Goal: Contribute content: Add original content to the website for others to see

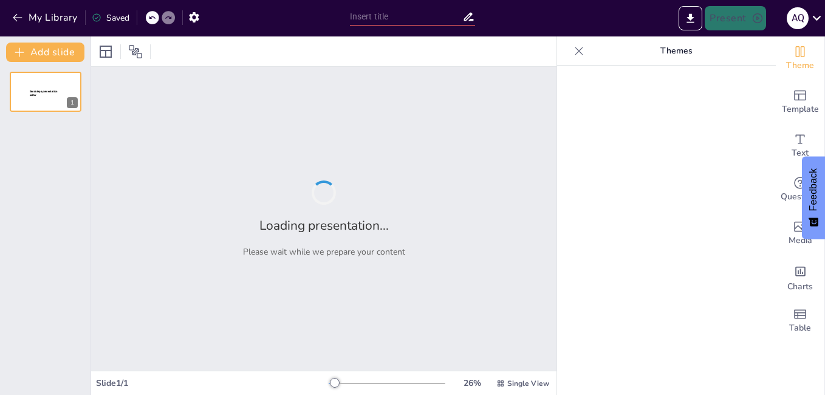
type input "PERCEPCIÓN CIUDADANA SOBRE LA GESTIÓN MUNICIPAL Y LOS MECANISMOS DE PARTICIPACIÓ"
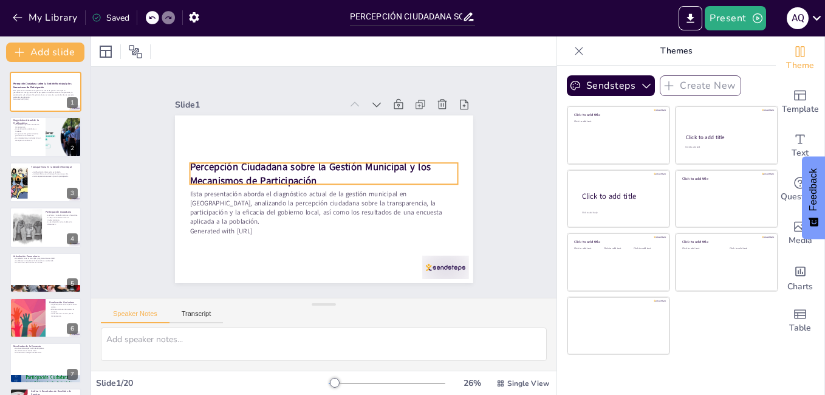
click at [306, 163] on strong "Percepción Ciudadana sobre la Gestión Municipal y los Mecanismos de Participaci…" at bounding box center [309, 173] width 241 height 27
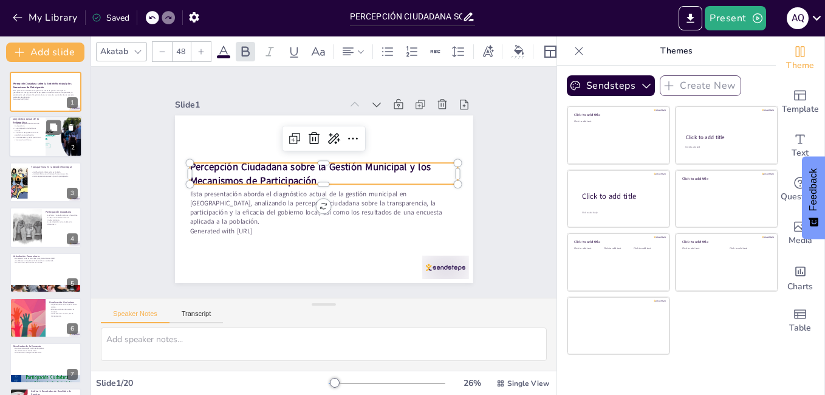
click at [46, 134] on div at bounding box center [62, 127] width 32 height 15
type textarea "La falta de transparencia en la gestión municipal es un tema crítico que afecta…"
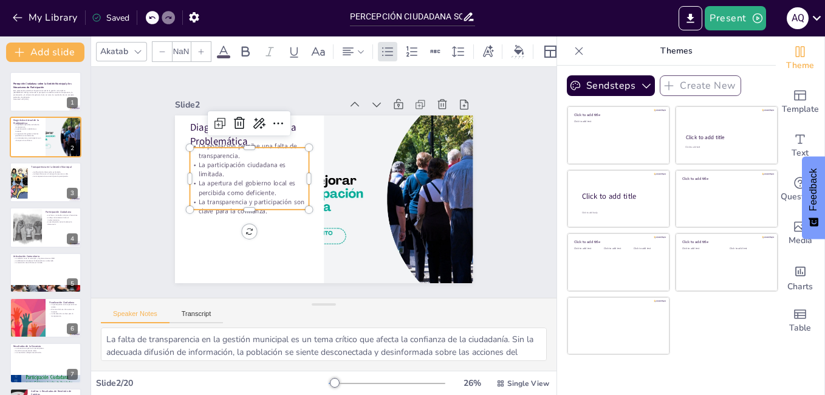
type input "32"
click at [256, 200] on p "La transparencia y participación son clave para la confianza." at bounding box center [247, 198] width 120 height 31
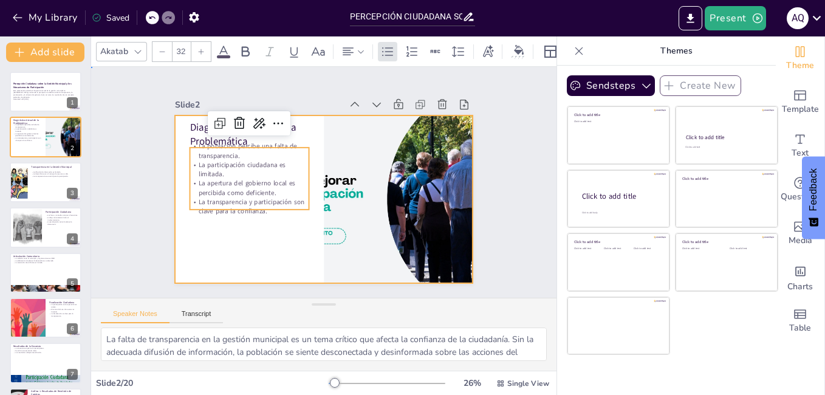
click at [239, 239] on div at bounding box center [324, 199] width 298 height 168
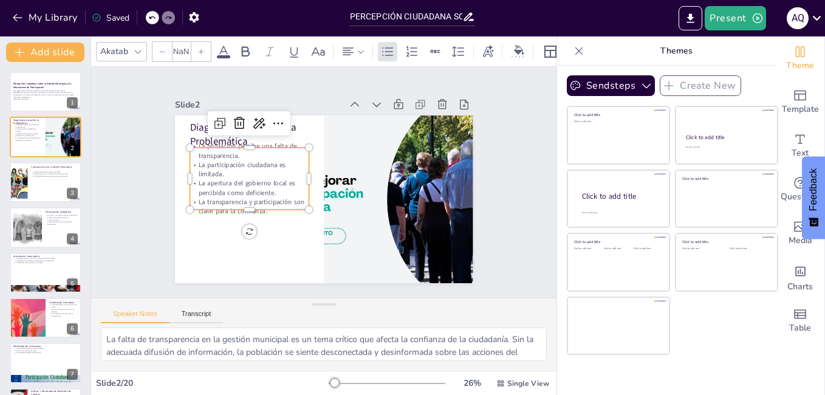
type input "32"
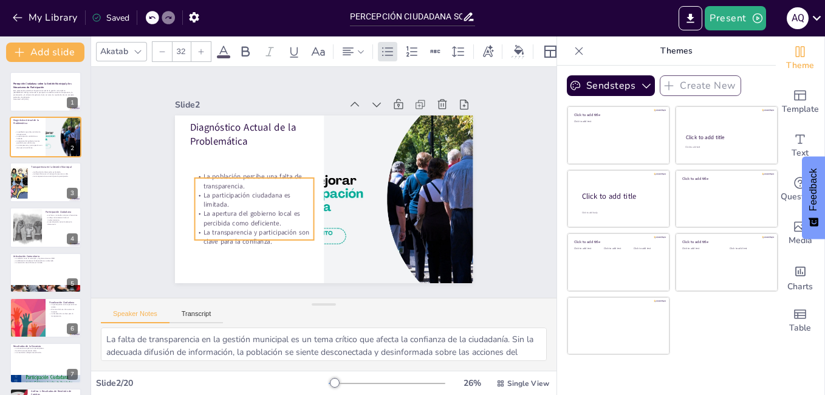
drag, startPoint x: 254, startPoint y: 188, endPoint x: 259, endPoint y: 219, distance: 31.3
click at [259, 219] on p "La apertura del gobierno local es percibida como deficiente." at bounding box center [253, 218] width 119 height 19
click at [154, 185] on div "Slide 1 Percepción Ciudadana sobre la Gestión Municipal y los Mecanismos de Par…" at bounding box center [324, 182] width 366 height 202
click at [285, 228] on p "La transparencia y participación son clave para la confianza." at bounding box center [253, 237] width 119 height 19
click at [115, 233] on div "Slide 1 Percepción Ciudadana sobre la Gestión Municipal y los Mecanismos de Par…" at bounding box center [323, 182] width 487 height 278
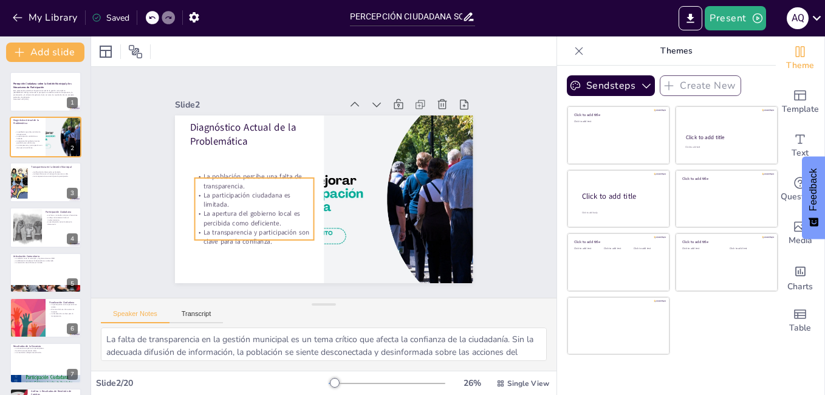
click at [253, 228] on p "La transparencia y participación son clave para la confianza." at bounding box center [253, 237] width 119 height 19
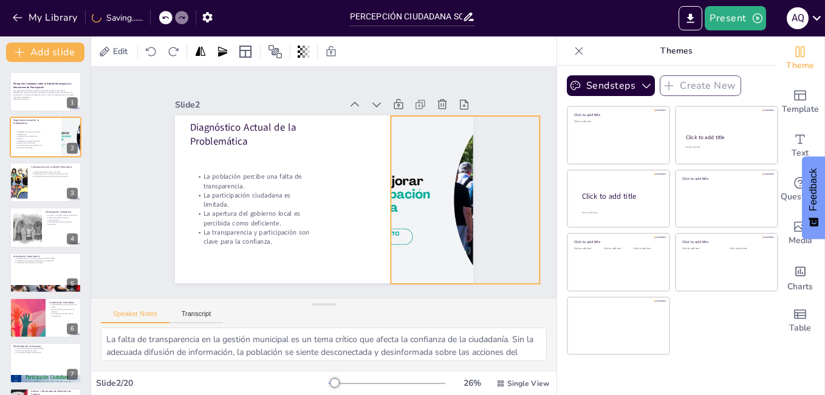
drag, startPoint x: 335, startPoint y: 204, endPoint x: 393, endPoint y: 212, distance: 59.4
click at [396, 211] on div at bounding box center [465, 200] width 298 height 168
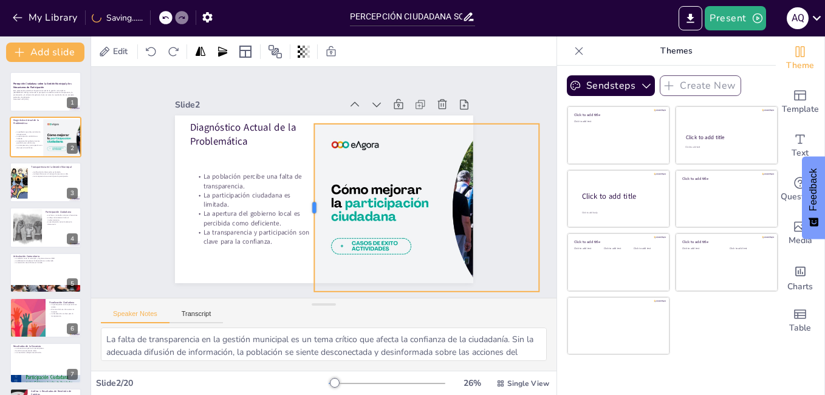
drag, startPoint x: 377, startPoint y: 203, endPoint x: 304, endPoint y: 194, distance: 73.5
click at [304, 194] on div at bounding box center [309, 208] width 10 height 168
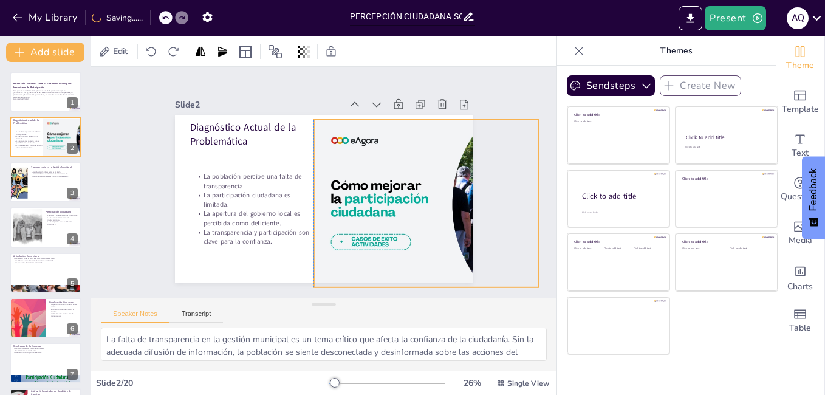
click at [425, 219] on div at bounding box center [462, 205] width 299 height 170
click at [146, 182] on div "Slide 1 Percepción Ciudadana sobre la Gestión Municipal y los Mecanismos de Par…" at bounding box center [324, 182] width 366 height 202
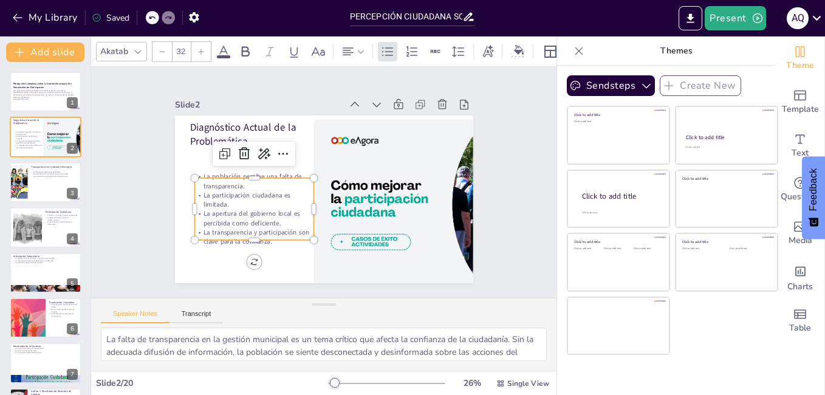
click at [256, 190] on p "La participación ciudadana es limitada." at bounding box center [253, 199] width 119 height 19
click at [143, 169] on div "Slide 1 Percepción Ciudadana sobre la Gestión Municipal y los Mecanismos de Par…" at bounding box center [324, 182] width 366 height 202
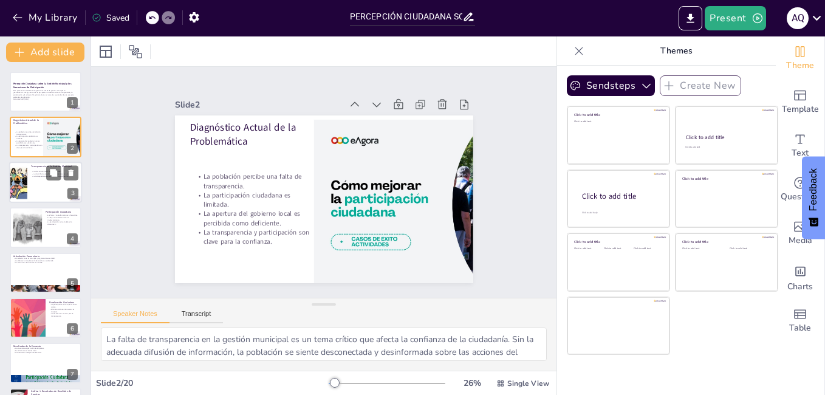
click at [34, 180] on div at bounding box center [45, 182] width 73 height 41
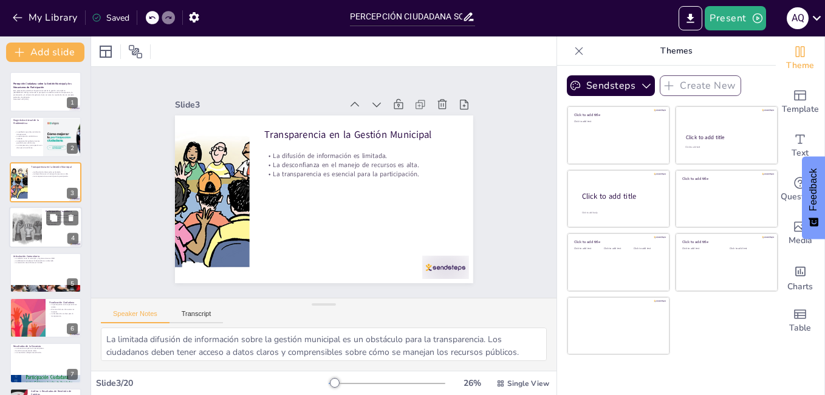
click at [38, 211] on div at bounding box center [27, 227] width 52 height 37
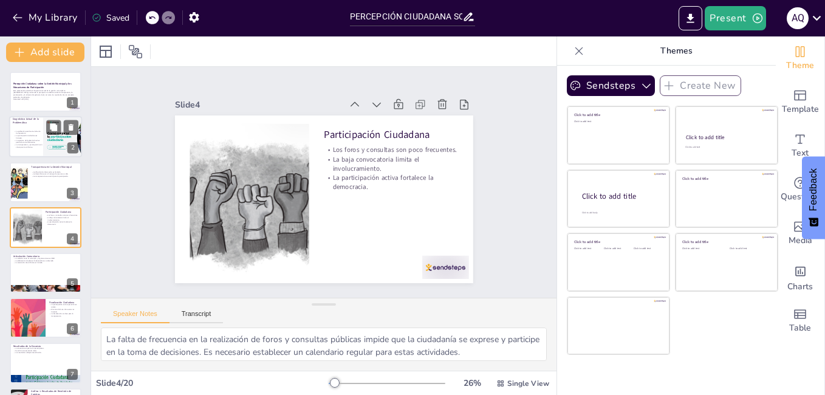
click at [38, 128] on div at bounding box center [45, 137] width 73 height 41
type textarea "La falta de transparencia en la gestión municipal es un tema crítico que afecta…"
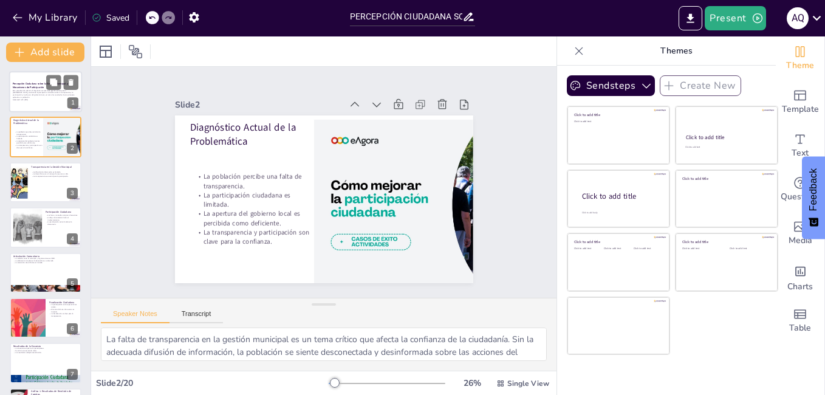
click at [46, 86] on p "Percepción Ciudadana sobre la Gestión Municipal y los Mecanismos de Participaci…" at bounding box center [46, 85] width 66 height 7
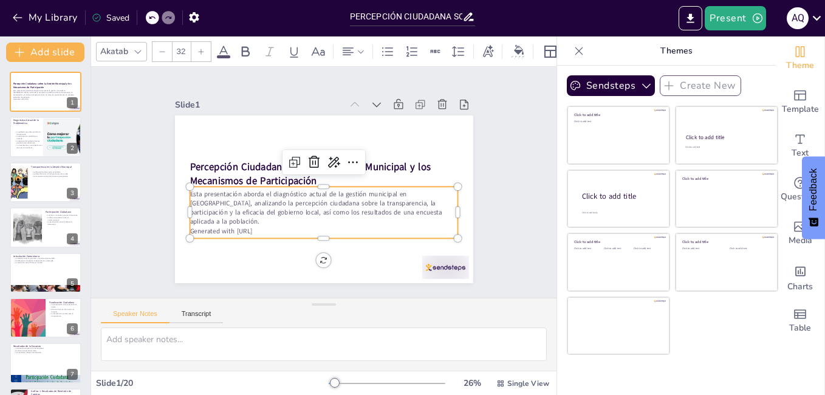
click at [291, 226] on p "Generated with [URL]" at bounding box center [323, 230] width 268 height 9
click at [383, 226] on p "Generated with [URL]" at bounding box center [323, 230] width 268 height 9
click at [417, 213] on p "Esta presentación aborda el diagnóstico actual de la gestión municipal en [GEOG…" at bounding box center [323, 207] width 268 height 37
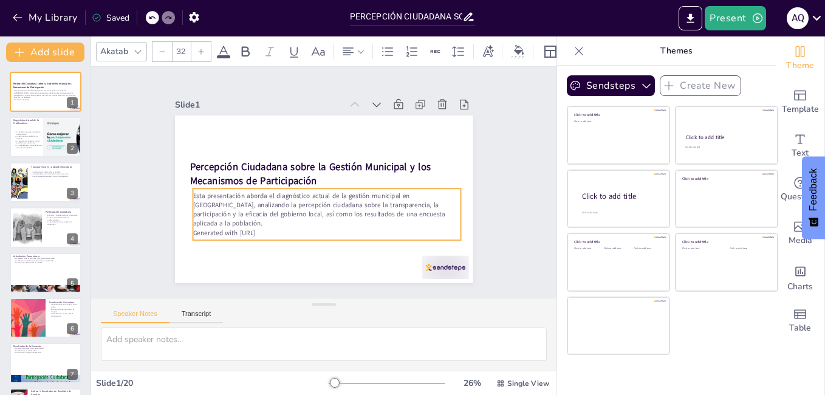
click at [419, 215] on p "Esta presentación aborda el diagnóstico actual de la gestión municipal en [GEOG…" at bounding box center [326, 209] width 268 height 37
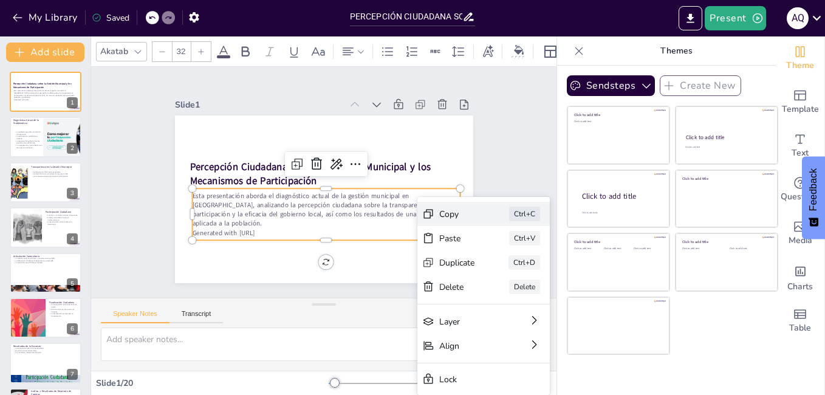
click at [530, 275] on div "Copy" at bounding box center [548, 281] width 36 height 12
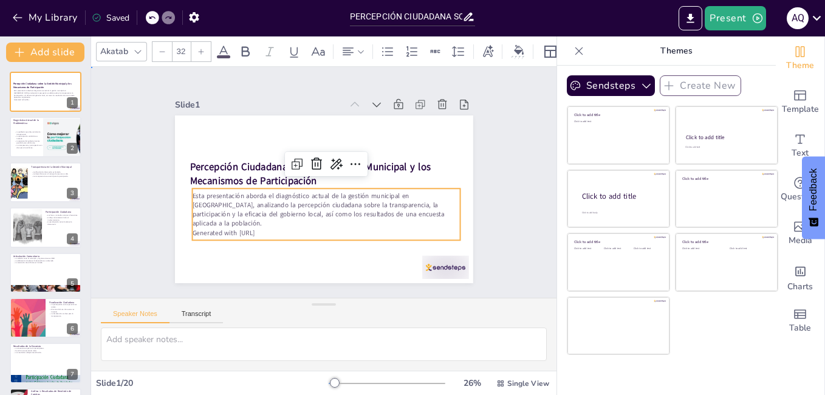
click at [492, 145] on div "Slide 1 Percepción Ciudadana sobre la Gestión Municipal y los Mecanismos de Par…" at bounding box center [324, 182] width 366 height 202
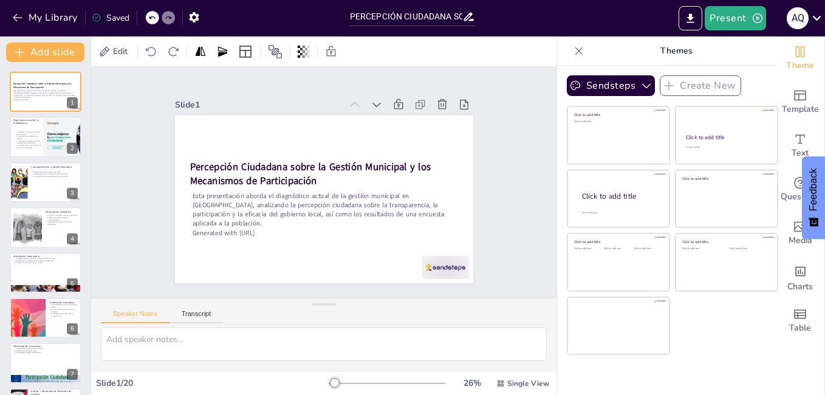
click at [573, 50] on icon at bounding box center [579, 51] width 12 height 12
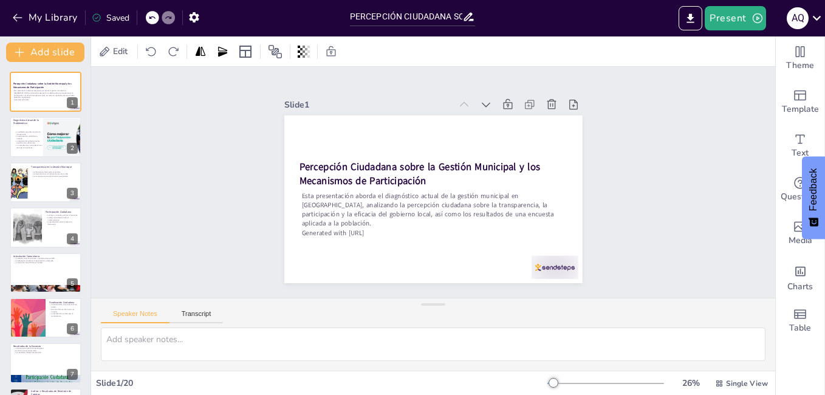
click at [238, 138] on div "Slide 1 Percepción Ciudadana sobre la Gestión Municipal y los Mecanismos de Par…" at bounding box center [433, 182] width 704 height 301
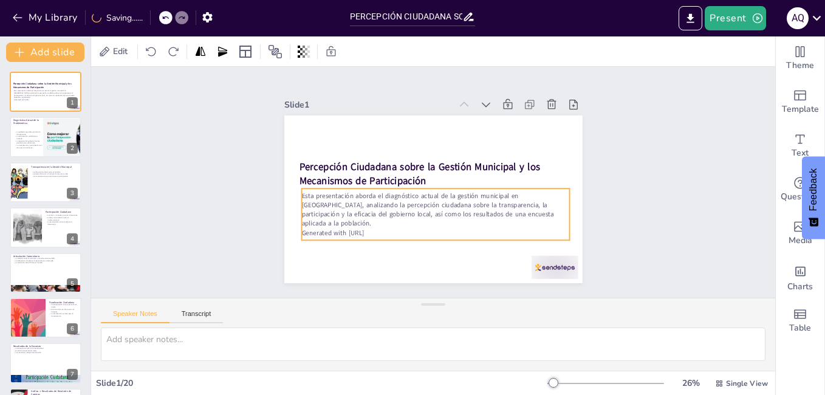
click at [387, 192] on p "Esta presentación aborda el diagnóstico actual de la gestión municipal en [GEOG…" at bounding box center [435, 209] width 268 height 37
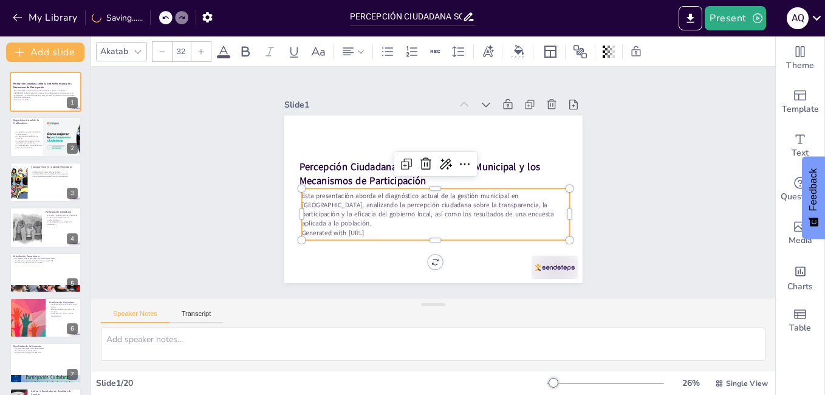
click at [327, 206] on p "Esta presentación aborda el diagnóstico actual de la gestión municipal en [GEOG…" at bounding box center [435, 209] width 268 height 37
click at [311, 194] on p "Esta presentación aborda el diagnóstico actual de la gestión municipal en [GEOG…" at bounding box center [433, 209] width 268 height 37
click at [311, 194] on p "Esta presentación aborda el diagnóstico actual de la gestión municipal en [GEOG…" at bounding box center [419, 206] width 251 height 166
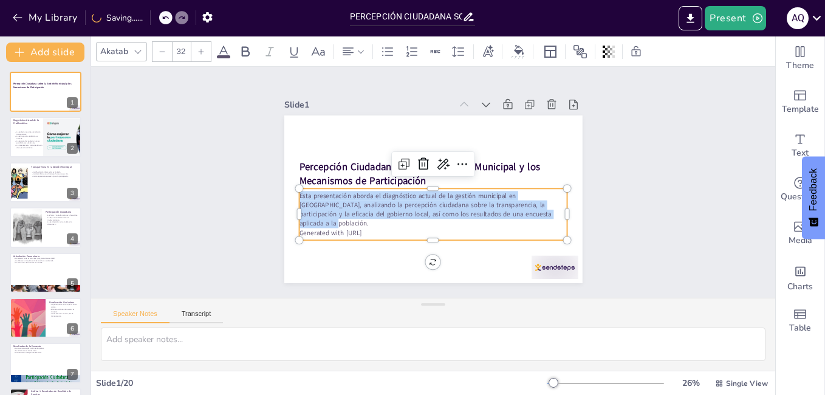
drag, startPoint x: 290, startPoint y: 194, endPoint x: 526, endPoint y: 217, distance: 236.7
click at [516, 217] on p "Esta presentación aborda el diagnóstico actual de la gestión municipal en [GEOG…" at bounding box center [412, 200] width 207 height 224
copy p "Esta presentación aborda el diagnóstico actual de la gestión municipal en [GEOG…"
click at [22, 142] on p "La apertura del gobierno local es percibida como deficiente." at bounding box center [28, 141] width 29 height 4
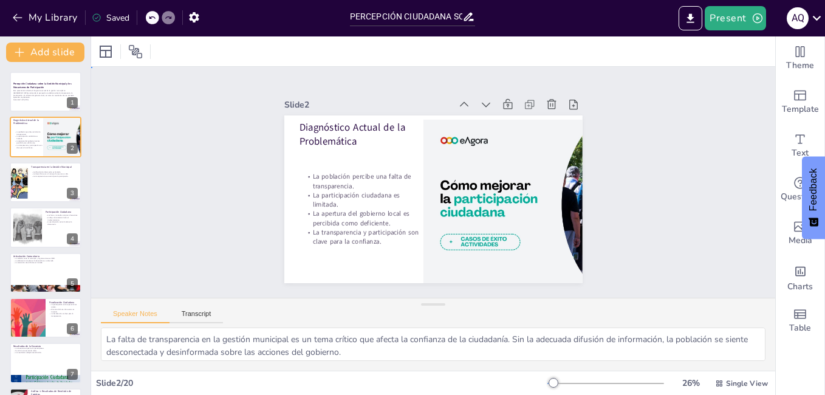
click at [150, 187] on div "Slide 1 Percepción Ciudadana sobre la Gestión Municipal y los Mecanismos de Par…" at bounding box center [433, 182] width 684 height 231
click at [49, 180] on button at bounding box center [53, 172] width 15 height 15
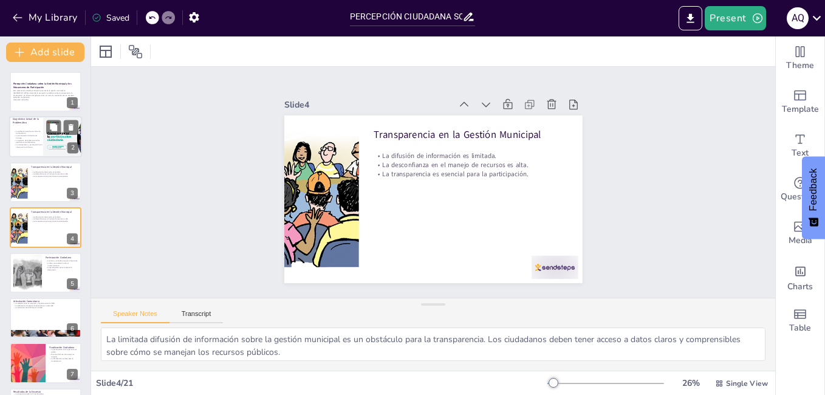
click at [35, 144] on p "La transparencia y participación son clave para la confianza." at bounding box center [28, 146] width 29 height 4
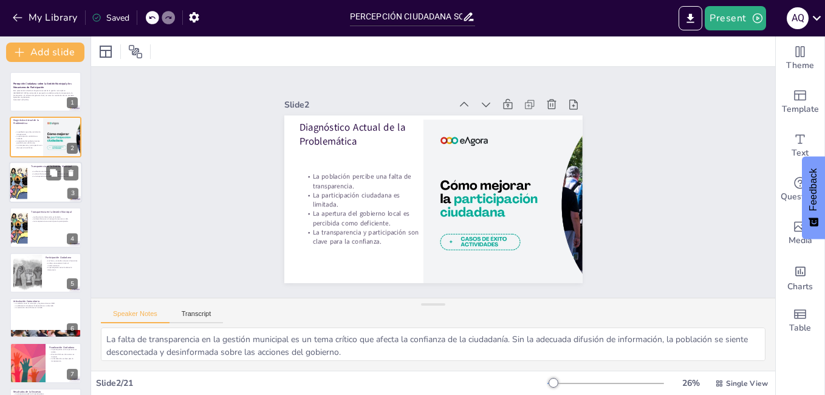
click at [31, 172] on p "La difusión de información es limitada." at bounding box center [54, 171] width 47 height 2
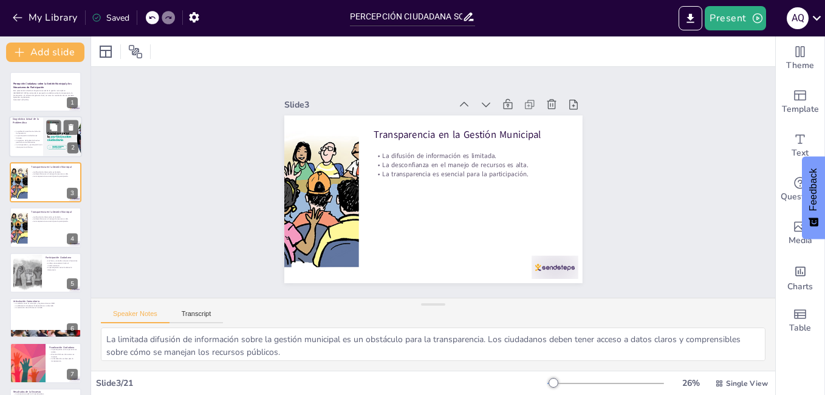
click at [33, 151] on div at bounding box center [45, 137] width 73 height 41
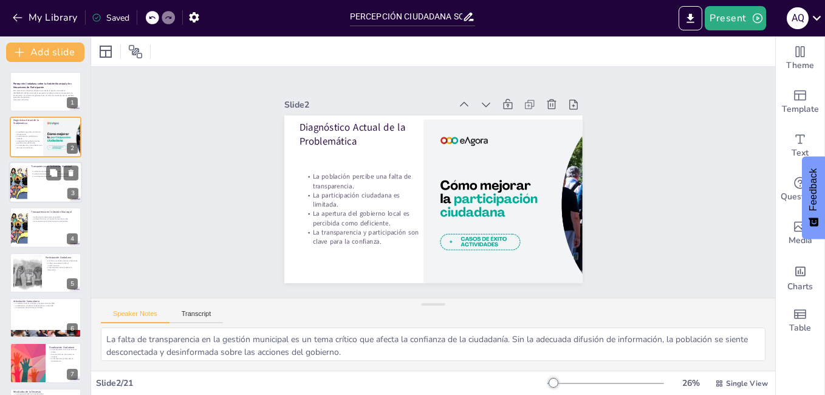
click at [46, 183] on div at bounding box center [45, 182] width 73 height 41
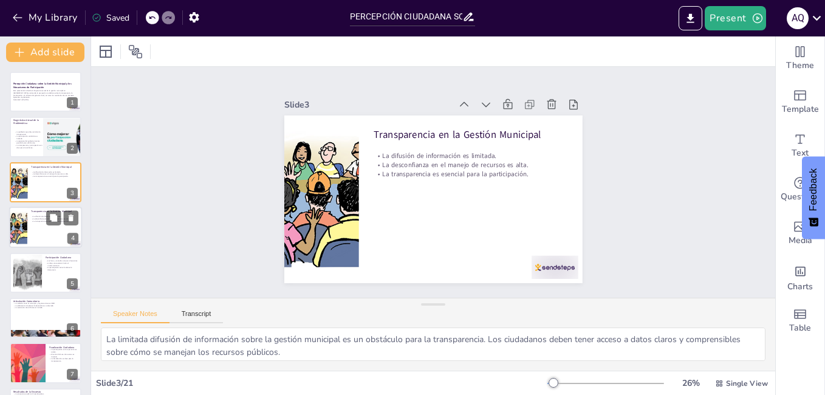
click at [40, 214] on div "Transparencia en la Gestión Municipal" at bounding box center [54, 211] width 47 height 5
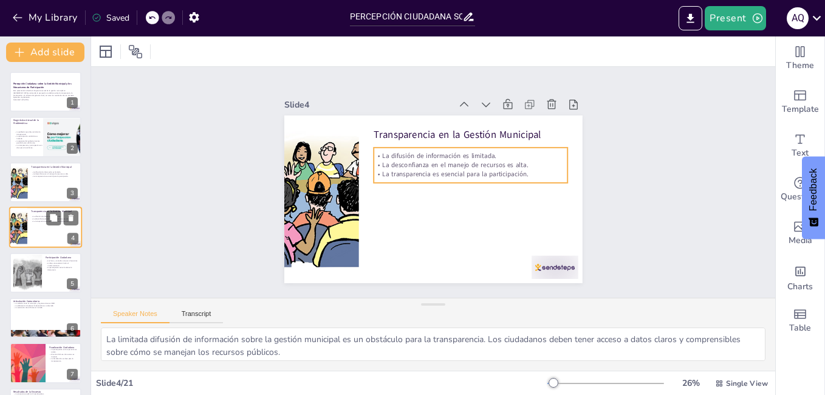
click at [39, 220] on p "La transparencia es esencial para la participación." at bounding box center [54, 221] width 47 height 2
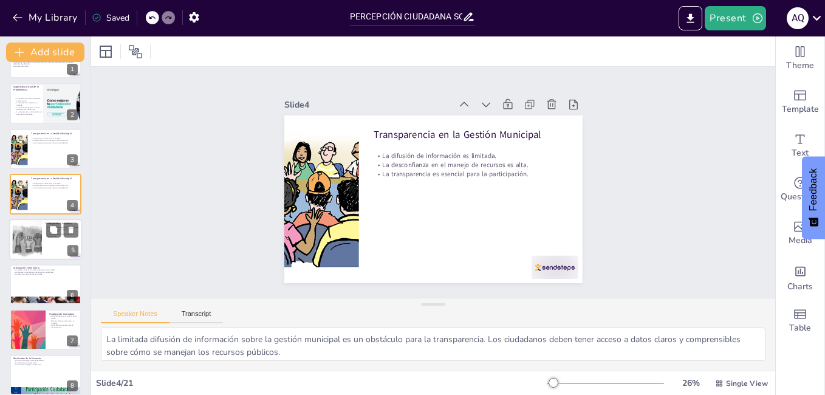
click at [35, 235] on div at bounding box center [27, 238] width 52 height 37
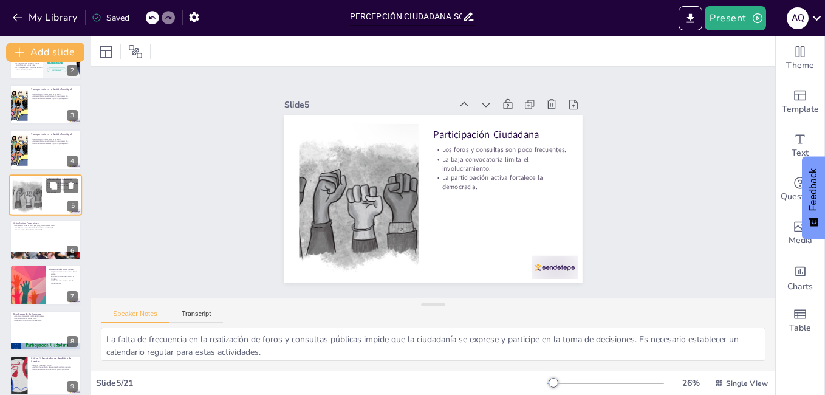
scroll to position [78, 0]
click at [32, 159] on div at bounding box center [45, 148] width 73 height 41
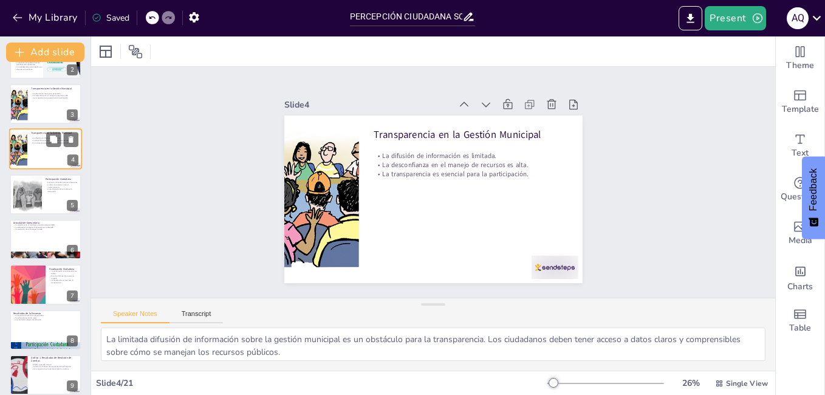
scroll to position [0, 0]
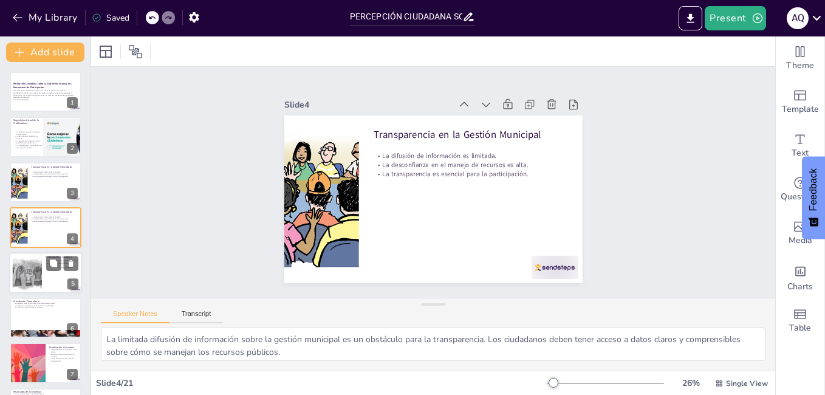
click at [43, 254] on div at bounding box center [45, 272] width 73 height 41
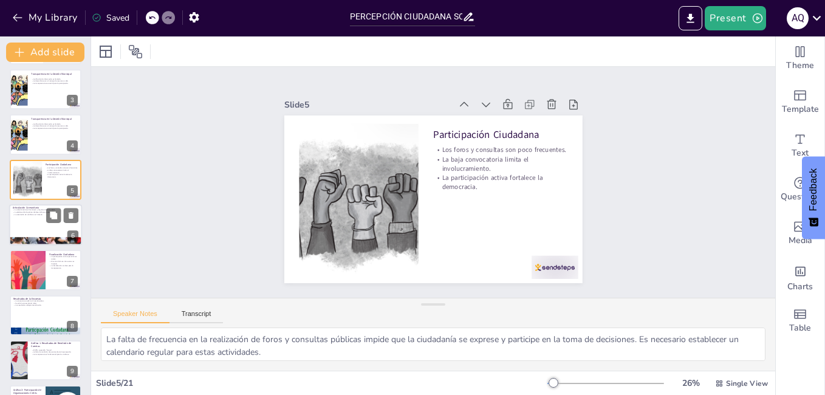
scroll to position [94, 0]
click at [24, 216] on div at bounding box center [45, 223] width 73 height 41
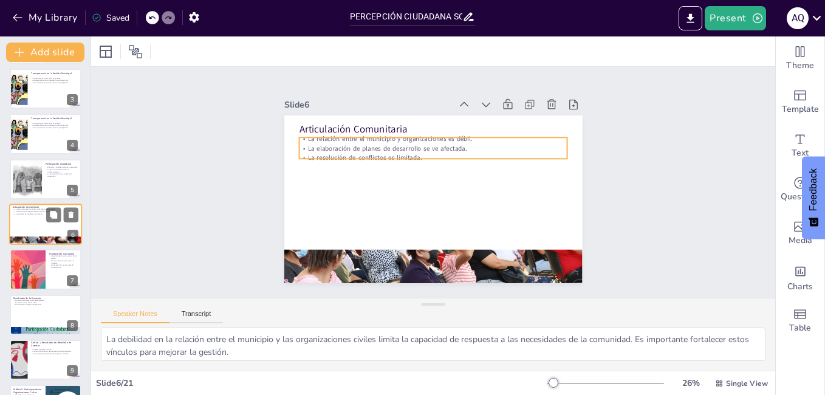
scroll to position [89, 0]
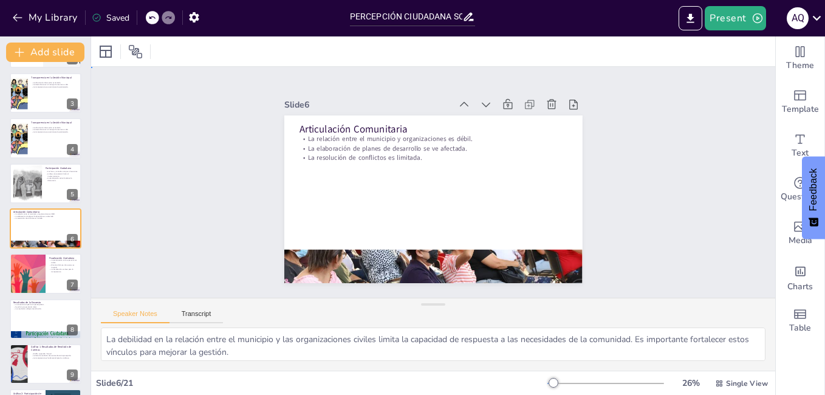
click at [179, 200] on div "Slide 1 Percepción Ciudadana sobre la Gestión Municipal y los Mecanismos de Par…" at bounding box center [433, 182] width 684 height 231
click at [44, 262] on div at bounding box center [27, 273] width 152 height 41
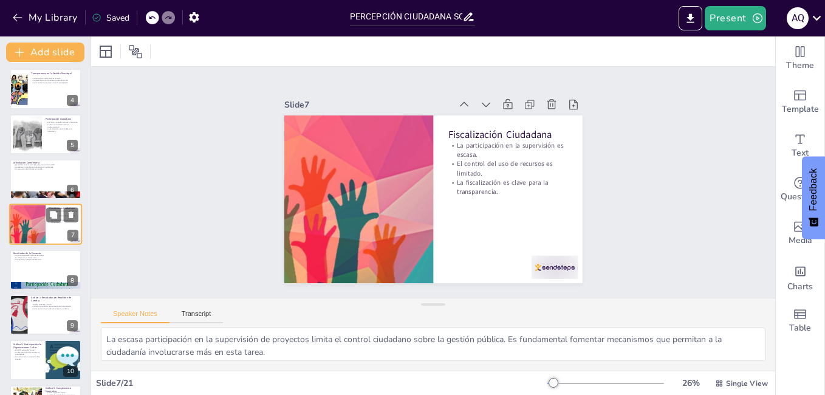
scroll to position [140, 0]
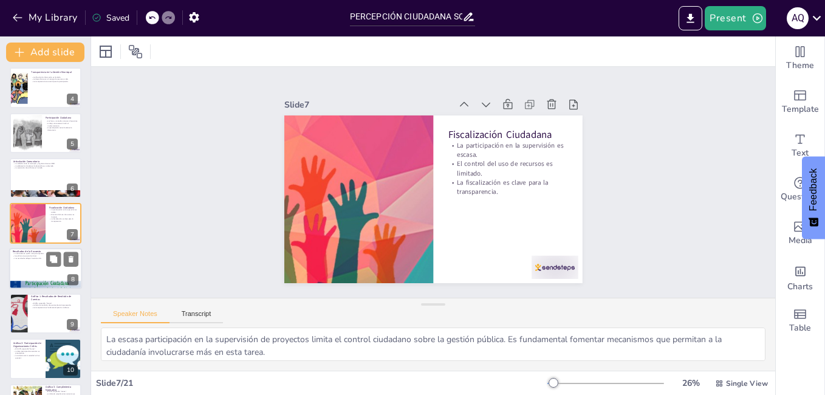
click at [25, 259] on p "Los resultados reflejan insatisfacción." at bounding box center [46, 258] width 66 height 2
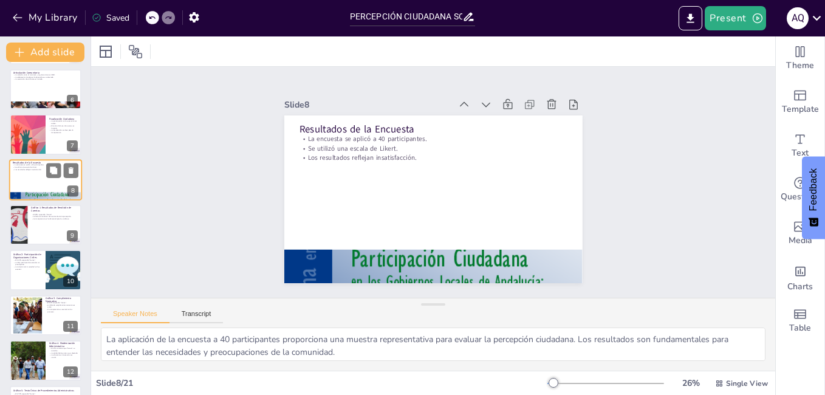
scroll to position [229, 0]
click at [43, 226] on div at bounding box center [45, 223] width 73 height 41
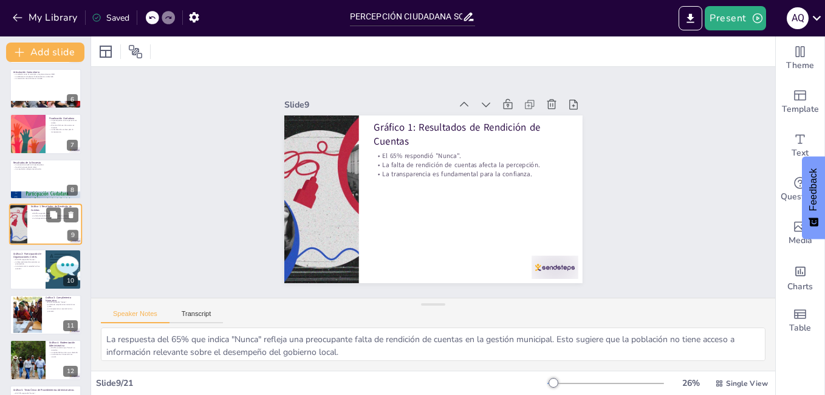
scroll to position [225, 0]
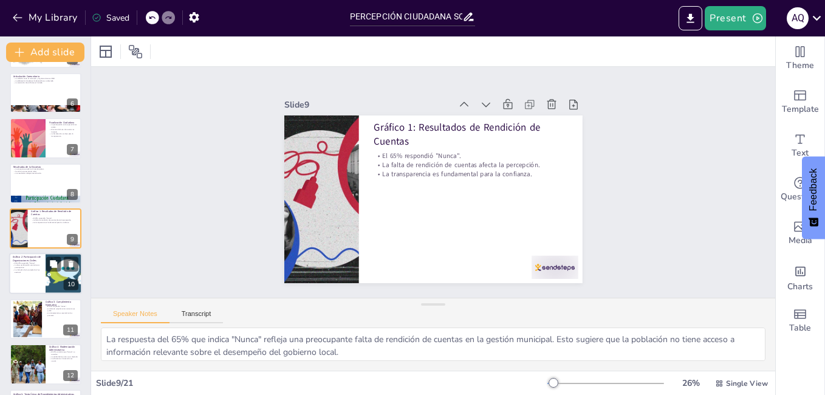
click at [26, 259] on p "Gráfico 2: Participación de Organizaciones Civiles" at bounding box center [27, 259] width 29 height 7
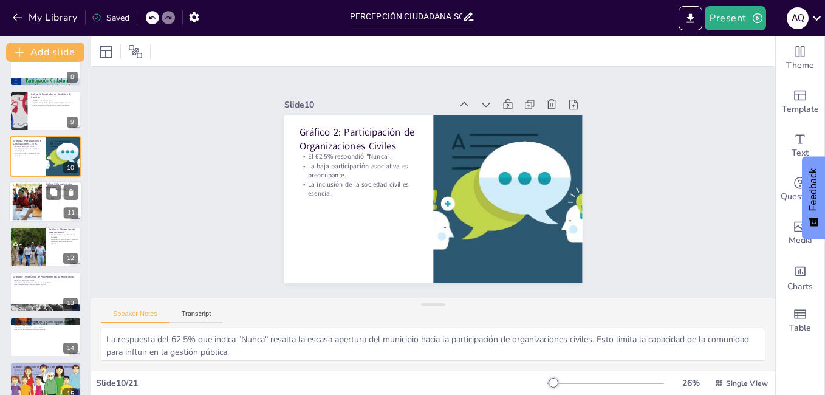
click at [24, 290] on div at bounding box center [46, 292] width 72 height 40
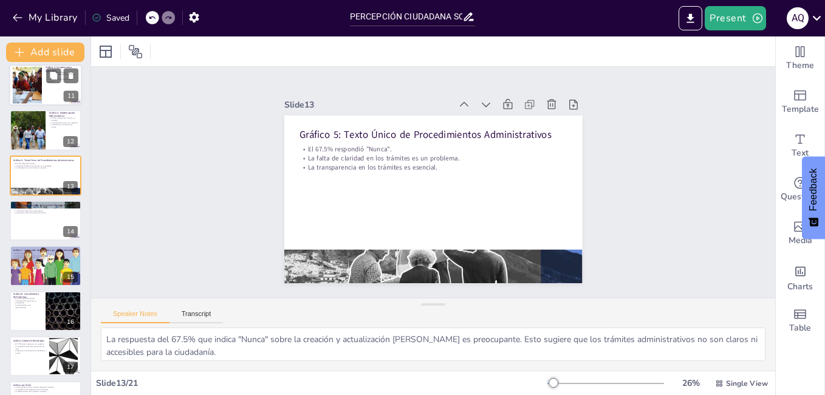
scroll to position [459, 0]
click at [23, 301] on p "La erosión de la confianza es preocupante." at bounding box center [27, 300] width 29 height 4
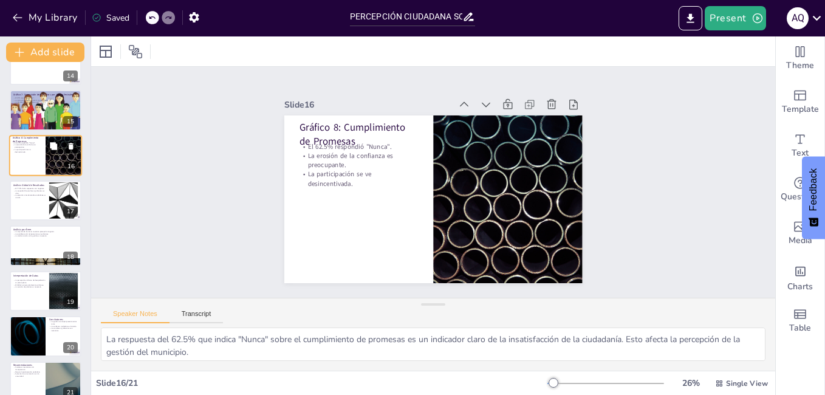
click at [23, 301] on div at bounding box center [46, 291] width 72 height 40
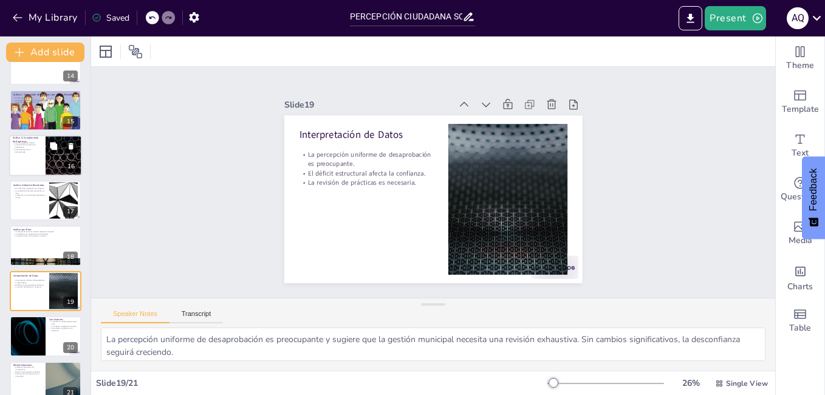
scroll to position [630, 0]
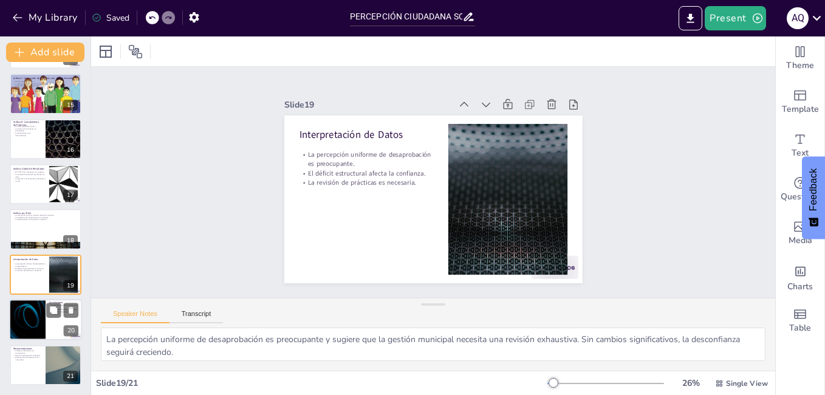
click at [32, 313] on div at bounding box center [27, 319] width 73 height 41
type textarea "La identificación de serios retos en la gestión municipal es un llamado a la ac…"
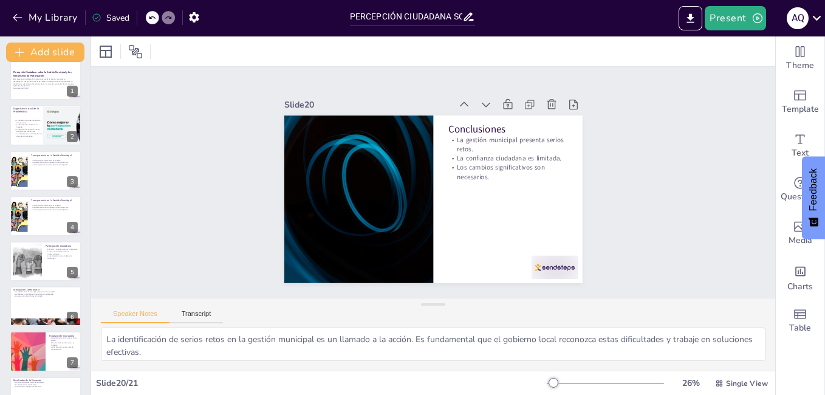
scroll to position [0, 0]
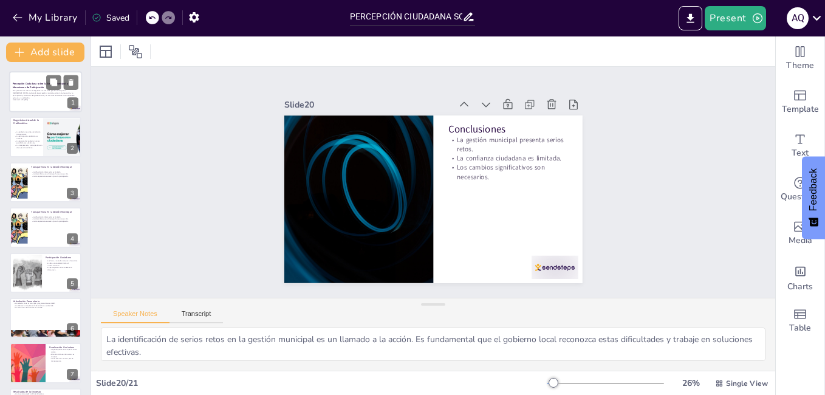
click at [40, 99] on p "Generated with [URL]" at bounding box center [46, 100] width 66 height 2
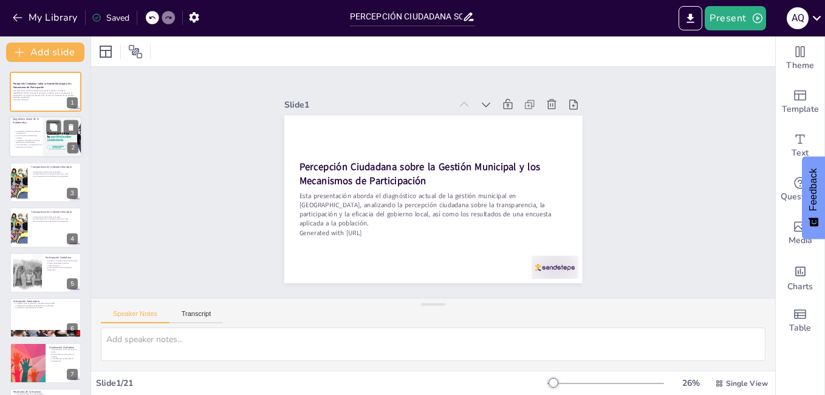
click at [38, 134] on p "La población percibe una falta de transparencia." at bounding box center [28, 133] width 29 height 4
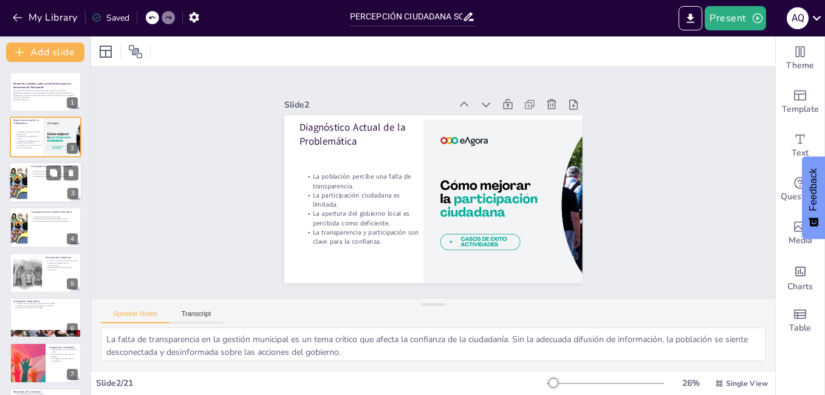
click at [21, 190] on div at bounding box center [18, 182] width 94 height 41
type textarea "La limitada difusión de información sobre la gestión municipal es un obstáculo …"
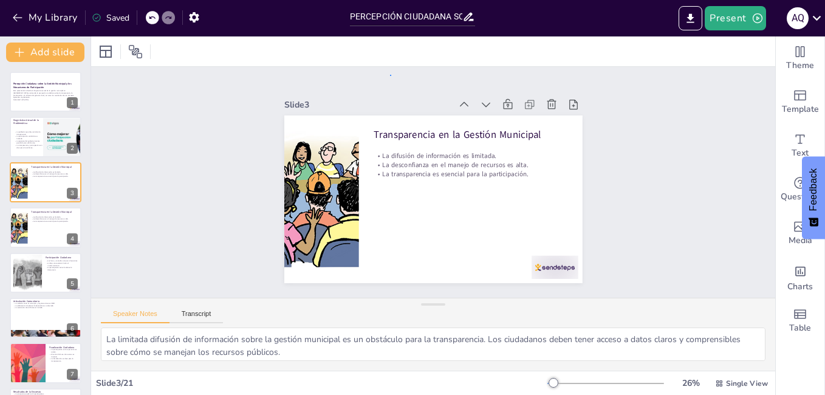
drag, startPoint x: 185, startPoint y: 178, endPoint x: 390, endPoint y: 75, distance: 229.2
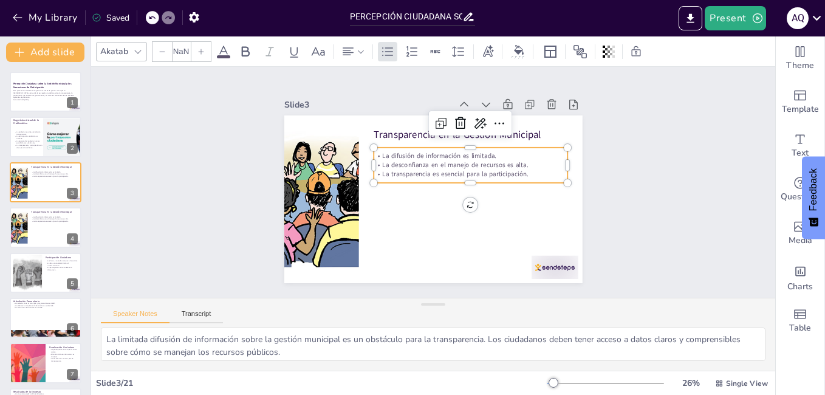
type input "32"
click at [398, 162] on p "La desconfianza en el manejo de recursos es alta." at bounding box center [470, 164] width 194 height 9
click at [398, 162] on p "La desconfianza en el manejo de recursos es alta." at bounding box center [472, 169] width 194 height 30
click at [398, 162] on p "La desconfianza en el manejo de recursos es alta." at bounding box center [470, 164] width 194 height 9
click at [40, 149] on div at bounding box center [45, 137] width 73 height 41
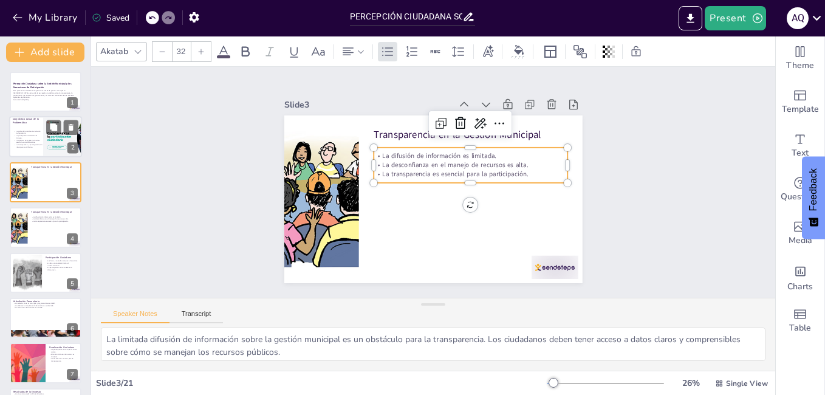
type textarea "La falta de transparencia en la gestión municipal es un tema crítico que afecta…"
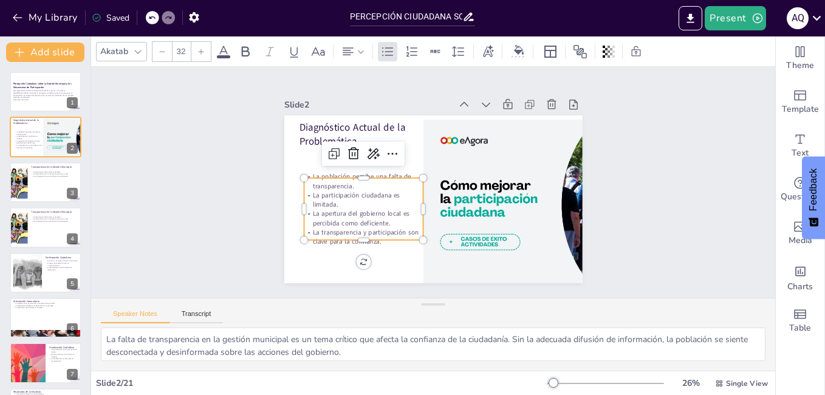
click at [352, 220] on p "La apertura del gobierno local es percibida como deficiente." at bounding box center [363, 218] width 119 height 19
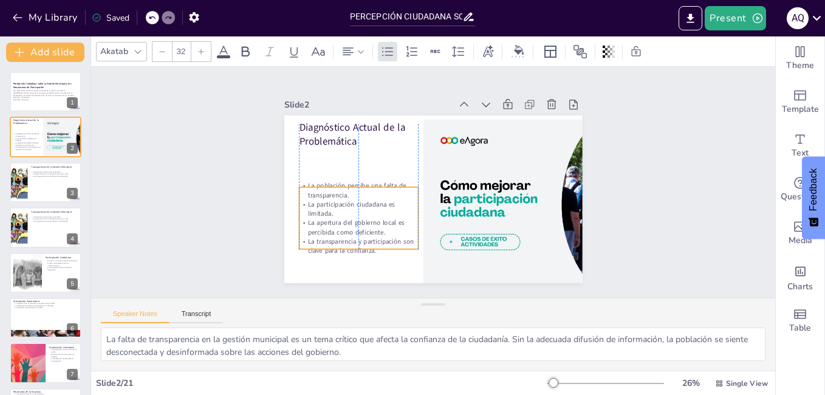
drag, startPoint x: 352, startPoint y: 217, endPoint x: 346, endPoint y: 220, distance: 6.8
click at [346, 220] on p "La apertura del gobierno local es percibida como deficiente." at bounding box center [358, 227] width 119 height 19
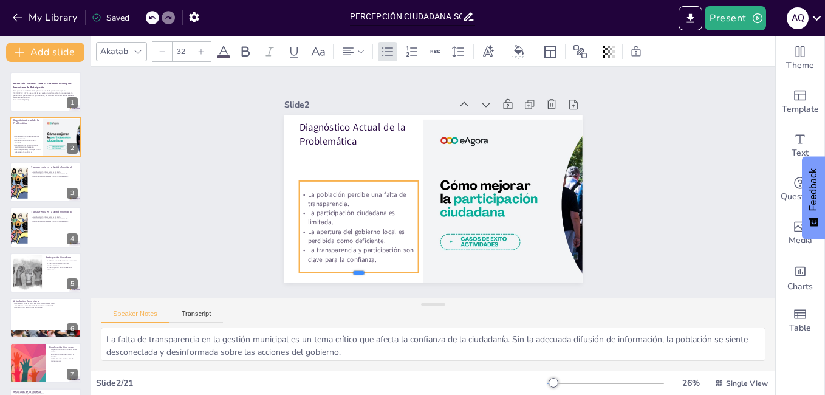
drag, startPoint x: 349, startPoint y: 238, endPoint x: 356, endPoint y: 272, distance: 34.7
click at [356, 273] on div at bounding box center [358, 278] width 119 height 10
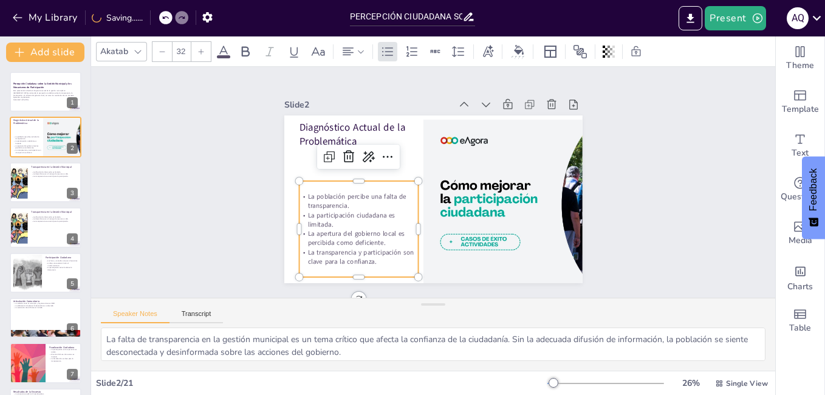
click at [366, 256] on p "La transparencia y participación son clave para la confianza." at bounding box center [358, 257] width 119 height 19
click at [371, 258] on p "La transparencia y participación son clave para la confianza." at bounding box center [358, 257] width 119 height 19
click at [364, 253] on p "La transparencia y participación son clave para la confianza." at bounding box center [334, 220] width 117 height 66
click at [194, 179] on div "Slide 1 Percepción Ciudadana sobre la Gestión Municipal y los Mecanismos de Par…" at bounding box center [433, 182] width 684 height 231
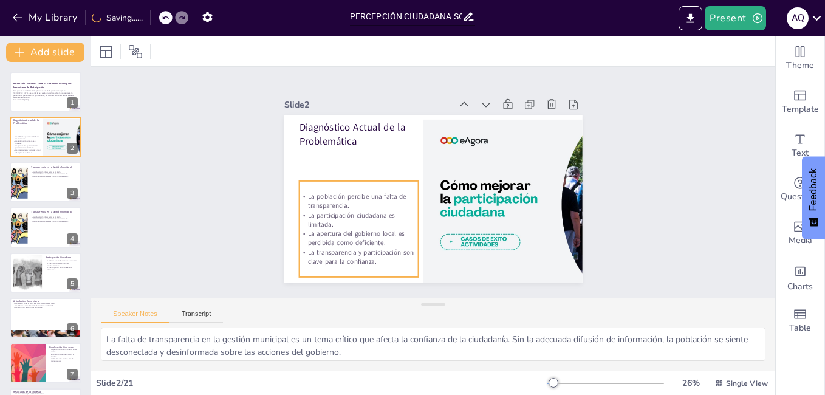
click at [324, 248] on p "La transparencia y participación son clave para la confianza." at bounding box center [358, 257] width 119 height 19
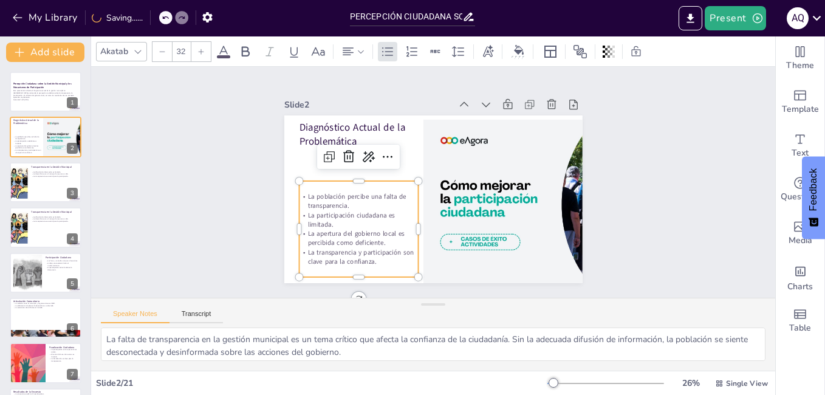
drag, startPoint x: 360, startPoint y: 267, endPoint x: 361, endPoint y: 259, distance: 7.3
click at [361, 264] on div "La población percibe una falta de transparencia. La participación ciudadana es …" at bounding box center [358, 229] width 119 height 96
click at [361, 259] on p "La transparencia y participación son clave para la confianza." at bounding box center [358, 254] width 119 height 19
click at [369, 251] on p "La transparencia y participación son clave para la confianza." at bounding box center [335, 218] width 117 height 66
click at [364, 253] on p "La transparencia y participación son clave para la confianza." at bounding box center [358, 254] width 119 height 19
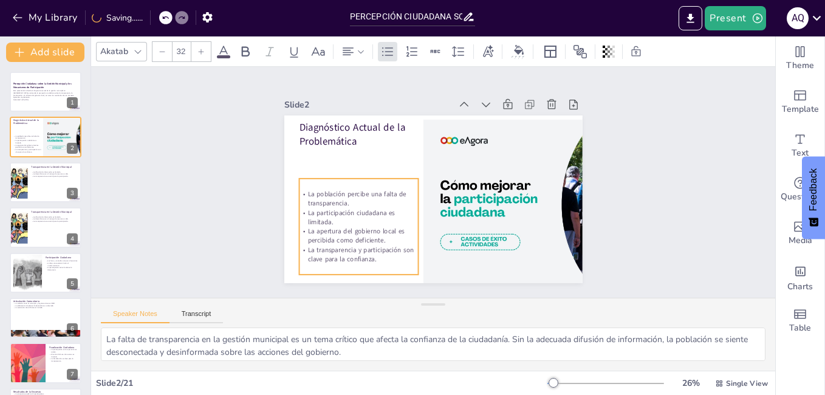
click at [364, 253] on p "La transparencia y participación son clave para la confianza." at bounding box center [358, 254] width 119 height 19
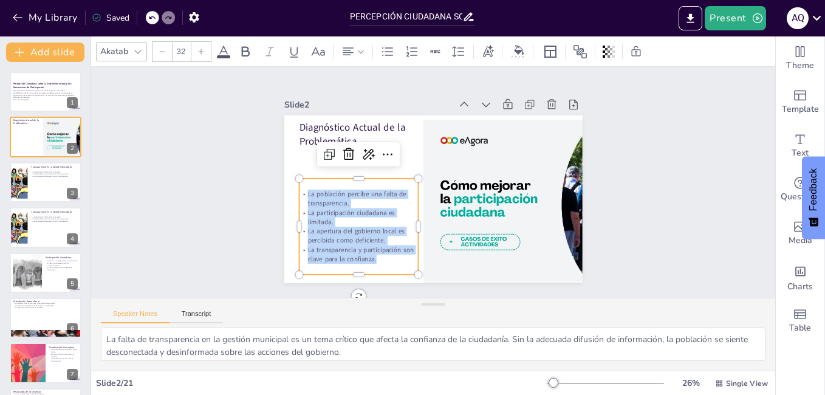
drag, startPoint x: 367, startPoint y: 254, endPoint x: 294, endPoint y: 189, distance: 97.6
click at [294, 189] on div "La población percibe una falta de transparencia. La participación ciudadana es …" at bounding box center [350, 156] width 135 height 138
copy div "La población percibe una falta de transparencia. La participación ciudadana es …"
click at [214, 192] on div "Slide 1 Percepción Ciudadana sobre la Gestión Municipal y los Mecanismos de Par…" at bounding box center [433, 182] width 684 height 231
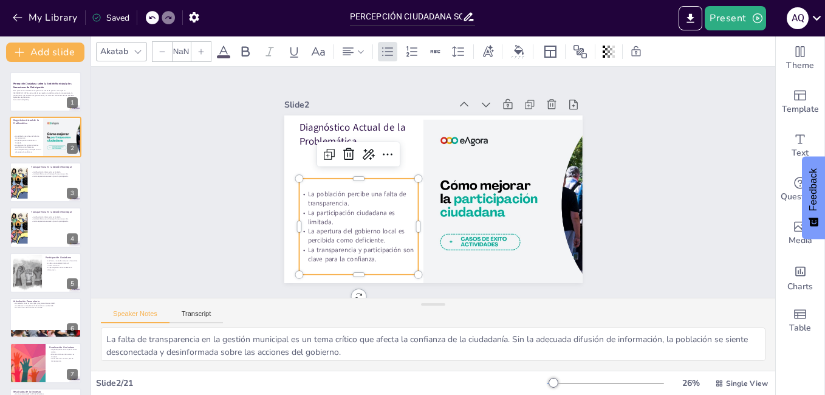
click at [332, 221] on p "La participación ciudadana es limitada." at bounding box center [358, 217] width 119 height 19
type input "32"
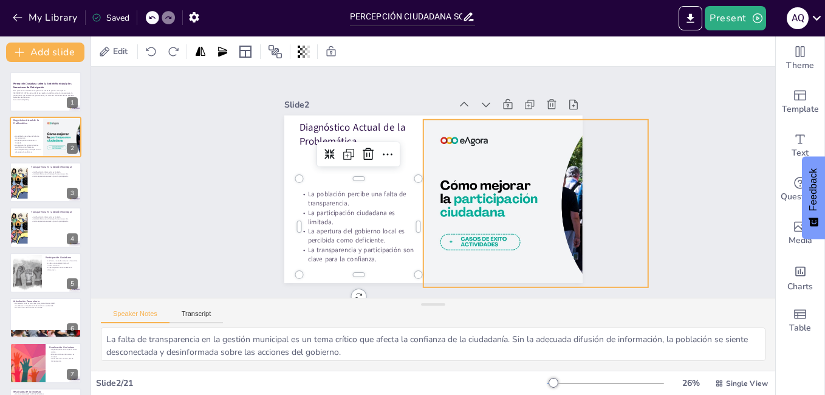
click at [488, 205] on div at bounding box center [572, 205] width 299 height 170
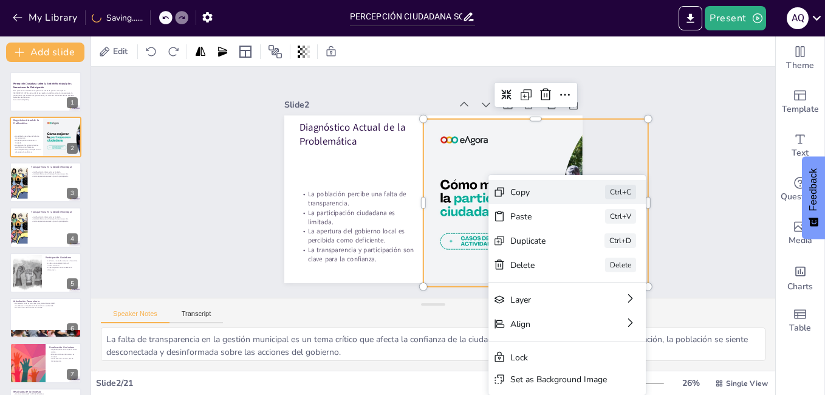
click at [579, 247] on div "Copy Ctrl+C" at bounding box center [657, 259] width 157 height 24
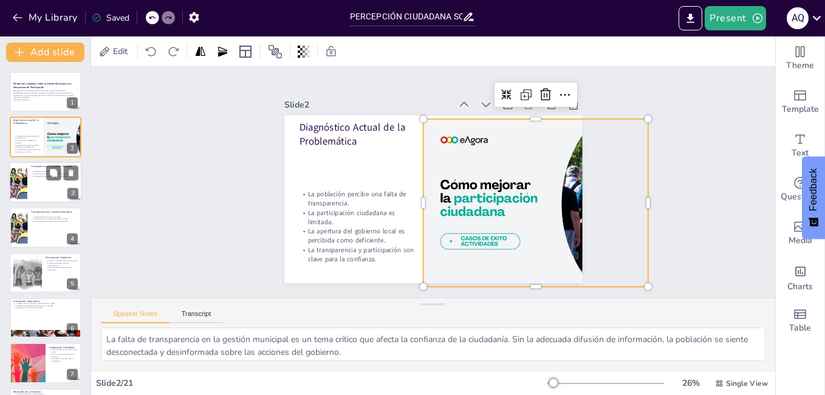
click at [34, 185] on div at bounding box center [45, 182] width 73 height 41
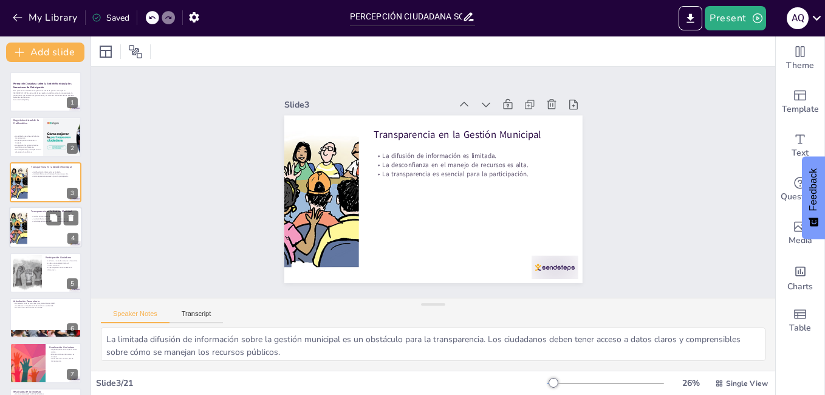
click at [34, 226] on div at bounding box center [45, 226] width 73 height 41
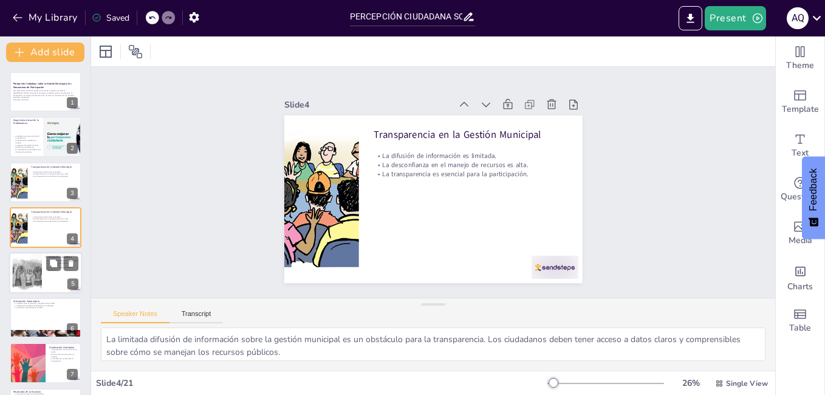
click at [47, 274] on div at bounding box center [45, 272] width 73 height 41
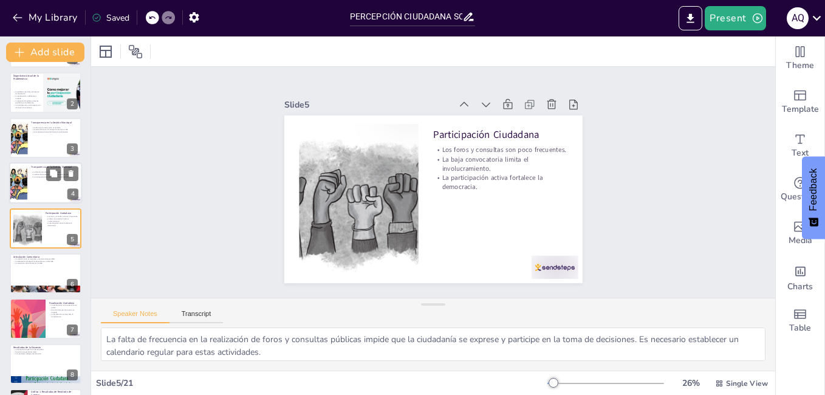
click at [24, 171] on div at bounding box center [18, 182] width 94 height 41
type textarea "La limitada difusión de información sobre la gestión municipal es un obstáculo …"
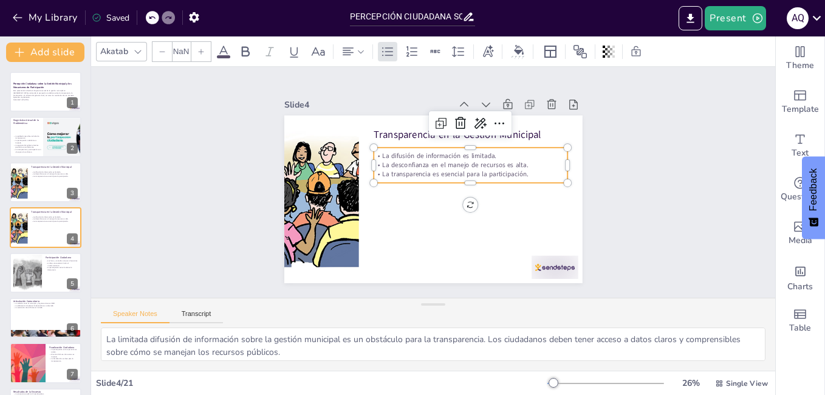
type input "32"
click at [423, 170] on p "La transparencia es esencial para la participación." at bounding box center [470, 173] width 194 height 9
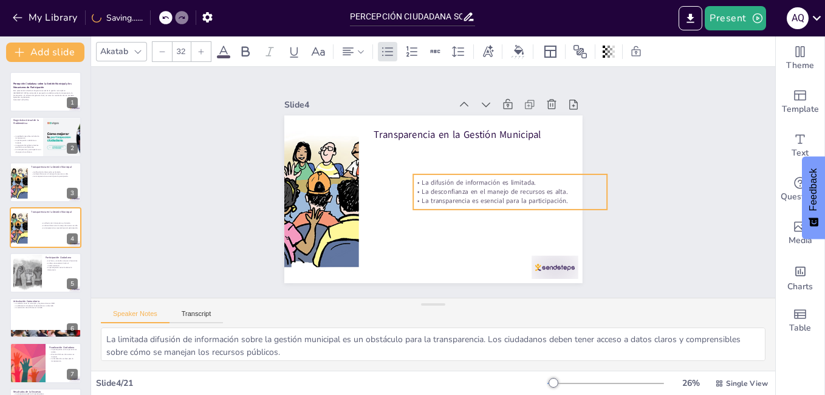
drag, startPoint x: 423, startPoint y: 170, endPoint x: 463, endPoint y: 197, distance: 48.2
click at [463, 197] on p "La transparencia es esencial para la participación." at bounding box center [510, 200] width 194 height 9
drag, startPoint x: 599, startPoint y: 188, endPoint x: 568, endPoint y: 191, distance: 31.1
click at [576, 191] on div at bounding box center [581, 191] width 10 height 35
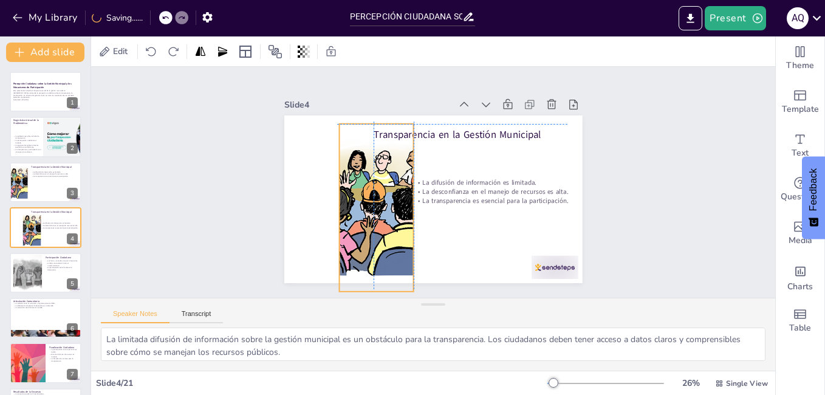
drag, startPoint x: 312, startPoint y: 197, endPoint x: 363, endPoint y: 203, distance: 51.3
click at [363, 203] on div at bounding box center [377, 208] width 384 height 168
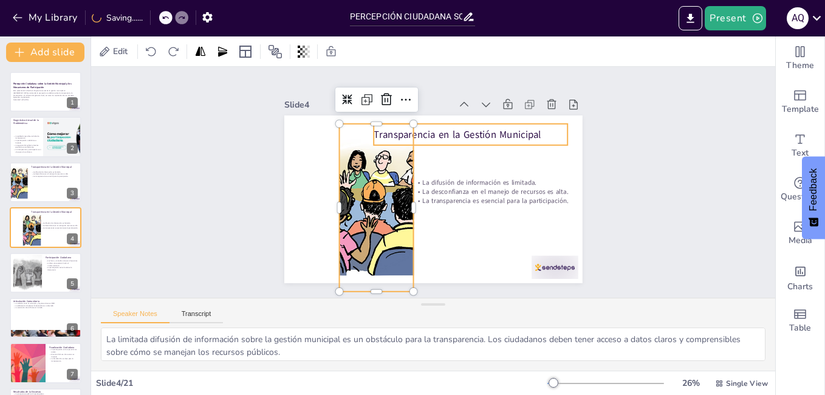
click at [492, 132] on p "Transparencia en la Gestión Municipal" at bounding box center [470, 135] width 194 height 14
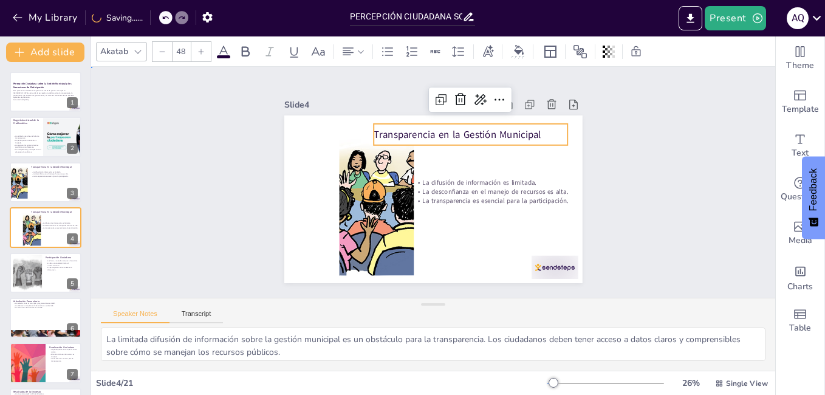
click at [619, 179] on div "Slide 1 Percepción Ciudadana sobre la Gestión Municipal y los Mecanismos de Par…" at bounding box center [433, 182] width 684 height 231
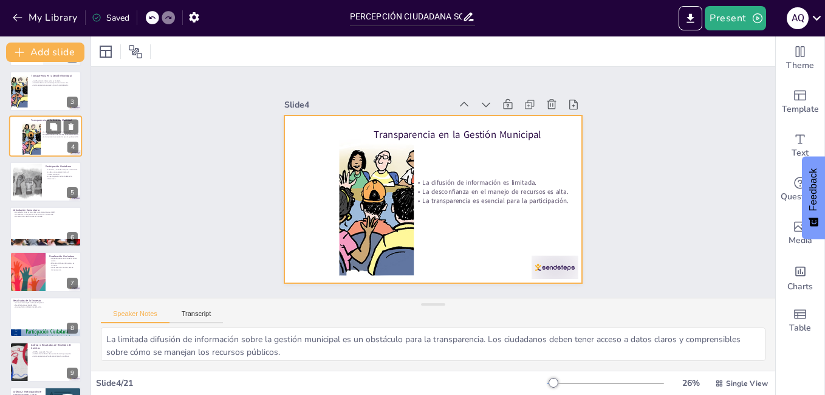
scroll to position [92, 0]
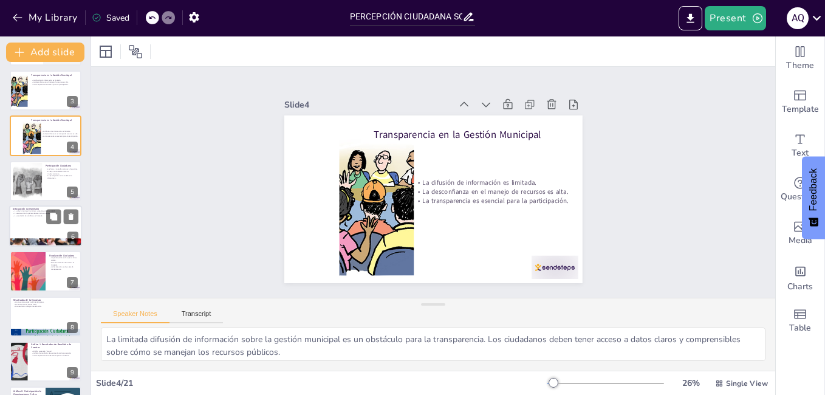
click at [31, 225] on div at bounding box center [45, 225] width 73 height 41
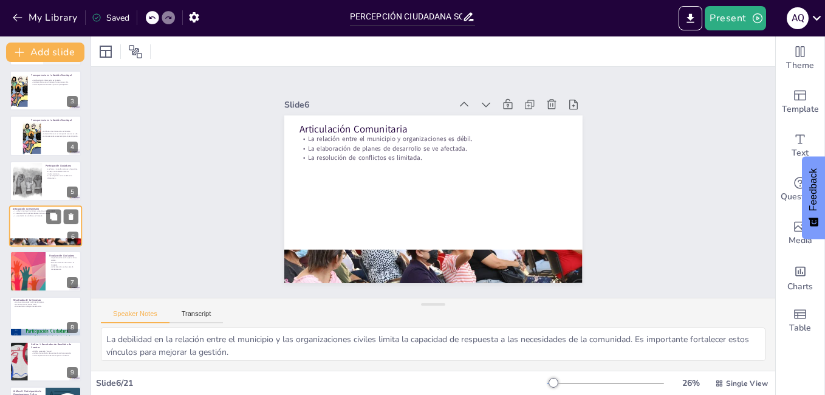
scroll to position [89, 0]
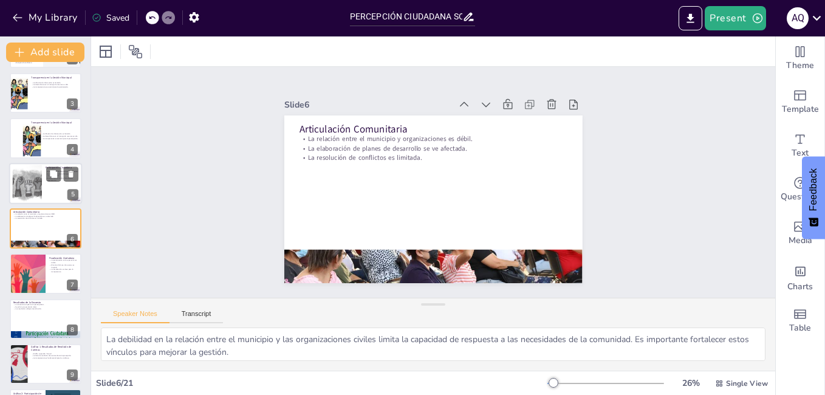
click at [40, 180] on div at bounding box center [27, 183] width 52 height 37
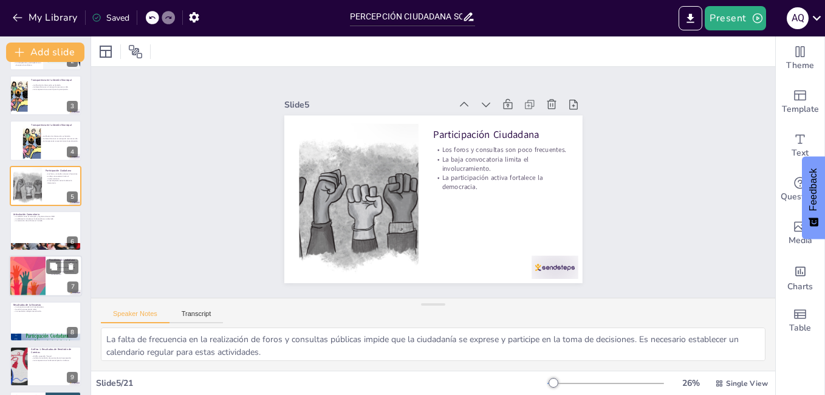
click at [32, 269] on div at bounding box center [27, 276] width 152 height 41
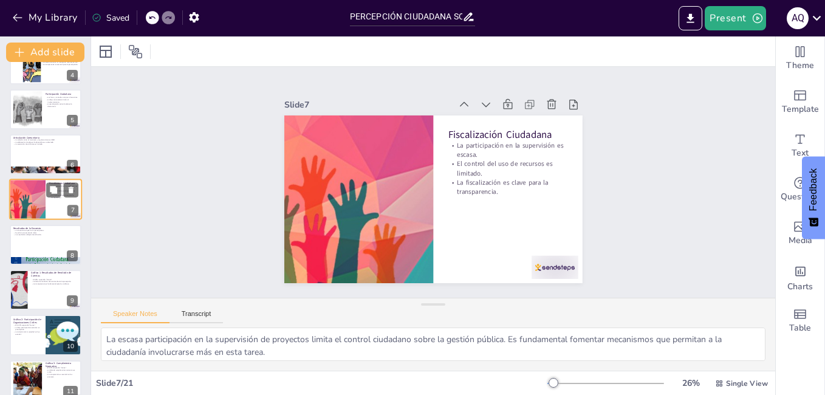
scroll to position [165, 0]
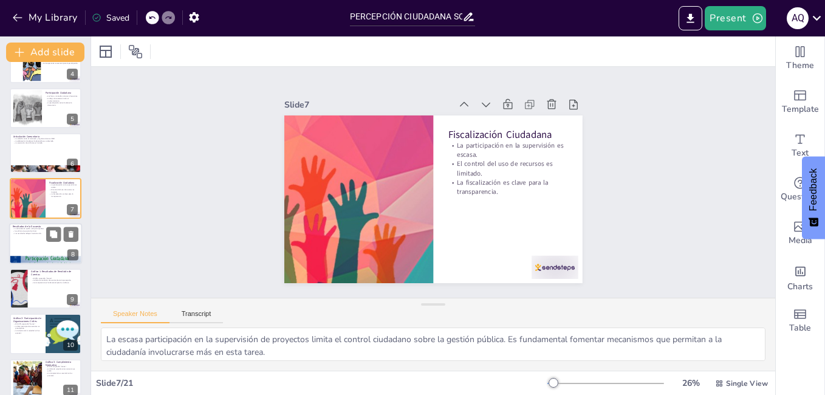
click at [44, 244] on div at bounding box center [45, 243] width 73 height 41
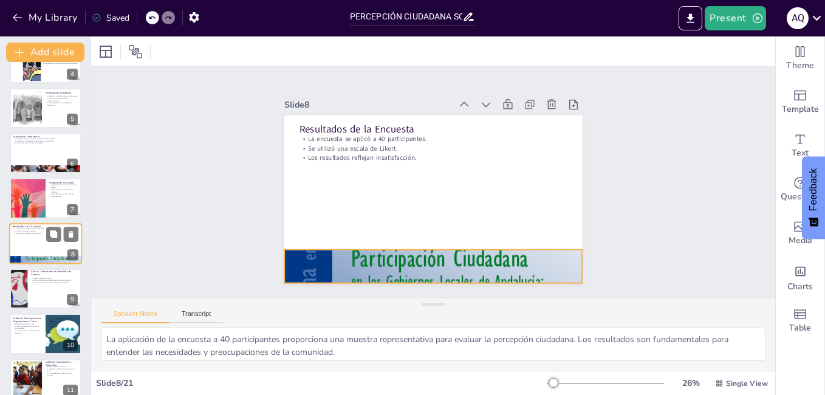
scroll to position [180, 0]
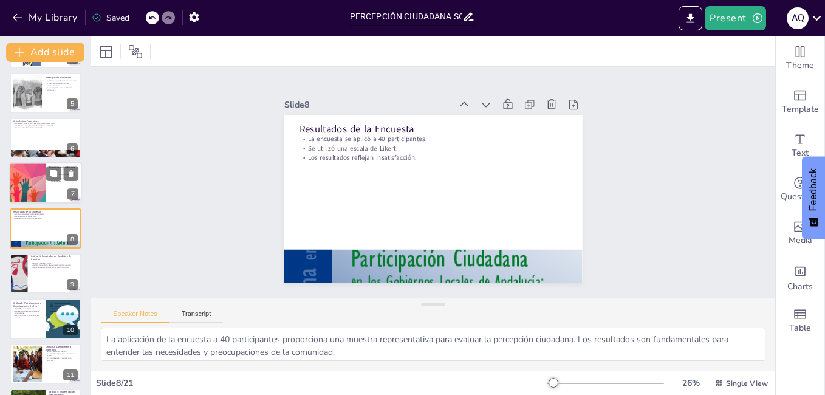
click at [36, 196] on div at bounding box center [27, 183] width 152 height 41
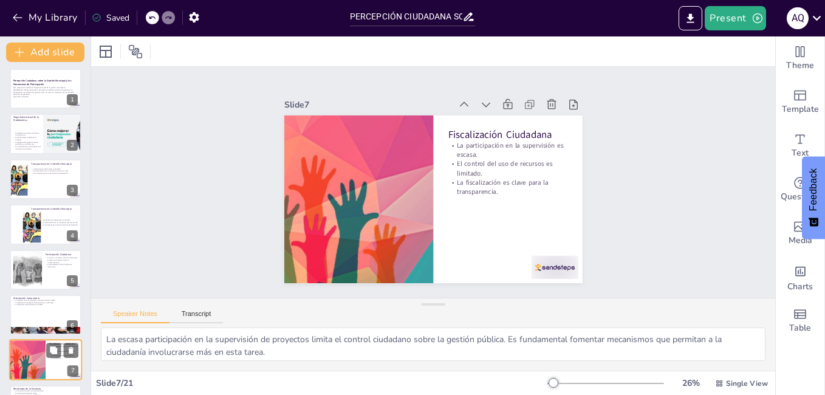
scroll to position [0, 0]
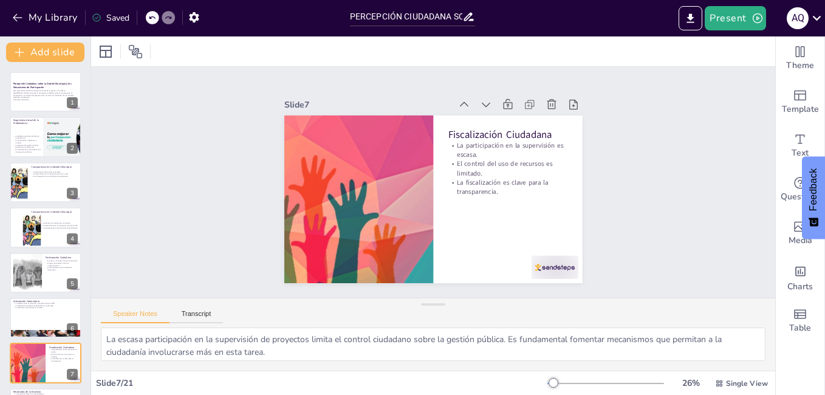
click at [44, 192] on div at bounding box center [45, 182] width 73 height 41
type textarea "La limitada difusión de información sobre la gestión municipal es un obstáculo …"
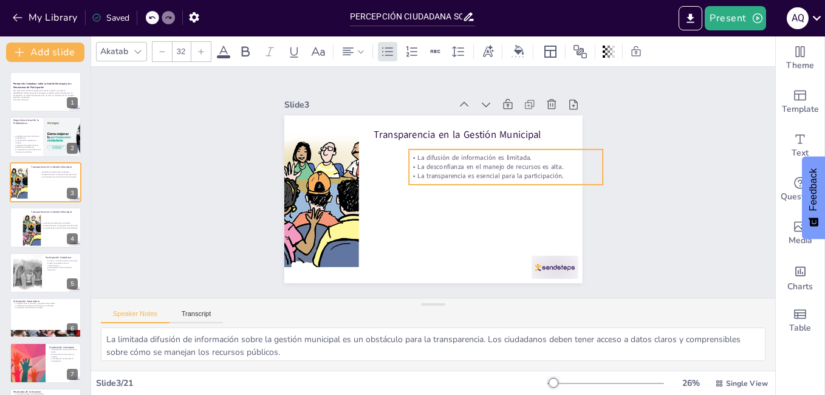
drag, startPoint x: 426, startPoint y: 165, endPoint x: 460, endPoint y: 166, distance: 34.6
click at [460, 166] on div "La difusión de información es limitada. La desconfianza en el manejo de recurso…" at bounding box center [506, 167] width 194 height 28
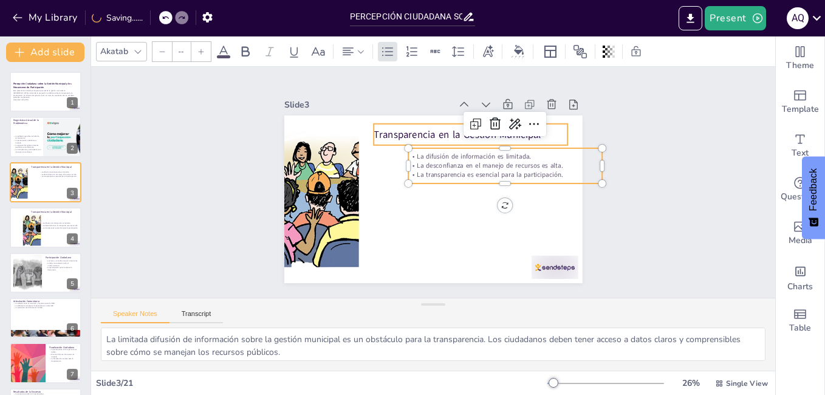
type input "48"
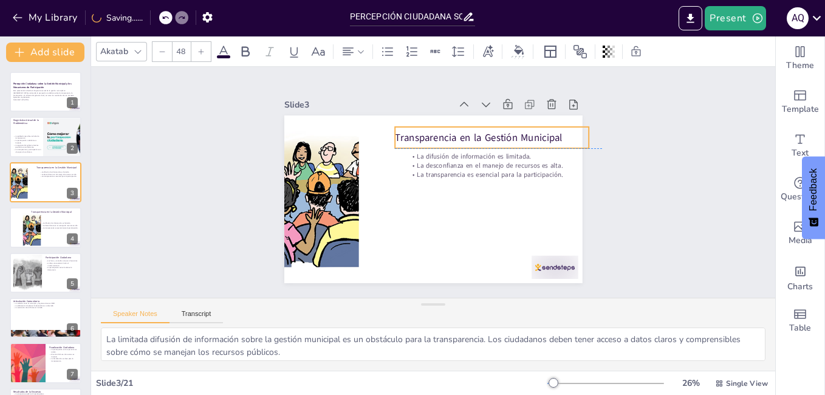
drag, startPoint x: 433, startPoint y: 135, endPoint x: 456, endPoint y: 138, distance: 23.4
click at [455, 138] on p "Transparencia en la Gestión Municipal" at bounding box center [496, 144] width 194 height 34
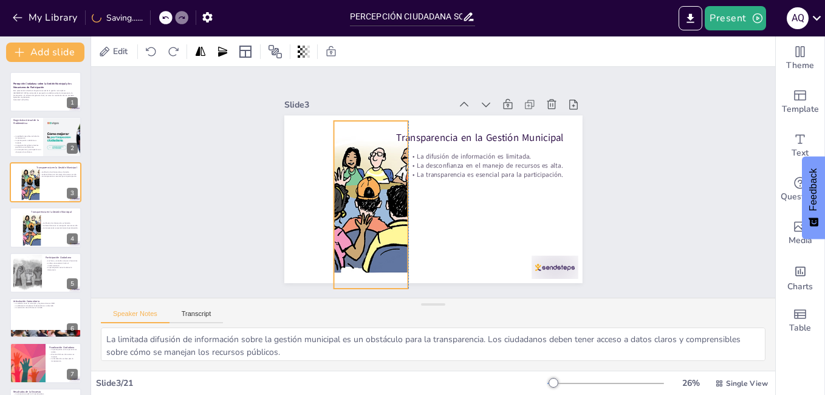
drag, startPoint x: 323, startPoint y: 183, endPoint x: 374, endPoint y: 188, distance: 51.3
click at [374, 188] on div at bounding box center [371, 205] width 384 height 168
click at [207, 155] on div "Slide 1 Percepción Ciudadana sobre la Gestión Municipal y los Mecanismos de Par…" at bounding box center [433, 182] width 684 height 231
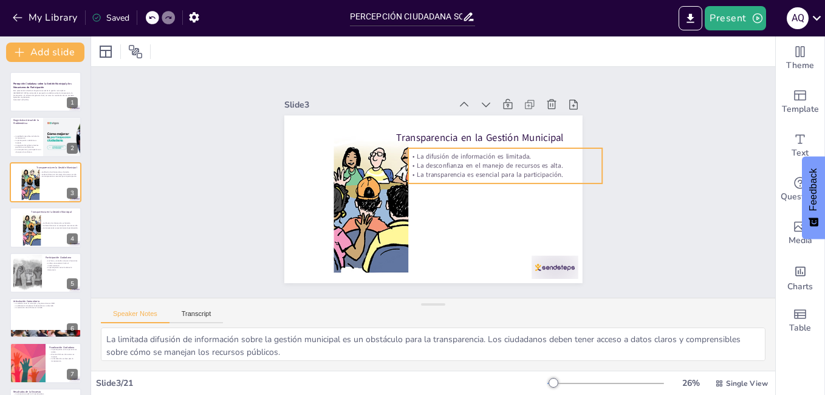
click at [473, 177] on div "La difusión de información es limitada. La desconfianza en el manejo de recurso…" at bounding box center [505, 165] width 194 height 35
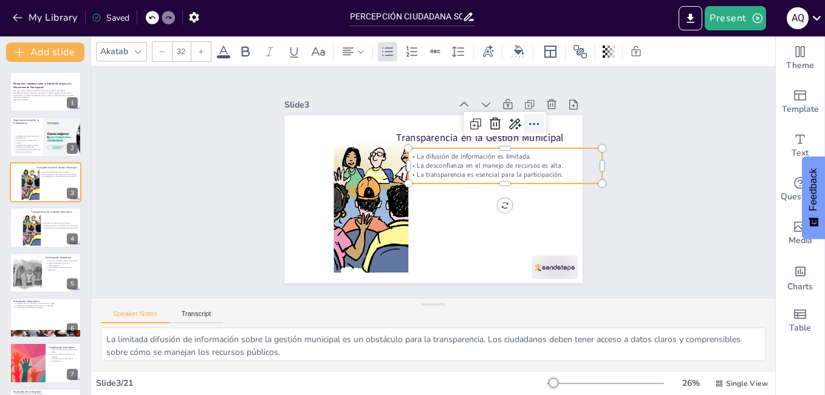
click at [529, 123] on icon at bounding box center [534, 124] width 10 height 2
click at [226, 46] on icon at bounding box center [223, 51] width 15 height 15
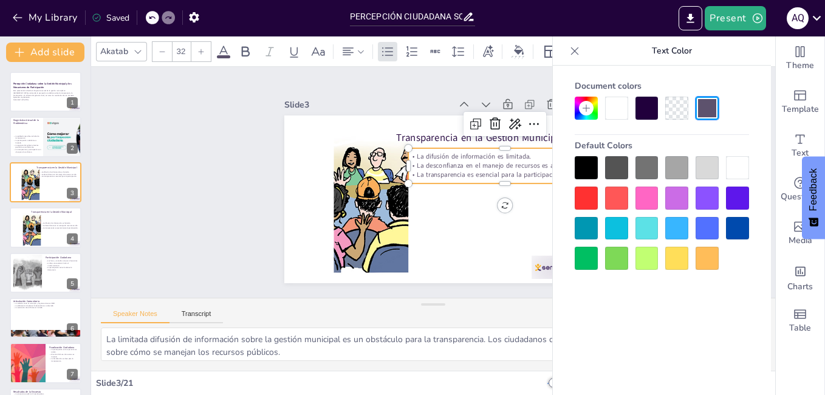
click at [223, 48] on icon at bounding box center [223, 51] width 15 height 15
click at [588, 165] on div at bounding box center [585, 167] width 23 height 23
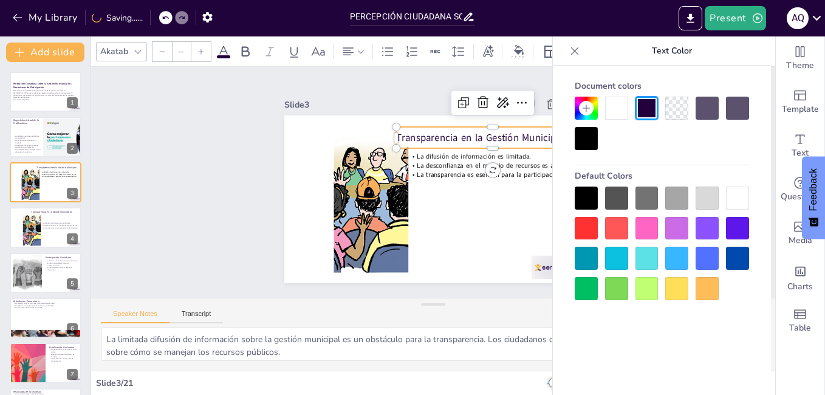
type input "48"
click at [432, 134] on p "Transparencia en la Gestión Municipal" at bounding box center [493, 138] width 194 height 14
click at [585, 145] on div at bounding box center [585, 138] width 23 height 23
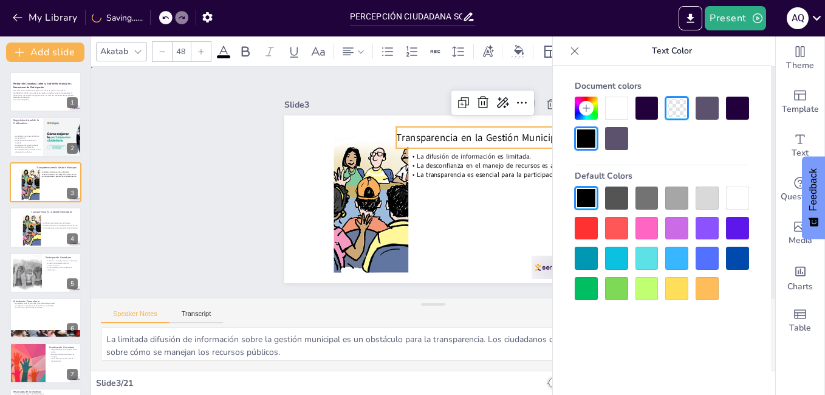
click at [257, 165] on div "Slide 1 Percepción Ciudadana sobre la Gestión Municipal y los Mecanismos de Par…" at bounding box center [433, 182] width 366 height 202
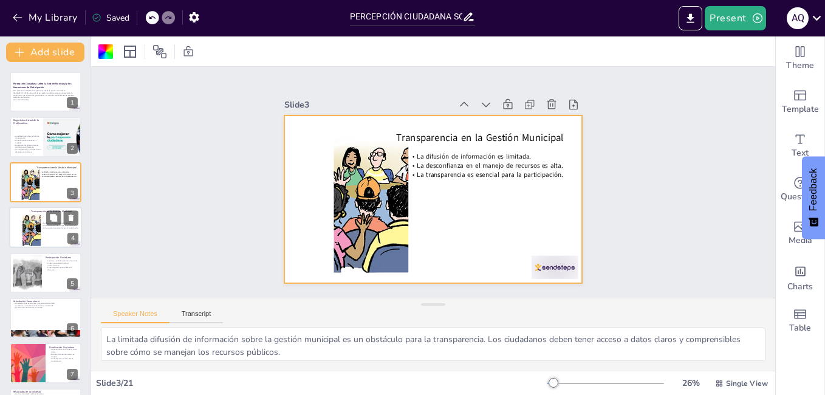
click at [37, 216] on div at bounding box center [32, 229] width 94 height 41
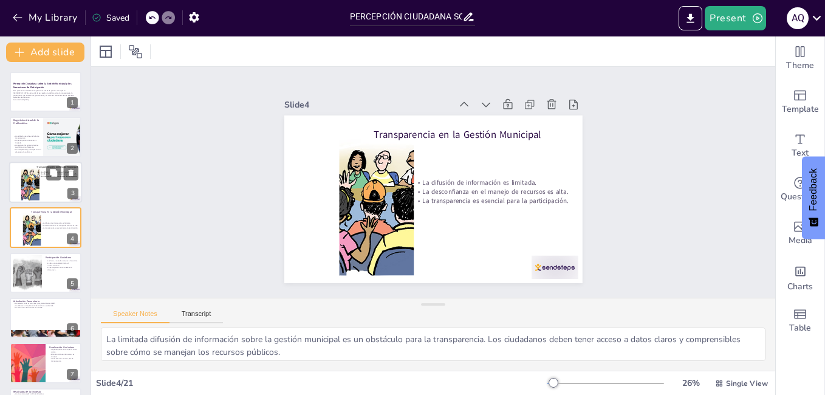
click at [47, 188] on div at bounding box center [45, 182] width 73 height 41
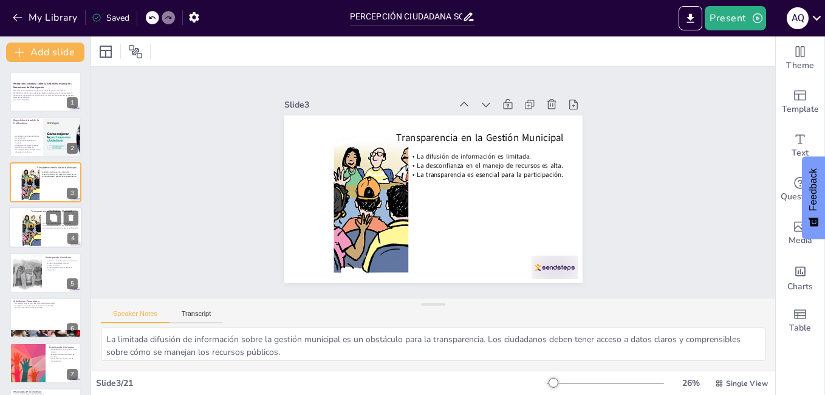
click at [39, 222] on div at bounding box center [32, 229] width 94 height 41
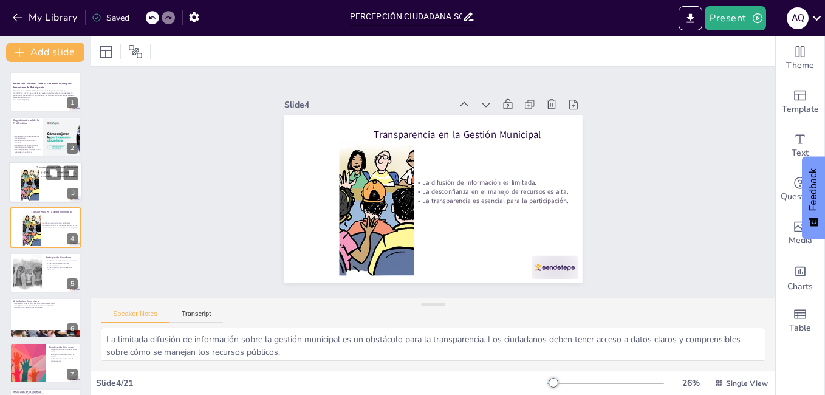
click at [36, 180] on div at bounding box center [30, 183] width 94 height 41
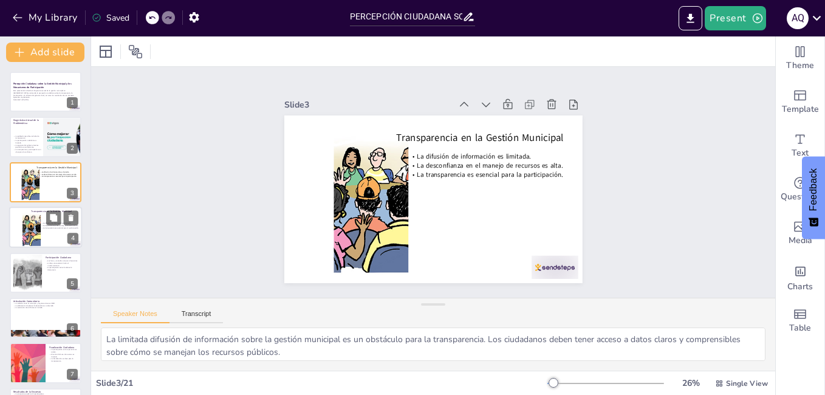
click at [31, 214] on div "Transparencia en la Gestión Municipal" at bounding box center [54, 211] width 47 height 5
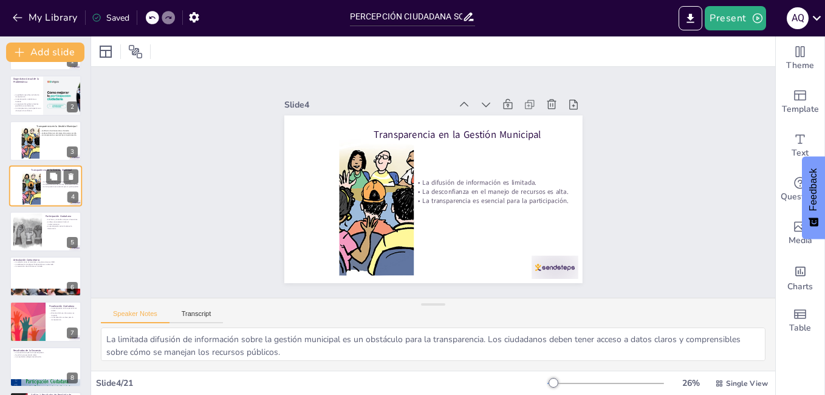
scroll to position [42, 0]
click at [71, 175] on icon at bounding box center [71, 175] width 5 height 7
type textarea "La falta de frecuencia en la realización de foros y consultas públicas impide q…"
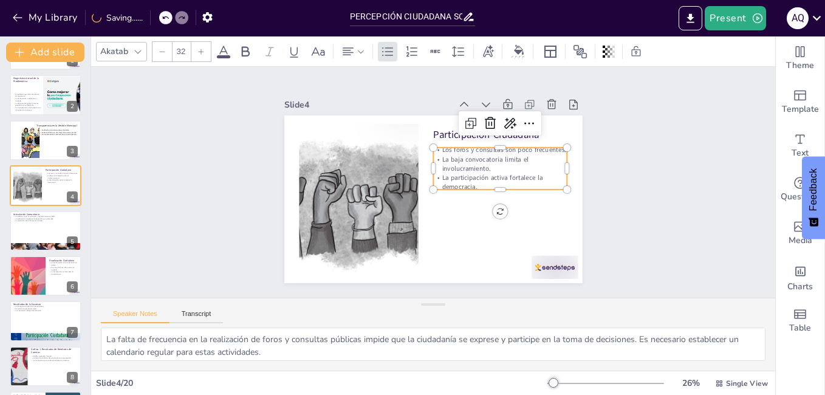
click at [460, 166] on p "La baja convocatoria limita el involucramiento." at bounding box center [500, 163] width 134 height 19
click at [224, 47] on icon at bounding box center [223, 52] width 11 height 12
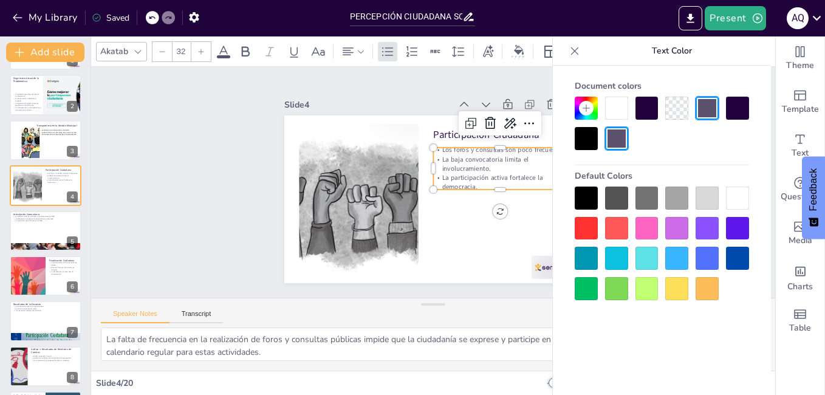
click at [591, 134] on div at bounding box center [585, 138] width 23 height 23
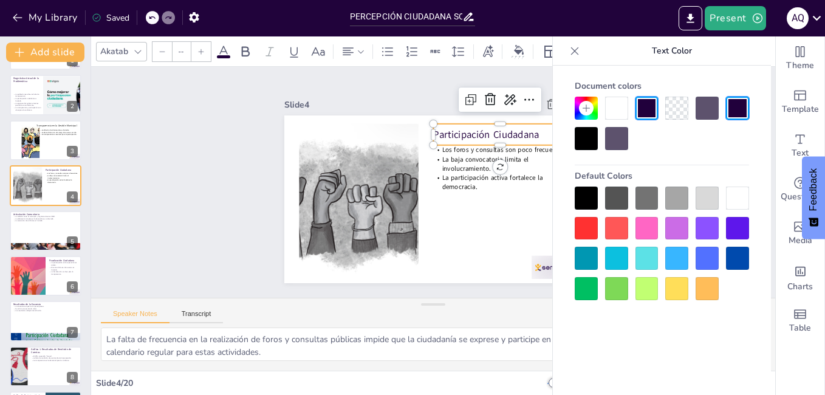
type input "48"
click at [433, 130] on p "Participación Ciudadana" at bounding box center [500, 135] width 134 height 14
click at [580, 137] on div at bounding box center [585, 138] width 23 height 23
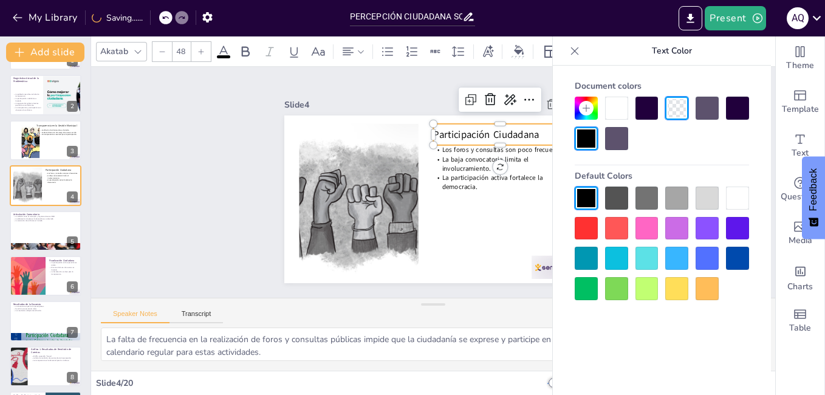
click at [233, 154] on div "Slide 1 Percepción Ciudadana sobre la Gestión Municipal y los Mecanismos de Par…" at bounding box center [433, 182] width 684 height 231
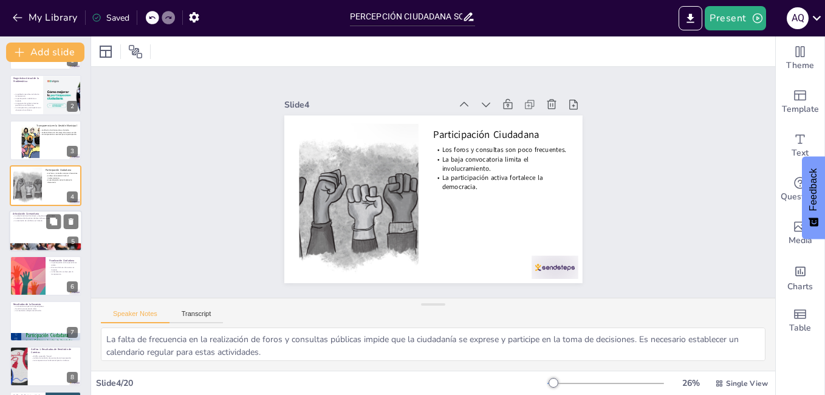
click at [46, 225] on div at bounding box center [45, 230] width 73 height 41
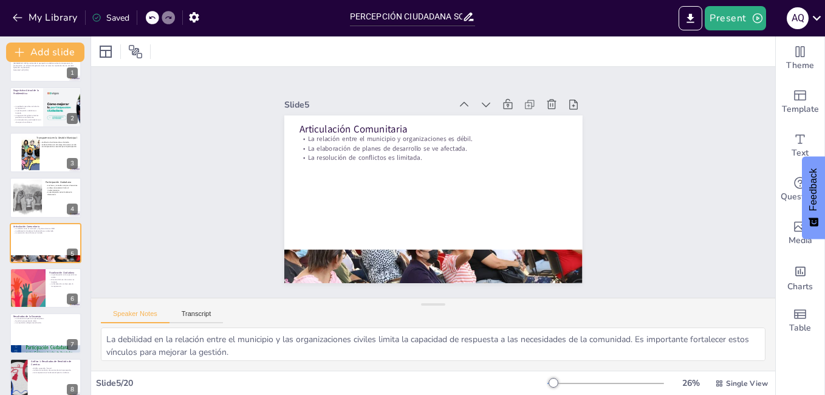
scroll to position [0, 0]
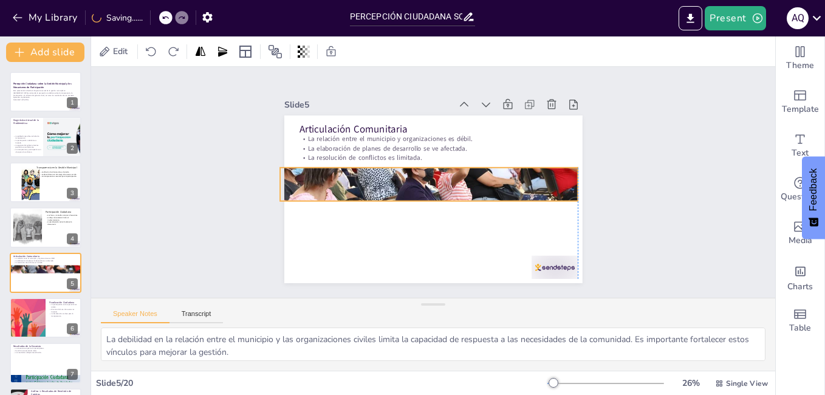
drag, startPoint x: 367, startPoint y: 259, endPoint x: 361, endPoint y: 176, distance: 82.8
click at [361, 176] on div at bounding box center [429, 184] width 298 height 186
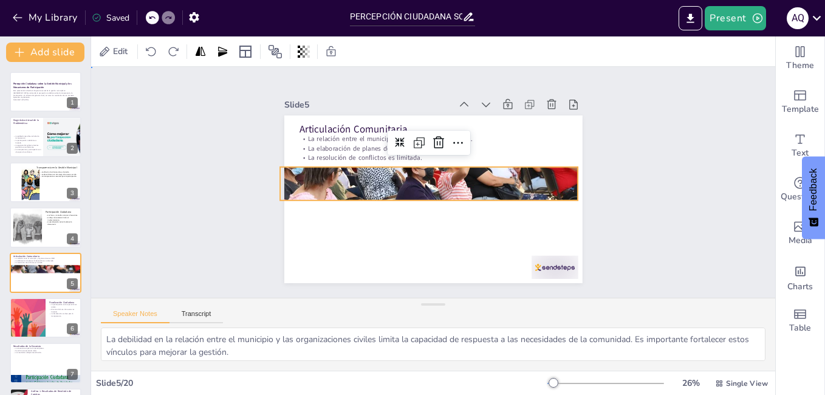
click at [185, 186] on div "Slide 1 Percepción Ciudadana sobre la Gestión Municipal y los Mecanismos de Par…" at bounding box center [433, 182] width 684 height 231
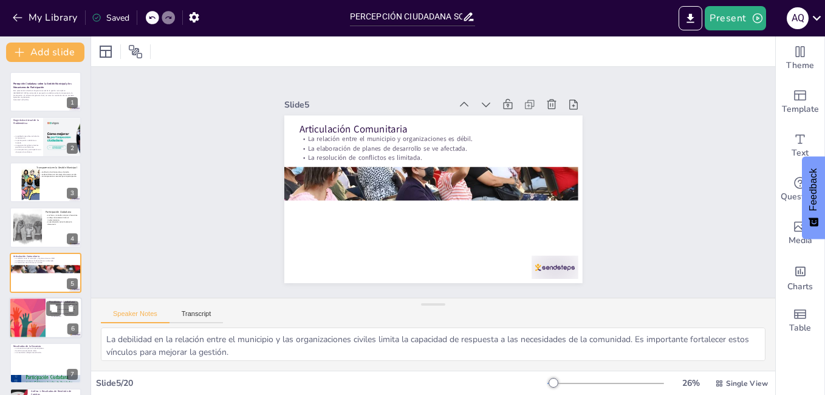
click at [20, 325] on div at bounding box center [27, 317] width 152 height 41
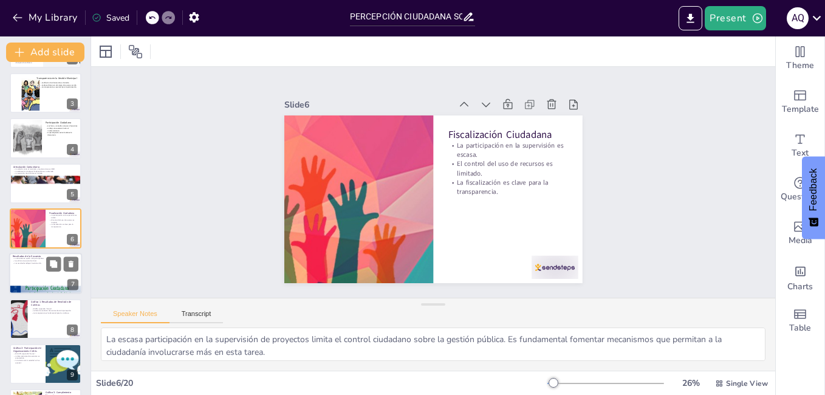
click at [33, 262] on p "Los resultados reflejan insatisfacción." at bounding box center [46, 263] width 66 height 2
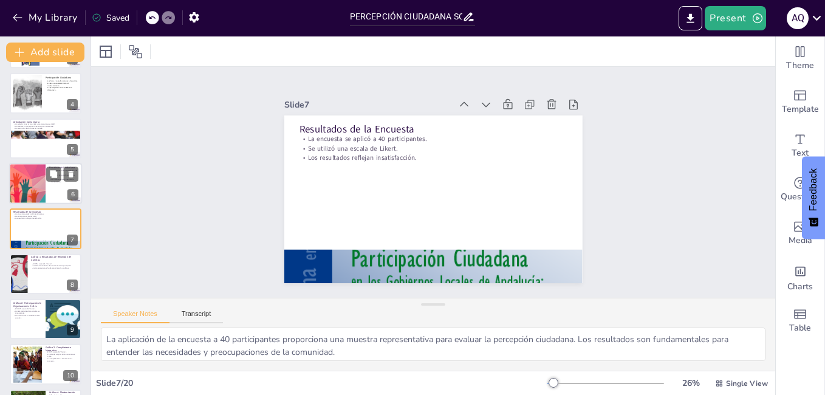
click at [40, 183] on div at bounding box center [27, 183] width 152 height 41
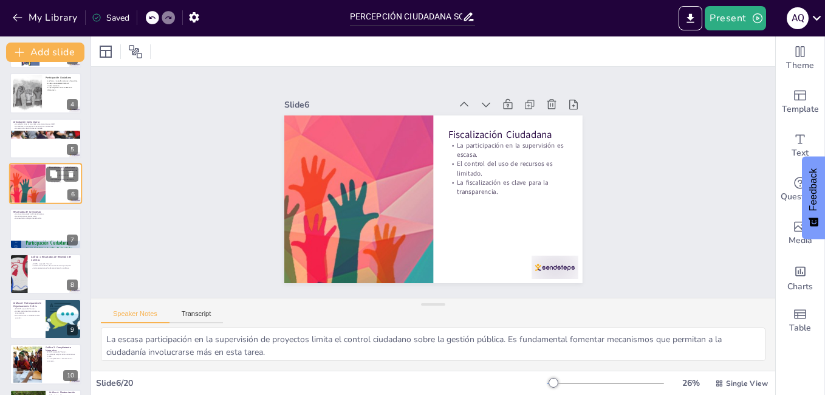
scroll to position [89, 0]
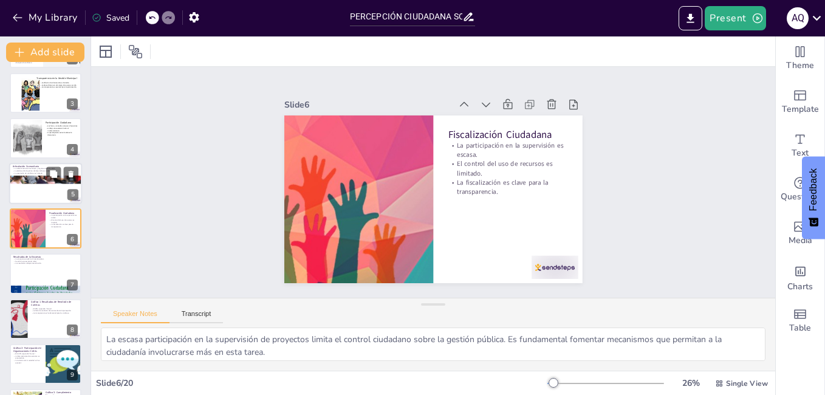
click at [30, 182] on div at bounding box center [44, 180] width 73 height 46
type textarea "La debilidad en la relación entre el municipio y las organizaciones civiles lim…"
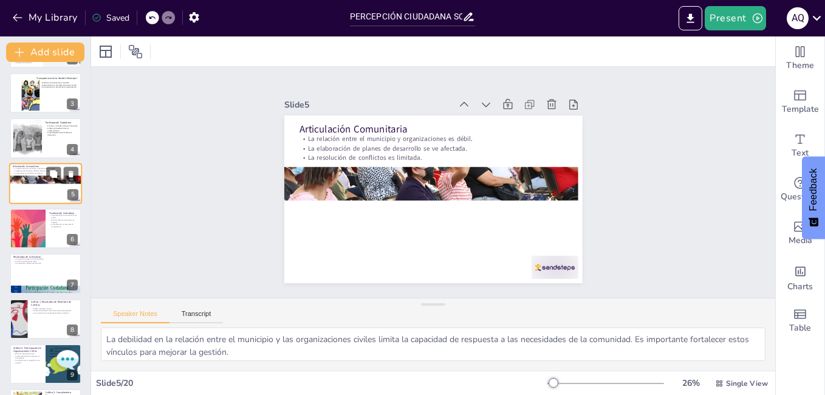
scroll to position [44, 0]
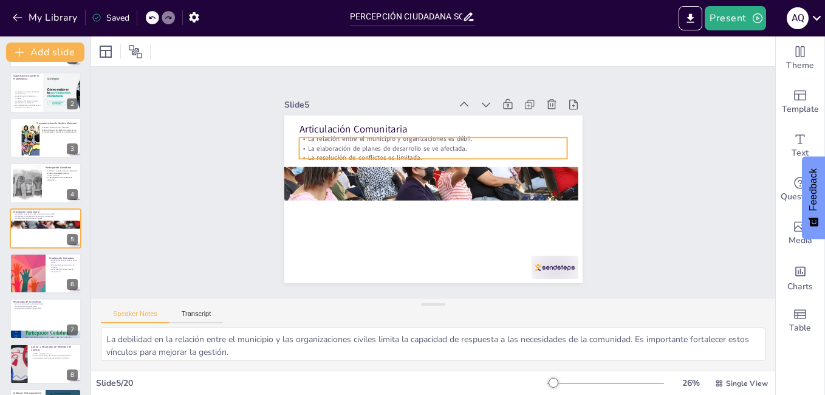
click at [344, 138] on p "La relación entre el municipio y organizaciones es débil." at bounding box center [433, 138] width 268 height 9
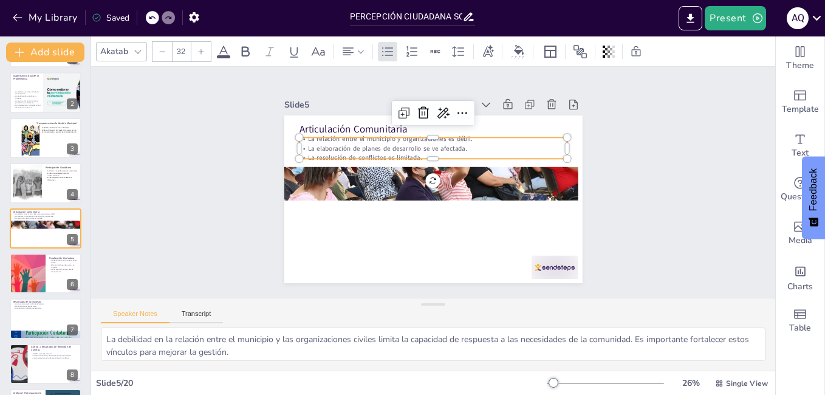
click at [220, 47] on icon at bounding box center [223, 51] width 15 height 15
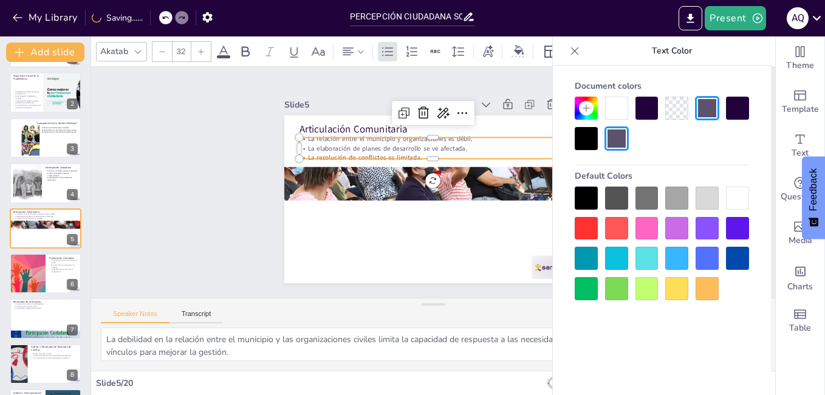
click at [587, 136] on div at bounding box center [585, 138] width 23 height 23
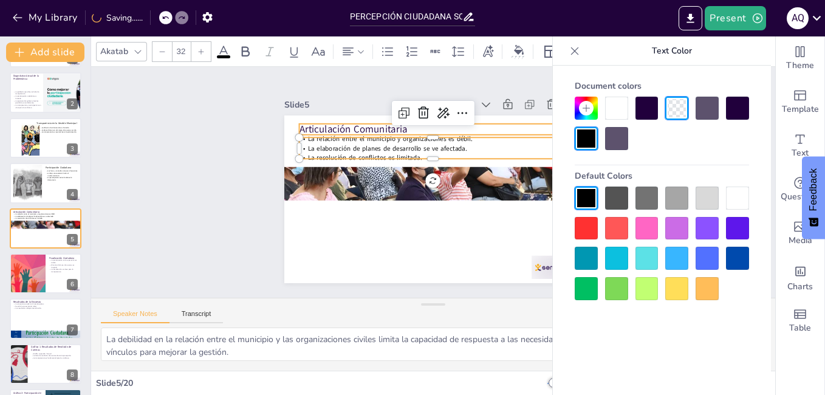
click at [340, 123] on p "Articulación Comunitaria" at bounding box center [433, 130] width 268 height 14
type input "48"
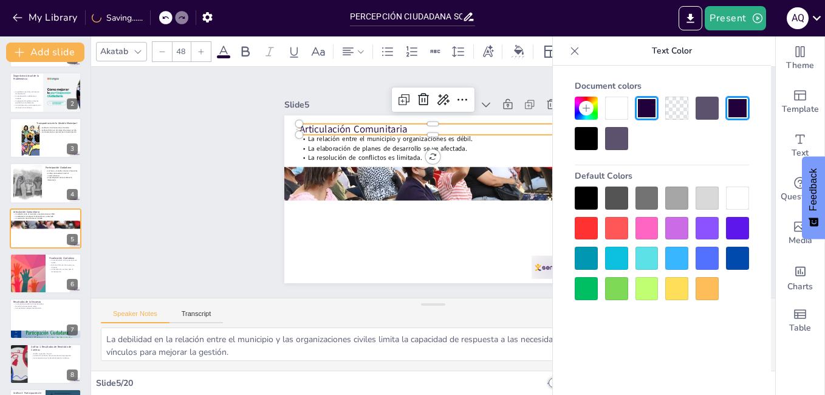
click at [220, 46] on icon at bounding box center [223, 51] width 15 height 15
click at [584, 138] on div at bounding box center [585, 138] width 23 height 23
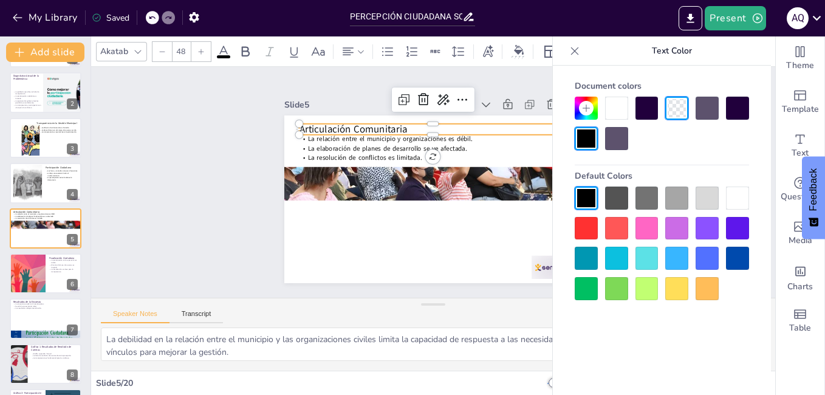
click at [208, 162] on div "Slide 1 Percepción Ciudadana sobre la Gestión Municipal y los Mecanismos de Par…" at bounding box center [433, 182] width 684 height 231
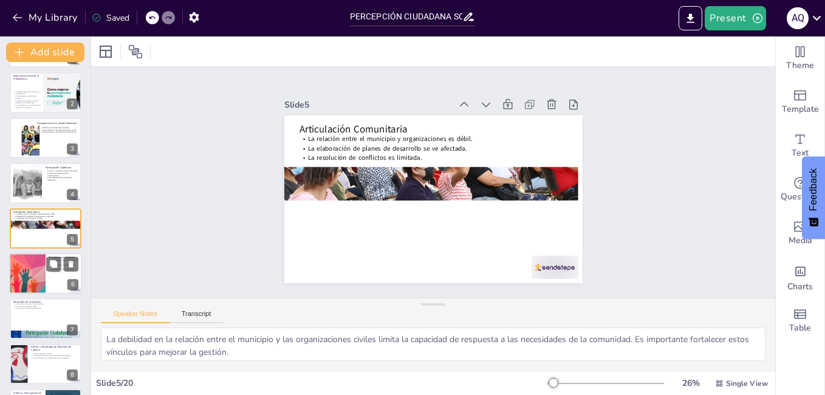
click at [38, 255] on div at bounding box center [27, 273] width 152 height 41
type textarea "La escasa participación en la supervisión de proyectos limita el control ciudad…"
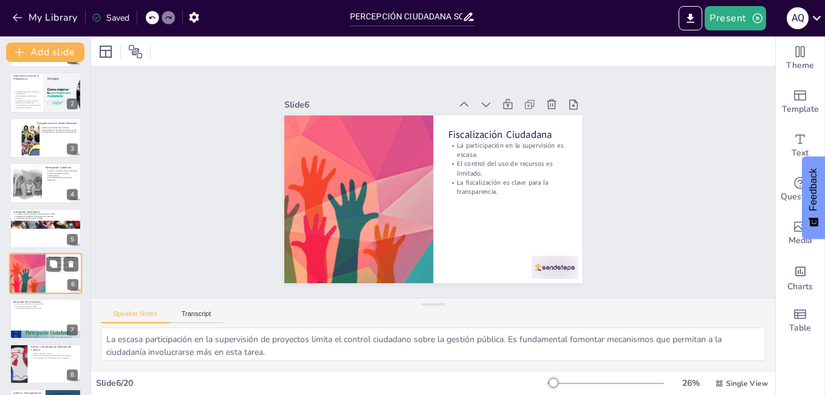
scroll to position [89, 0]
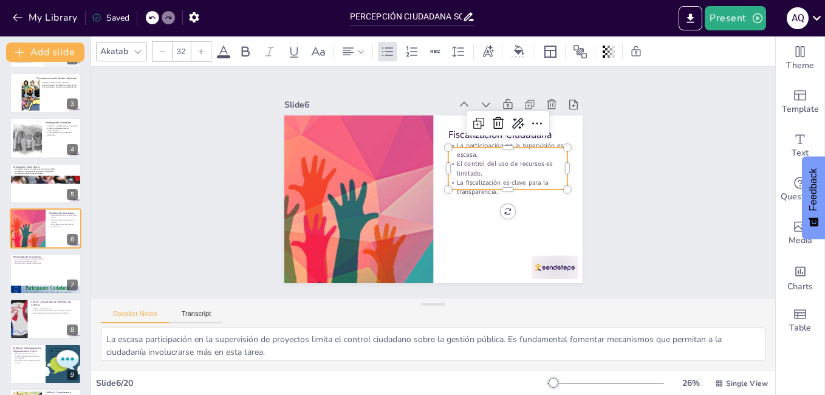
click at [480, 180] on p "La fiscalización es clave para la transparencia." at bounding box center [507, 187] width 119 height 19
click at [224, 52] on icon at bounding box center [223, 52] width 11 height 12
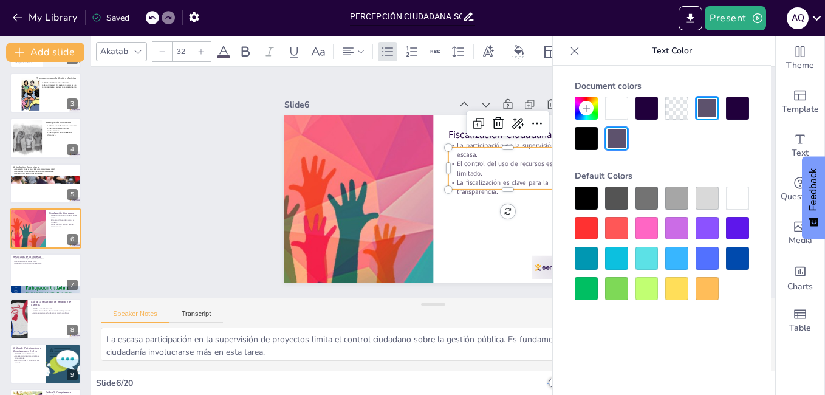
click at [591, 137] on div at bounding box center [585, 138] width 23 height 23
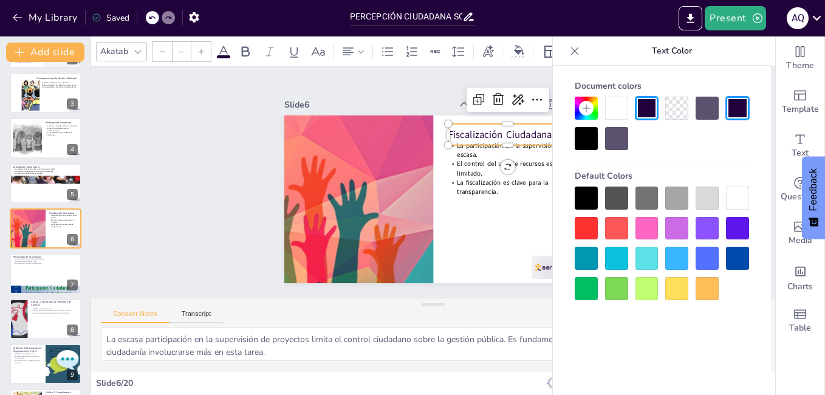
type input "48"
click at [452, 131] on p "Fiscalización Ciudadana" at bounding box center [507, 135] width 119 height 14
click at [595, 141] on div at bounding box center [585, 138] width 23 height 23
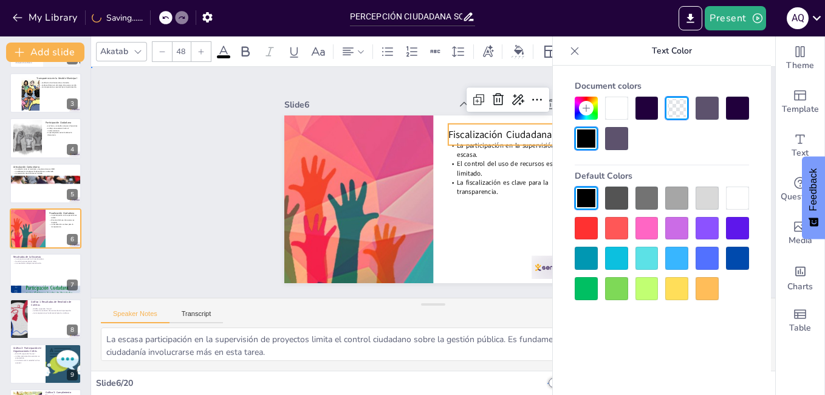
click at [216, 148] on div "Slide 1 Percepción Ciudadana sobre la Gestión Municipal y los Mecanismos de Par…" at bounding box center [433, 182] width 704 height 301
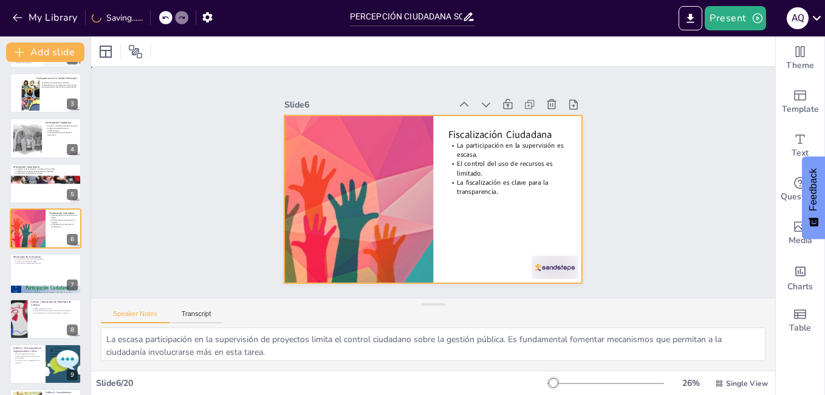
click at [462, 203] on div at bounding box center [433, 199] width 298 height 168
click at [222, 163] on div "Slide 1 Percepción Ciudadana sobre la Gestión Municipal y los Mecanismos de Par…" at bounding box center [433, 182] width 684 height 231
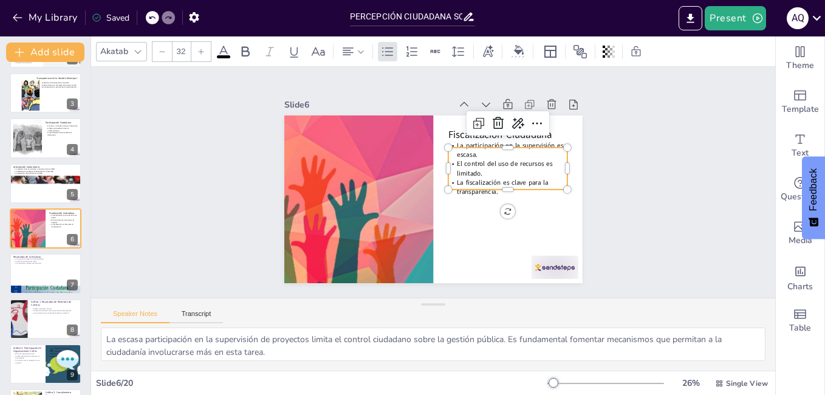
click at [483, 172] on p "El control del uso de recursos es limitado." at bounding box center [508, 176] width 120 height 31
click at [140, 49] on icon at bounding box center [138, 52] width 10 height 10
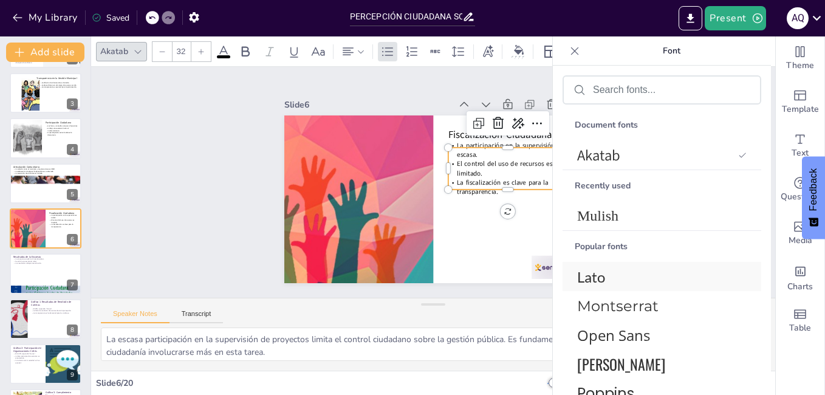
scroll to position [18, 0]
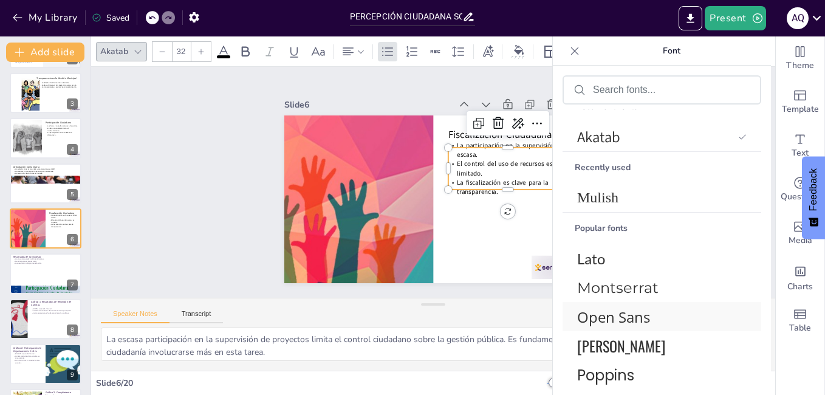
click at [610, 310] on span "Open Sans" at bounding box center [659, 317] width 165 height 20
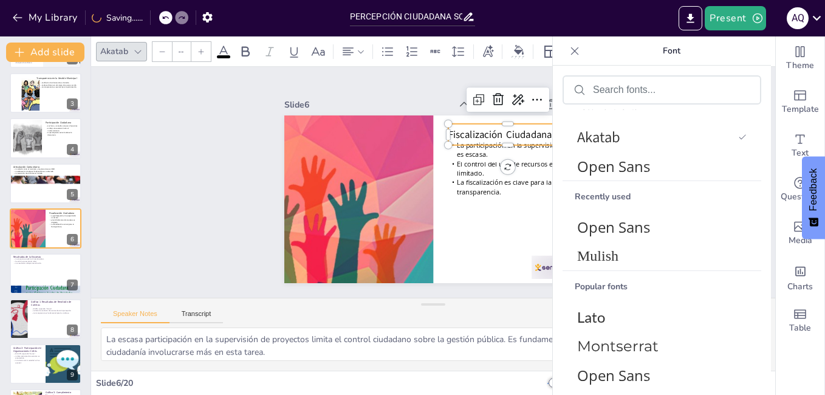
type input "48"
click at [452, 130] on span "Fiscalización Ciudadana" at bounding box center [504, 141] width 104 height 24
click at [601, 371] on span "Open Sans" at bounding box center [659, 375] width 165 height 20
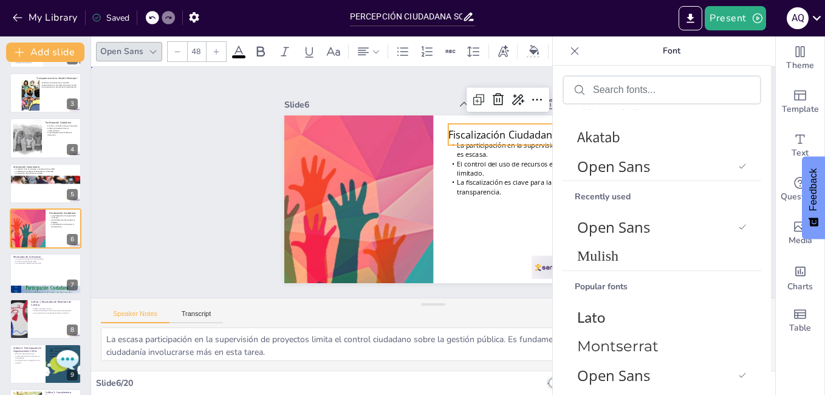
click at [199, 189] on div "Slide 1 Percepción Ciudadana sobre la Gestión Municipal y los Mecanismos de Par…" at bounding box center [433, 182] width 704 height 301
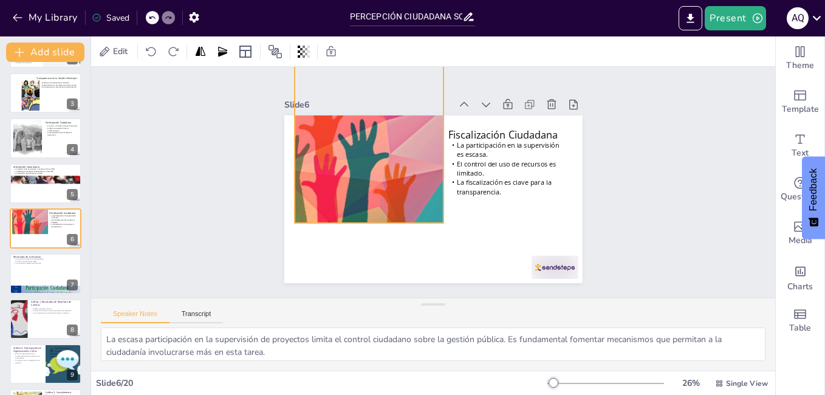
drag, startPoint x: 353, startPoint y: 219, endPoint x: 363, endPoint y: 158, distance: 61.0
click at [363, 158] on div at bounding box center [369, 139] width 620 height 168
click at [168, 193] on div "Slide 1 Percepción Ciudadana sobre la Gestión Municipal y los Mecanismos de Par…" at bounding box center [433, 182] width 684 height 231
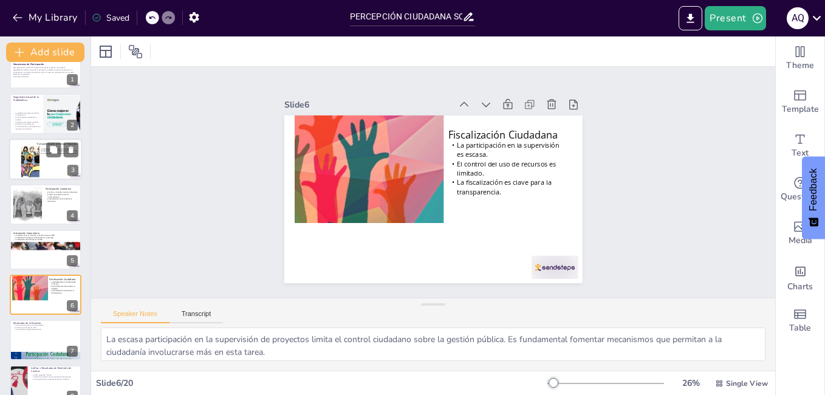
scroll to position [0, 0]
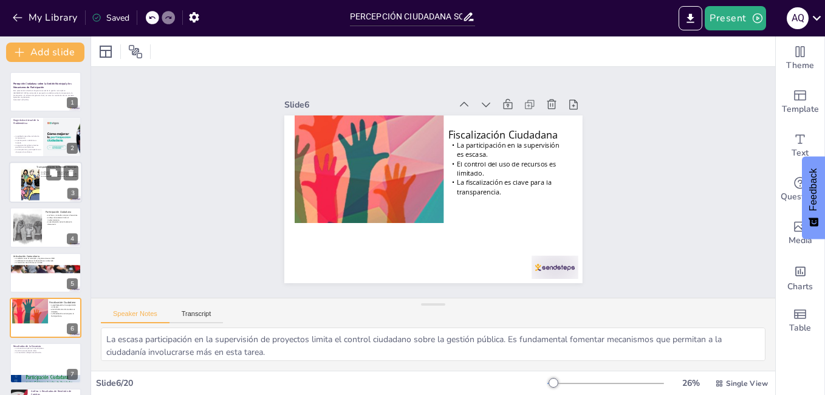
click at [41, 169] on div "La difusión de información es limitada. La desconfianza en el manejo de recurso…" at bounding box center [62, 173] width 47 height 9
type textarea "La limitada difusión de información sobre la gestión municipal es un obstáculo …"
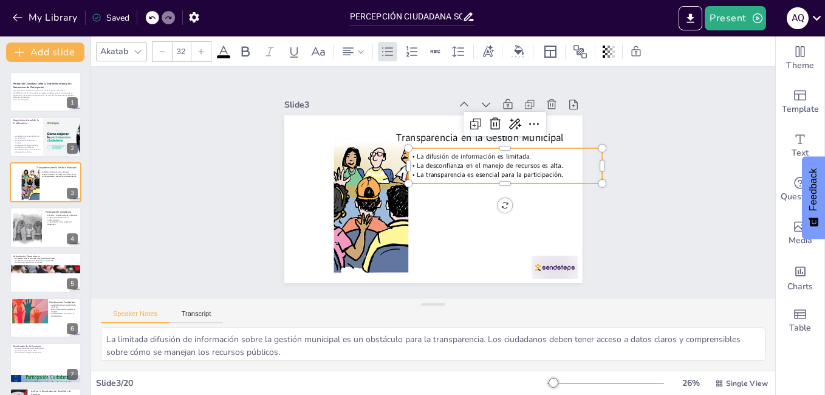
click at [444, 161] on span "La desconfianza en el manejo de recursos es alta." at bounding box center [490, 165] width 146 height 9
click at [124, 53] on div "Akatab" at bounding box center [114, 51] width 33 height 16
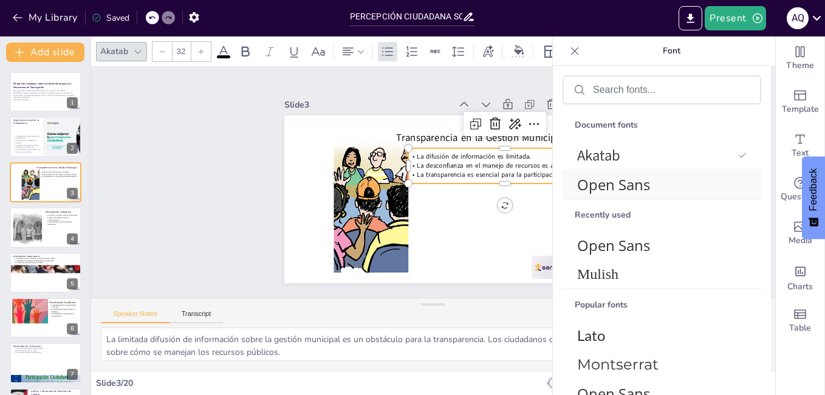
click at [663, 193] on span "Open Sans" at bounding box center [659, 184] width 165 height 20
click at [663, 193] on span "Open Sans" at bounding box center [655, 184] width 156 height 20
type input "48"
click at [426, 133] on span "Transparencia en la Gestión Municipal" at bounding box center [479, 137] width 167 height 13
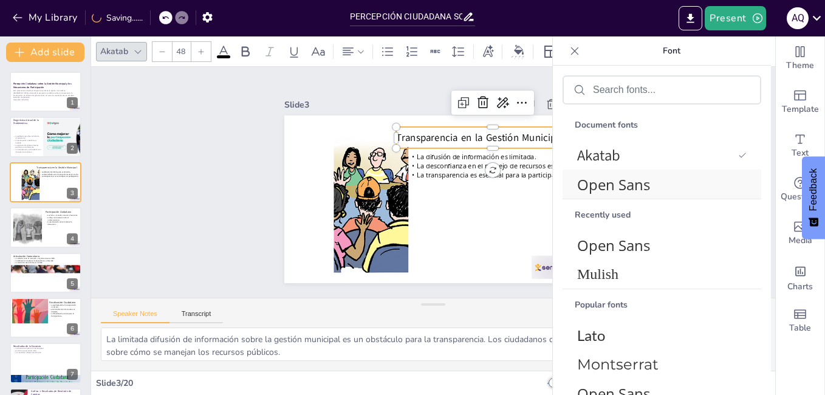
click at [616, 192] on span "Open Sans" at bounding box center [659, 184] width 165 height 20
click at [203, 145] on div "Slide 1 Percepción Ciudadana sobre la Gestión Municipal y los Mecanismos de Par…" at bounding box center [433, 182] width 684 height 231
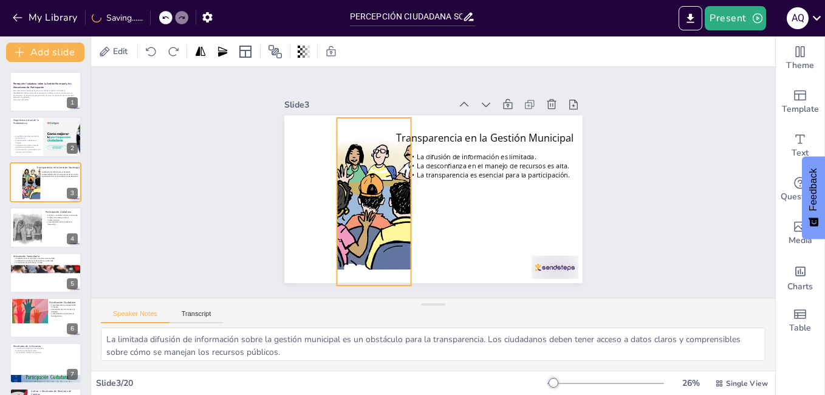
click at [365, 170] on div at bounding box center [374, 202] width 384 height 168
click at [206, 148] on div "Slide 1 Percepción Ciudadana sobre la Gestión Municipal y los Mecanismos de Par…" at bounding box center [433, 182] width 684 height 231
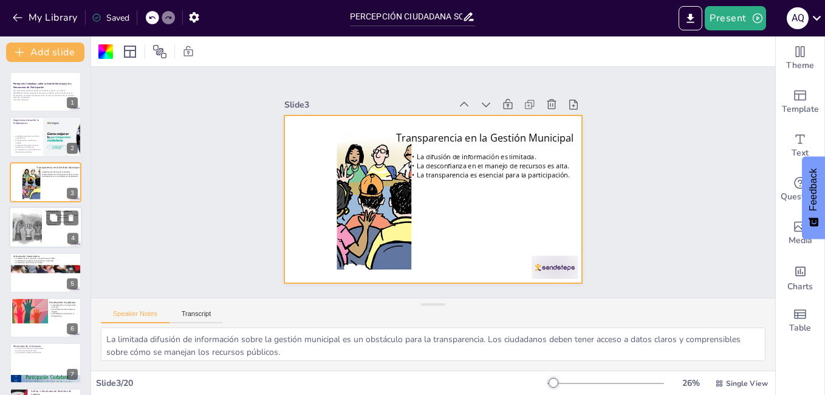
click at [29, 224] on div at bounding box center [27, 227] width 52 height 37
type textarea "La falta de frecuencia en la realización de foros y consultas públicas impide q…"
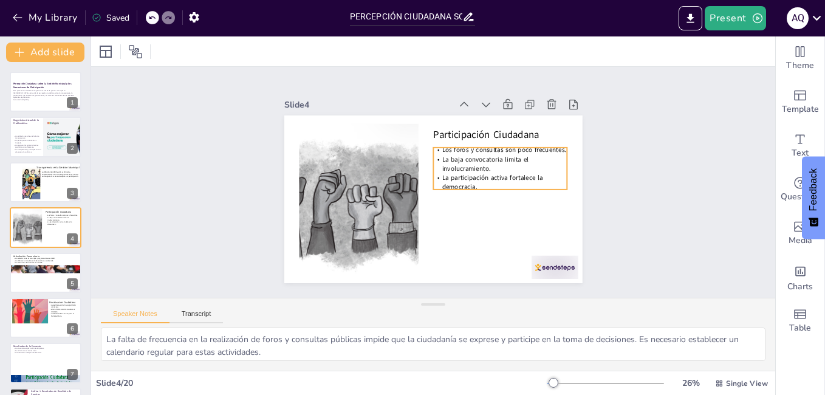
click at [444, 173] on span "La participación activa fortalece la democracia." at bounding box center [491, 182] width 101 height 18
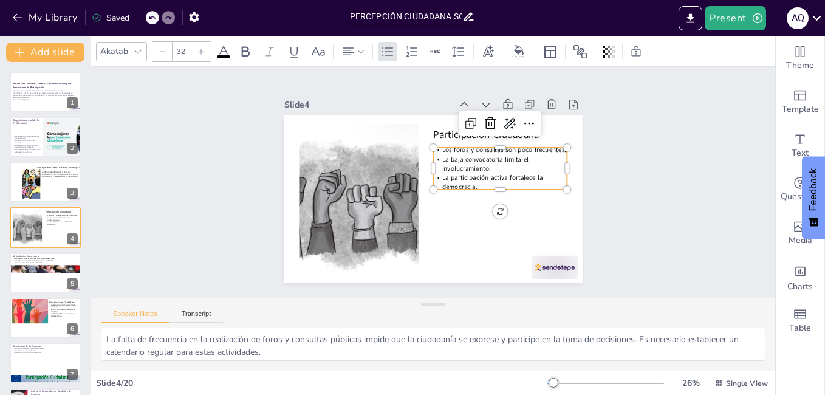
click at [128, 51] on div "Akatab" at bounding box center [114, 51] width 33 height 16
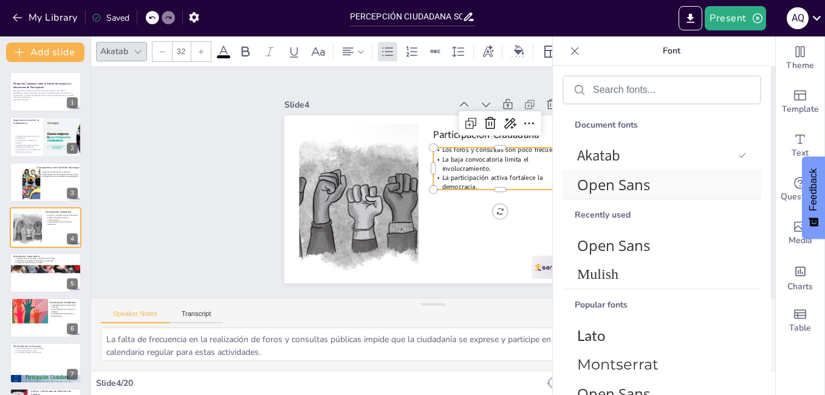
click at [611, 192] on span "Open Sans" at bounding box center [659, 184] width 165 height 20
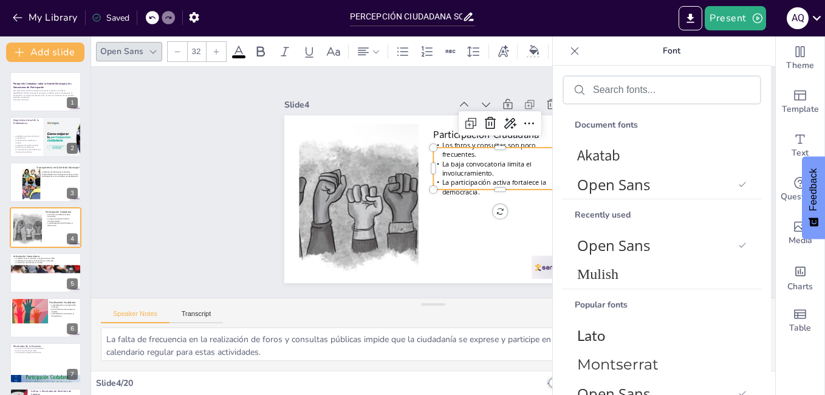
click at [437, 132] on span "Participación Ciudadana" at bounding box center [486, 134] width 106 height 13
type input "48"
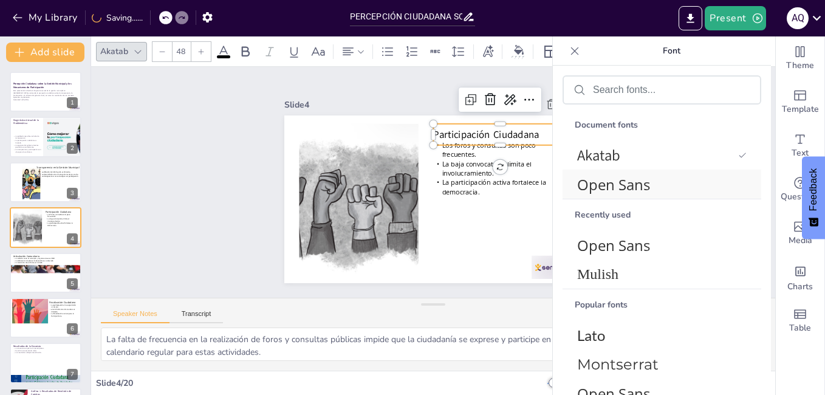
click at [604, 191] on span "Open Sans" at bounding box center [659, 184] width 165 height 20
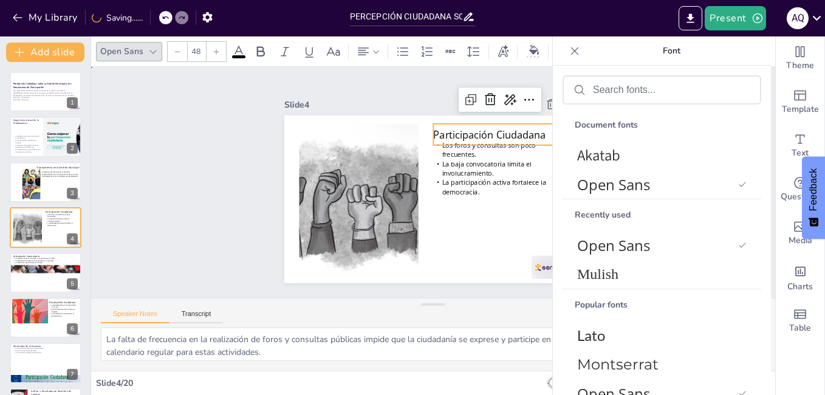
click at [185, 172] on div "Slide 1 Percepción Ciudadana sobre la Gestión Municipal y los Mecanismos de Par…" at bounding box center [433, 182] width 684 height 231
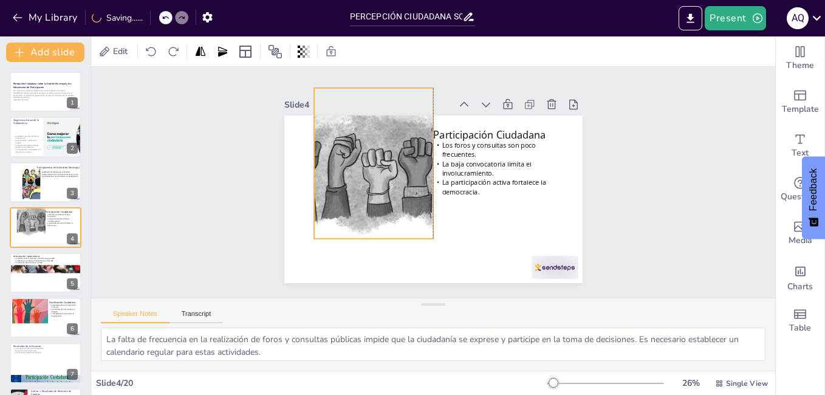
drag, startPoint x: 380, startPoint y: 183, endPoint x: 392, endPoint y: 151, distance: 34.4
click at [392, 151] on div at bounding box center [373, 163] width 213 height 151
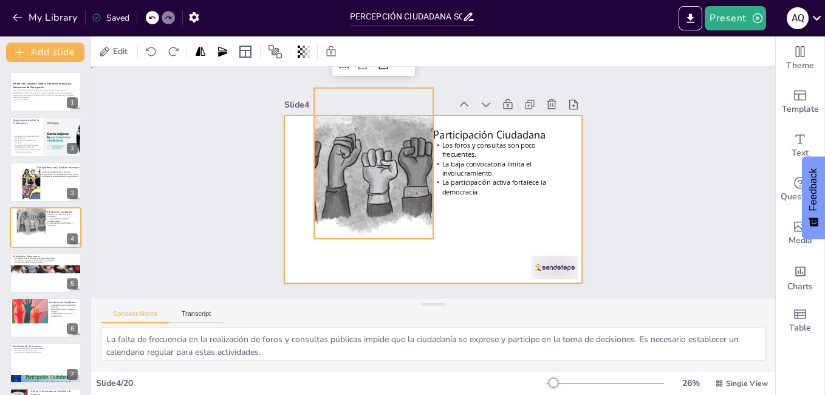
click at [287, 168] on div at bounding box center [433, 199] width 298 height 168
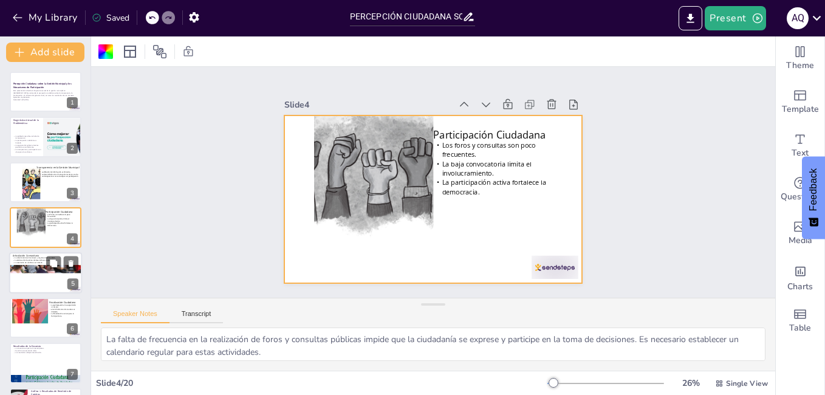
click at [30, 278] on div at bounding box center [45, 272] width 73 height 41
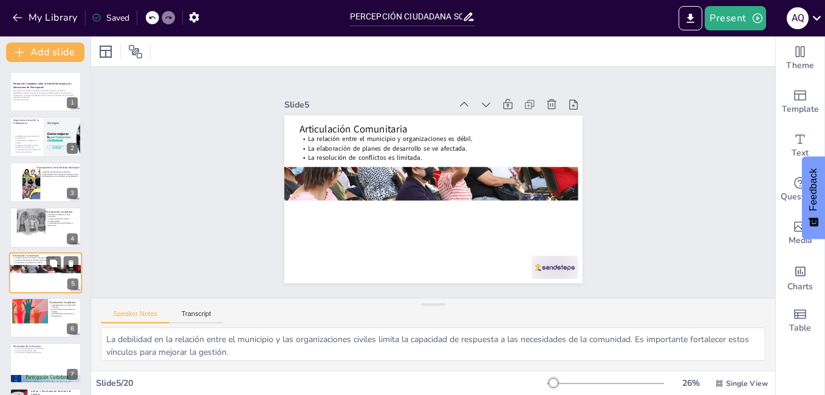
scroll to position [44, 0]
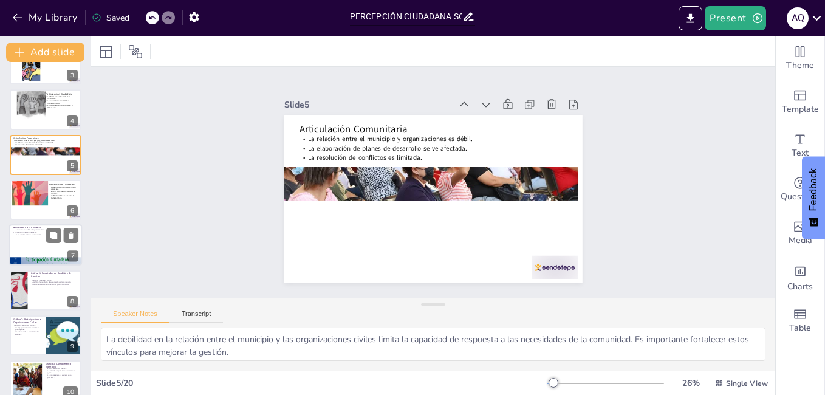
click at [35, 257] on div at bounding box center [45, 261] width 73 height 101
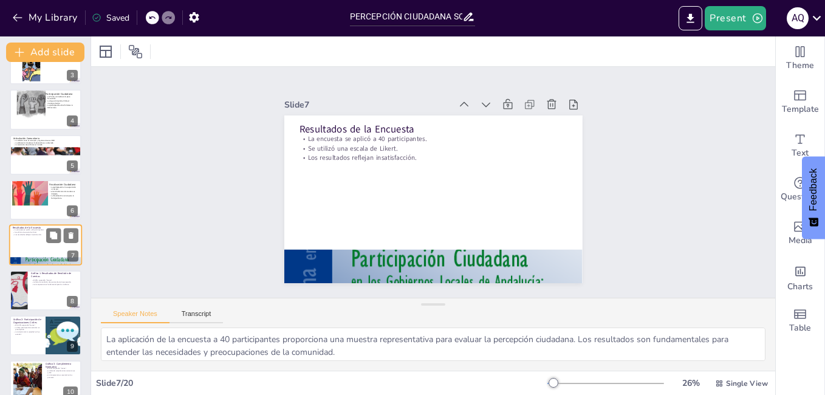
scroll to position [134, 0]
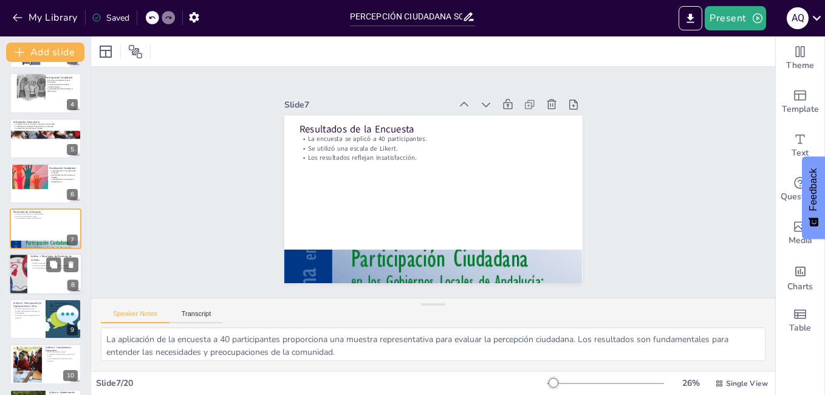
click at [38, 282] on div at bounding box center [45, 273] width 73 height 41
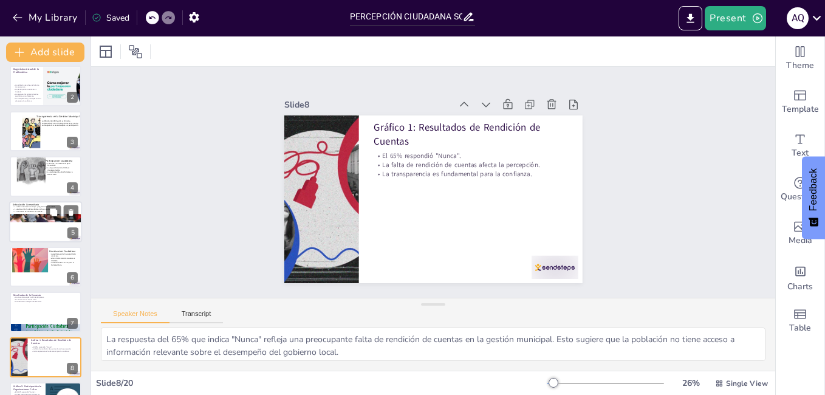
scroll to position [52, 0]
click at [41, 274] on div at bounding box center [45, 265] width 73 height 41
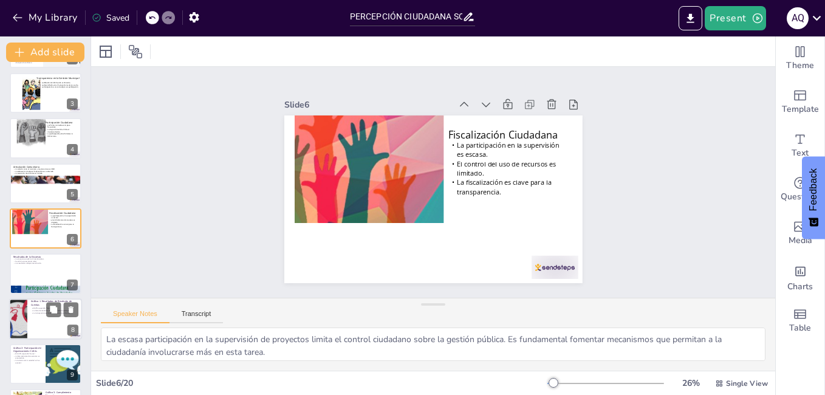
click at [36, 302] on p "Gráfico 1: Resultados de Rendición de Cuentas" at bounding box center [54, 302] width 47 height 7
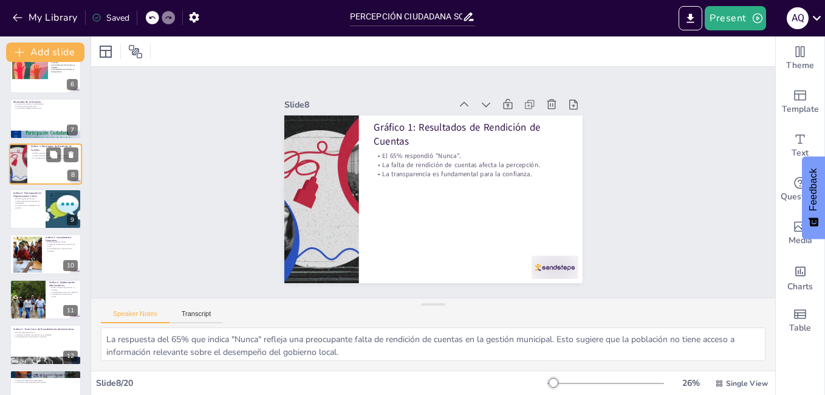
scroll to position [246, 0]
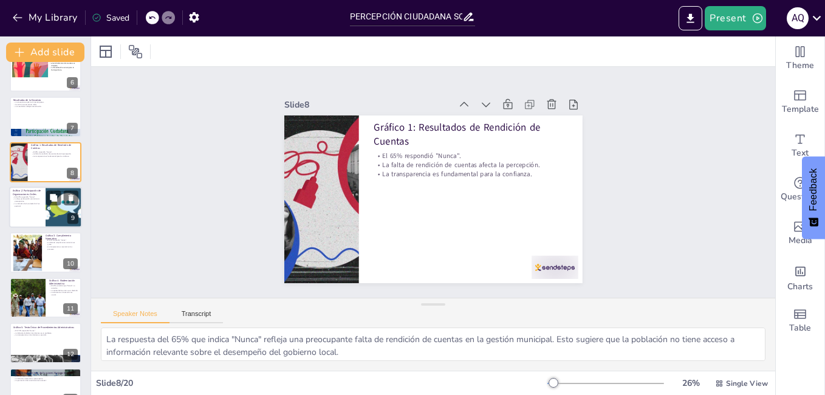
click at [36, 212] on div at bounding box center [45, 206] width 73 height 41
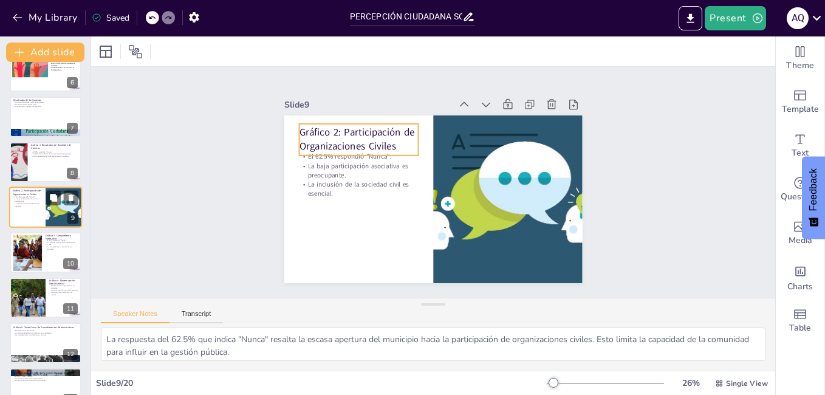
scroll to position [225, 0]
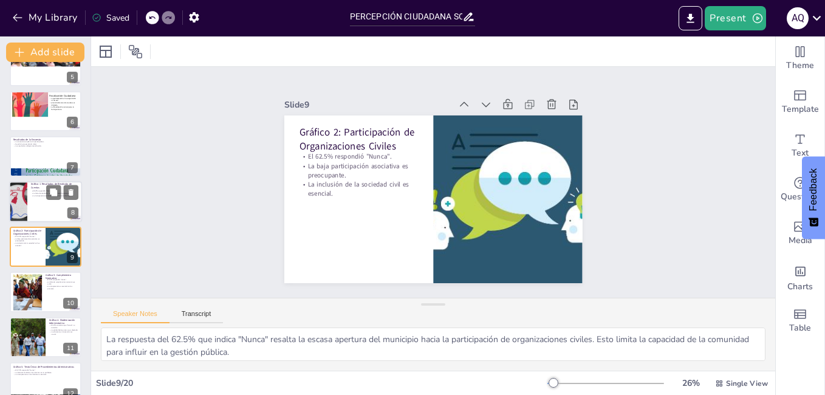
click at [26, 205] on div at bounding box center [18, 201] width 62 height 41
type textarea "La respuesta del 65% que indica "Nunca" refleja una preocupante falta de rendic…"
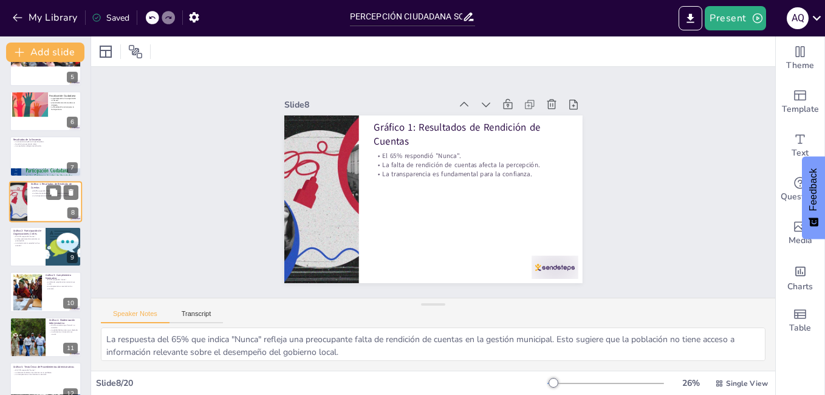
scroll to position [180, 0]
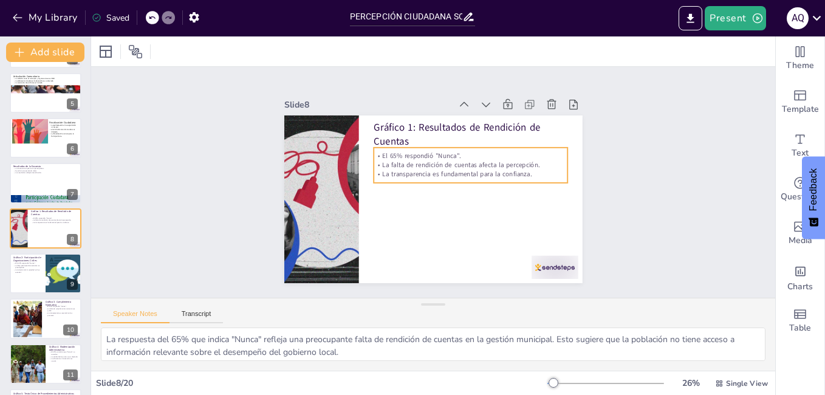
click at [415, 169] on p "La transparencia es fundamental para la confianza." at bounding box center [470, 173] width 194 height 9
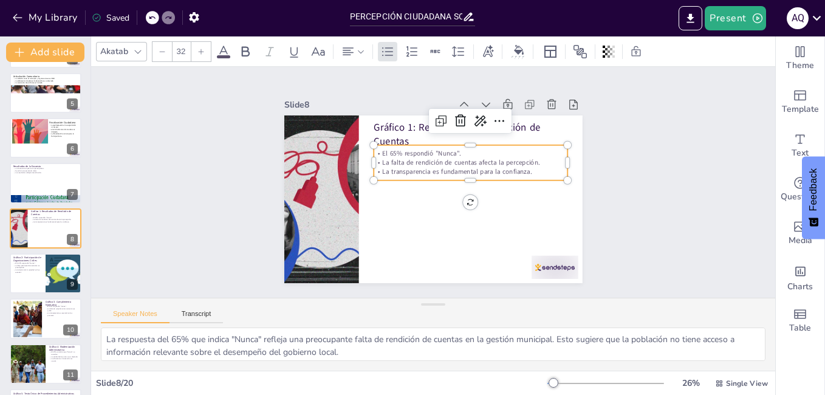
drag, startPoint x: 140, startPoint y: 52, endPoint x: 149, endPoint y: 83, distance: 32.7
click at [140, 51] on icon at bounding box center [138, 52] width 10 height 10
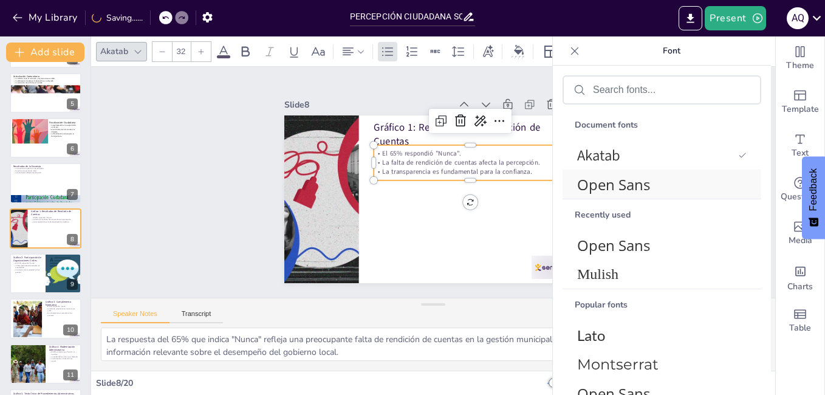
click at [611, 185] on span "Open Sans" at bounding box center [659, 184] width 165 height 20
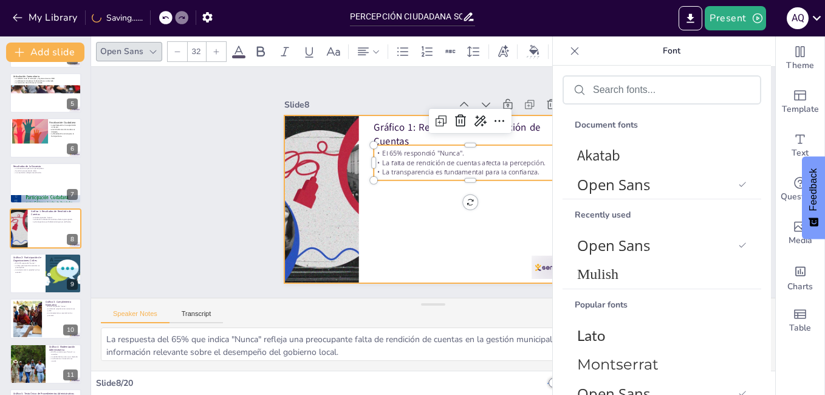
click at [377, 120] on p "Gráfico 1: Resultados de Rendición de Cuentas" at bounding box center [470, 134] width 194 height 28
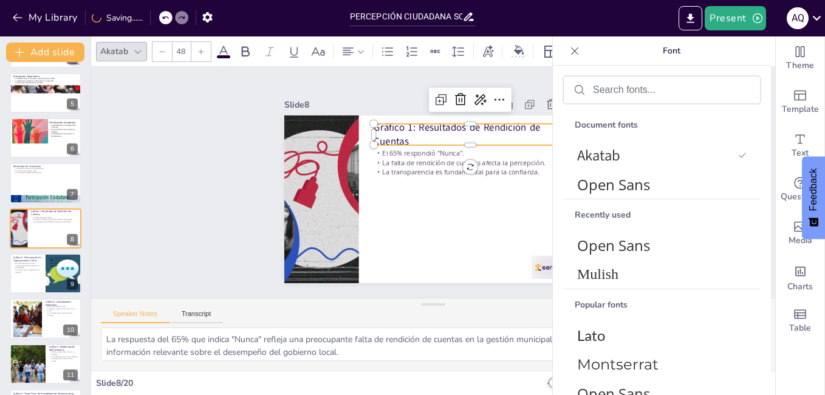
click at [136, 50] on icon at bounding box center [138, 52] width 10 height 10
click at [631, 190] on span "Open Sans" at bounding box center [659, 184] width 165 height 20
click at [231, 47] on div "Open Sans 48" at bounding box center [384, 51] width 576 height 21
click at [235, 47] on icon at bounding box center [238, 51] width 15 height 15
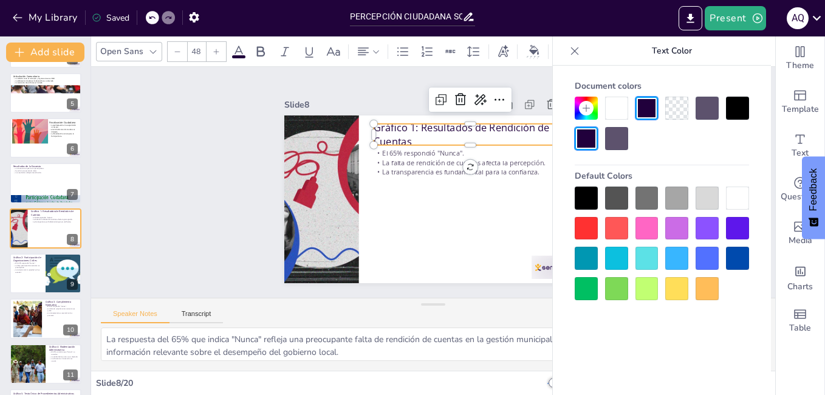
click at [585, 196] on div at bounding box center [585, 197] width 23 height 23
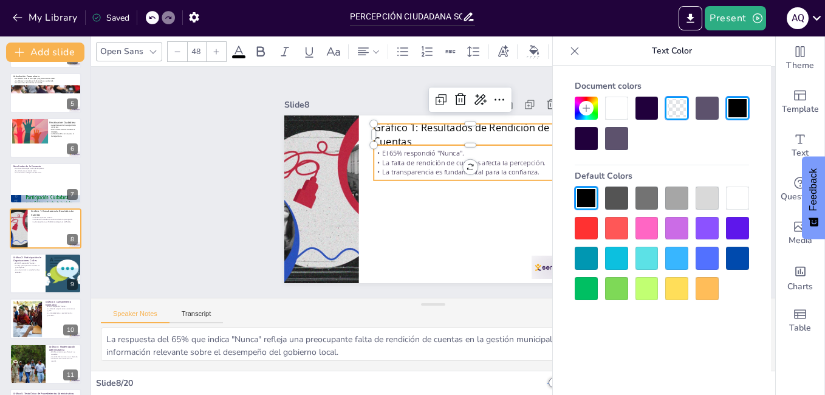
click at [442, 148] on p "El 65% respondió "Nunca"." at bounding box center [474, 161] width 191 height 49
type input "32"
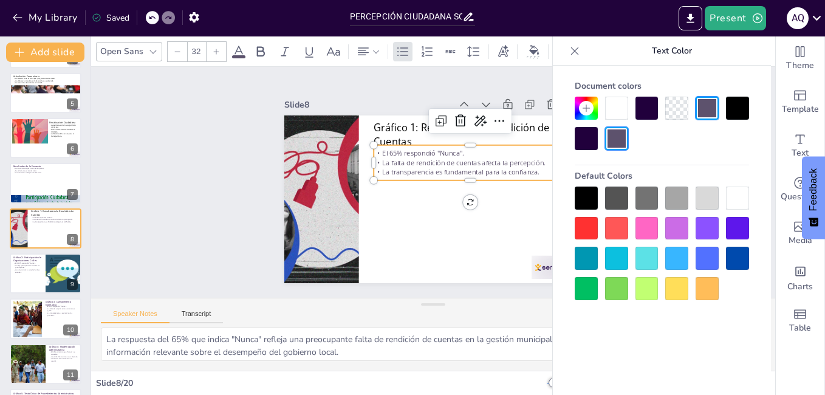
click at [242, 47] on icon at bounding box center [238, 51] width 15 height 15
click at [587, 188] on div at bounding box center [585, 197] width 23 height 23
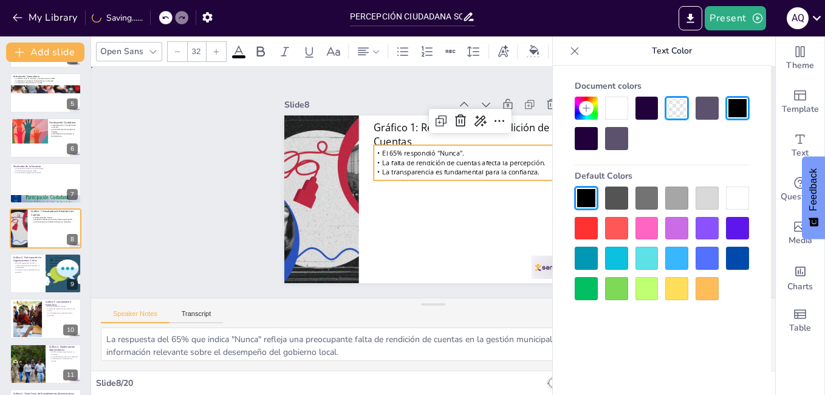
click at [189, 152] on div "Slide 1 Percepción Ciudadana sobre la Gestión Municipal y los Mecanismos de Par…" at bounding box center [433, 182] width 684 height 231
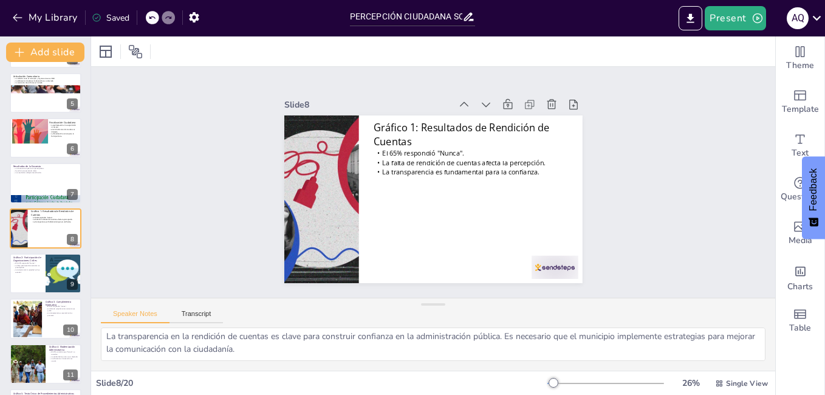
scroll to position [53, 0]
click at [206, 314] on button "Transcript" at bounding box center [196, 316] width 54 height 13
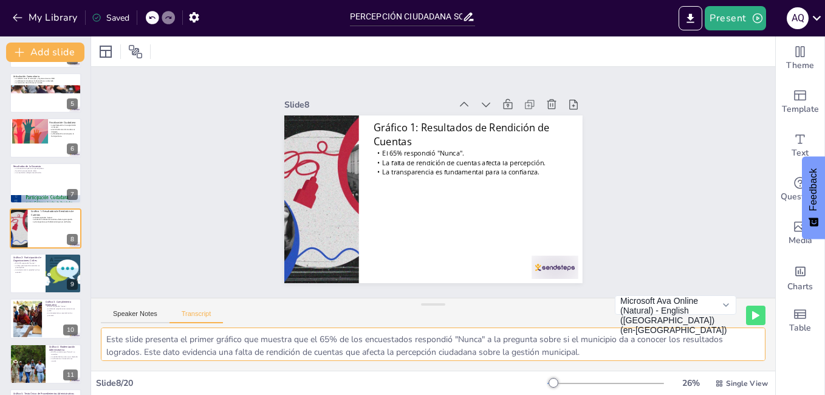
click at [228, 345] on textarea "Este slide presenta el primer gráfico que muestra que el 65% de los encuestados…" at bounding box center [433, 343] width 664 height 33
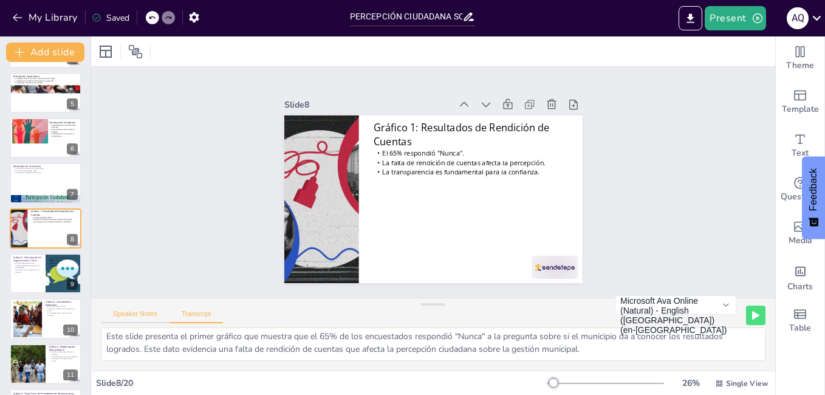
click at [135, 311] on button "Speaker Notes" at bounding box center [135, 316] width 69 height 13
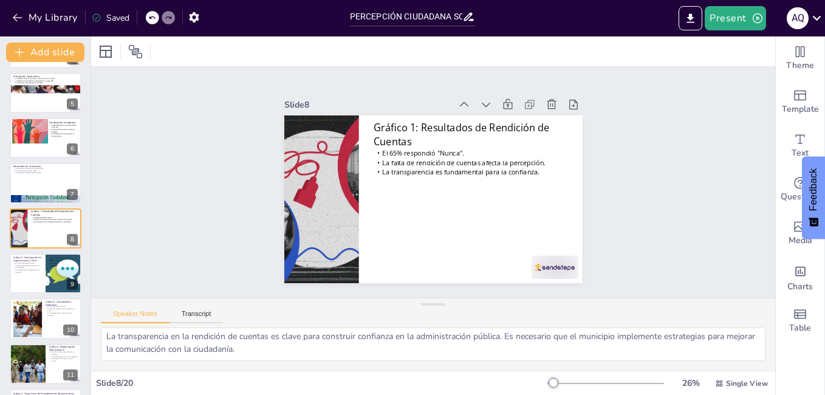
scroll to position [0, 0]
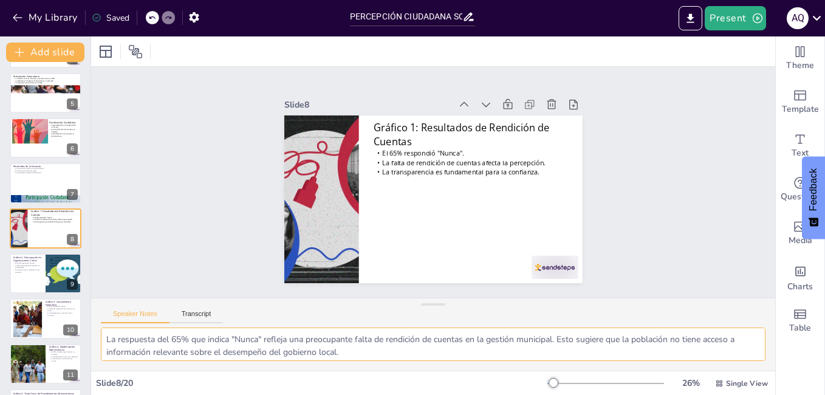
click at [322, 352] on textarea "La respuesta del 65% que indica "Nunca" refleja una preocupante falta de rendic…" at bounding box center [433, 343] width 664 height 33
drag, startPoint x: 344, startPoint y: 355, endPoint x: 72, endPoint y: 188, distance: 319.2
click at [72, 188] on div "Document fonts Akatab Open Sans Recently used Open Sans Mulish Popular fonts La…" at bounding box center [412, 215] width 825 height 358
drag, startPoint x: 293, startPoint y: 348, endPoint x: 75, endPoint y: 186, distance: 271.8
click at [75, 186] on div "Document fonts Akatab Open Sans Recently used Open Sans Mulish Popular fonts La…" at bounding box center [412, 215] width 825 height 358
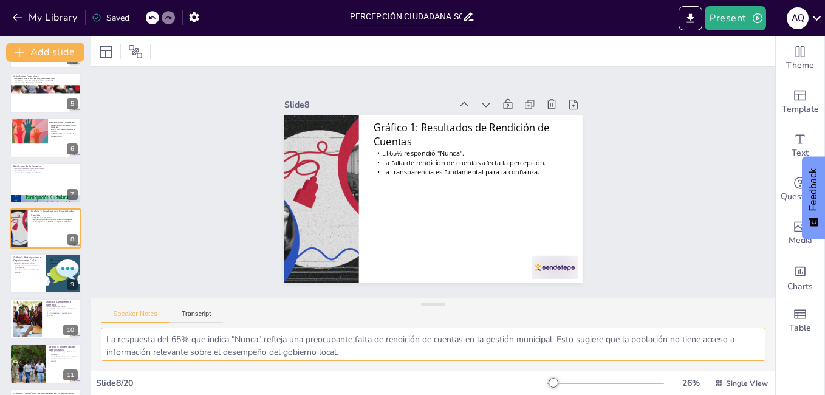
click at [310, 335] on textarea "La respuesta del 65% que indica "Nunca" refleja una preocupante falta de rendic…" at bounding box center [433, 343] width 664 height 33
drag, startPoint x: 105, startPoint y: 336, endPoint x: 319, endPoint y: 373, distance: 216.9
click at [319, 373] on div "Slide 1 Percepción Ciudadana sobre la Gestión Municipal y los Mecanismos de Par…" at bounding box center [433, 215] width 684 height 358
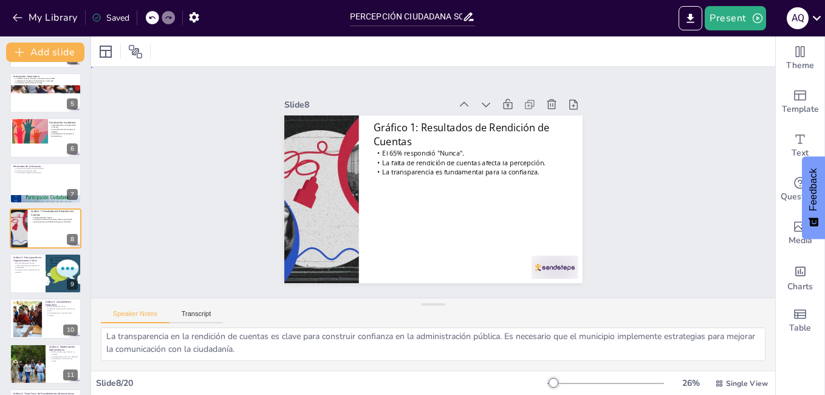
click at [145, 203] on div "Slide 1 Percepción Ciudadana sobre la Gestión Municipal y los Mecanismos de Par…" at bounding box center [433, 182] width 684 height 231
click at [45, 267] on div at bounding box center [45, 273] width 73 height 41
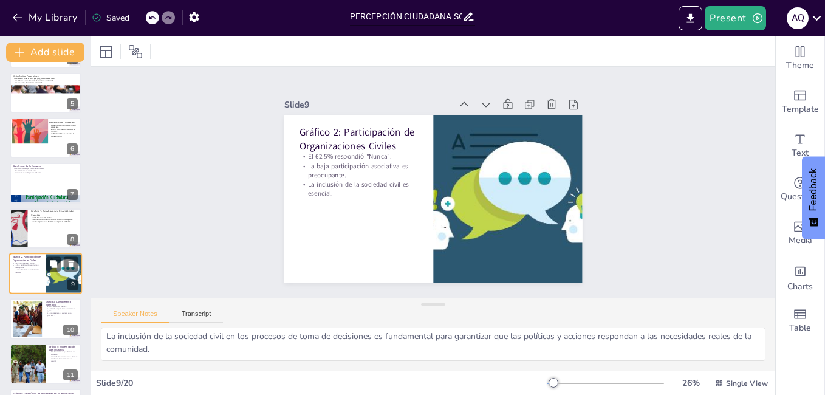
scroll to position [225, 0]
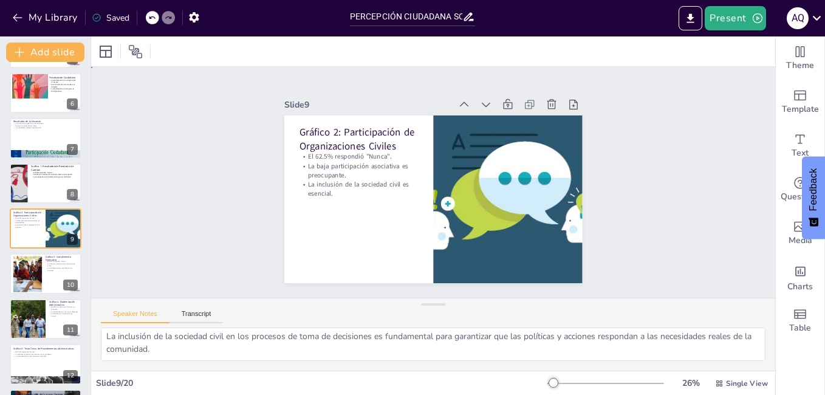
click at [188, 216] on div "Slide 1 Percepción Ciudadana sobre la Gestión Municipal y los Mecanismos de Par…" at bounding box center [433, 182] width 684 height 231
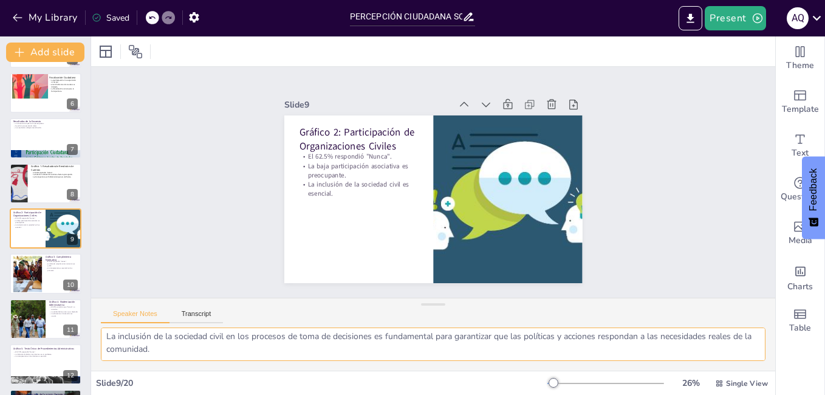
click at [214, 336] on textarea "La respuesta del 62.5% que indica "Nunca" resalta la escasa apertura del munici…" at bounding box center [433, 343] width 664 height 33
drag, startPoint x: 175, startPoint y: 352, endPoint x: 92, endPoint y: 292, distance: 102.3
click at [92, 292] on div "Slide 1 Percepción Ciudadana sobre la Gestión Municipal y los Mecanismos de Par…" at bounding box center [433, 219] width 684 height 304
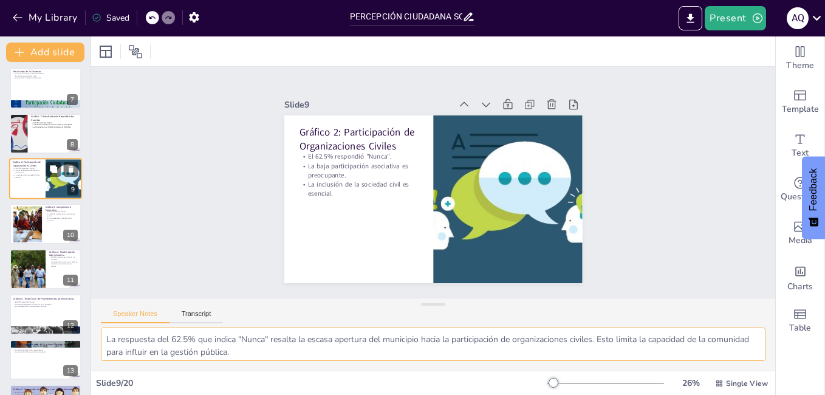
scroll to position [275, 0]
click at [32, 223] on div at bounding box center [26, 223] width 49 height 37
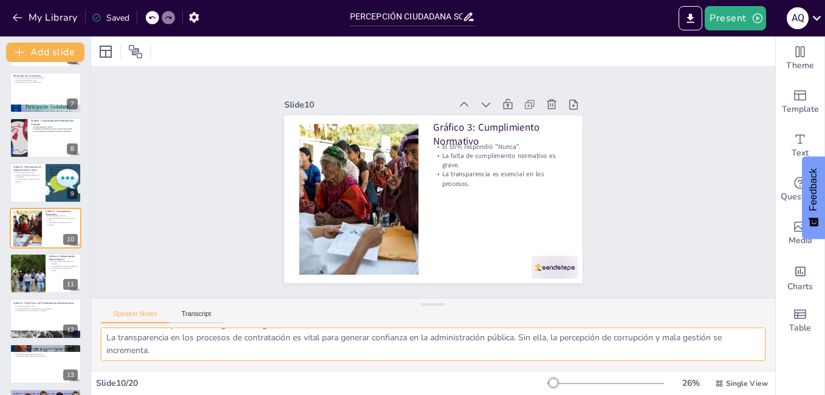
scroll to position [54, 0]
drag, startPoint x: 106, startPoint y: 338, endPoint x: 321, endPoint y: 372, distance: 217.1
click at [321, 372] on div "Slide 1 Percepción Ciudadana sobre la Gestión Municipal y los Mecanismos de Par…" at bounding box center [433, 215] width 684 height 358
click at [53, 267] on icon at bounding box center [53, 263] width 7 height 7
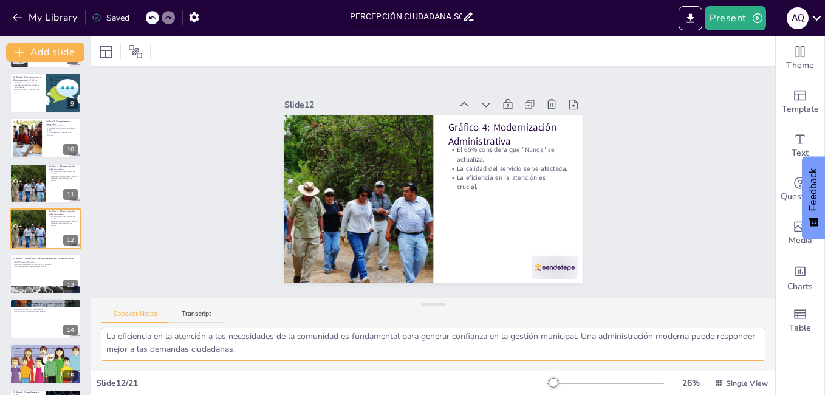
scroll to position [0, 0]
drag, startPoint x: 279, startPoint y: 351, endPoint x: 94, endPoint y: 277, distance: 199.2
click at [94, 277] on div "Slide 1 Percepción Ciudadana sobre la Gestión Municipal y los Mecanismos de Par…" at bounding box center [433, 219] width 684 height 304
click at [32, 266] on p "La transparencia en los trámites es esencial." at bounding box center [46, 266] width 66 height 2
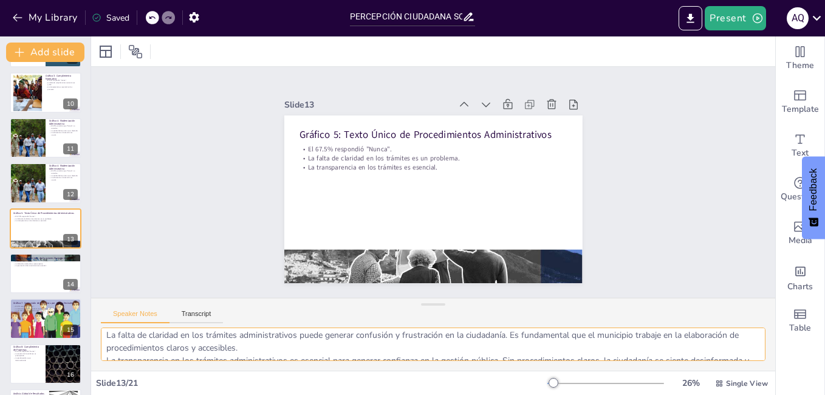
scroll to position [54, 0]
drag, startPoint x: 104, startPoint y: 337, endPoint x: 264, endPoint y: 390, distance: 168.4
click at [264, 391] on div "Slide 1 Percepción Ciudadana sobre la Gestión Municipal y los Mecanismos de Par…" at bounding box center [433, 215] width 684 height 358
click at [43, 272] on div at bounding box center [45, 273] width 73 height 41
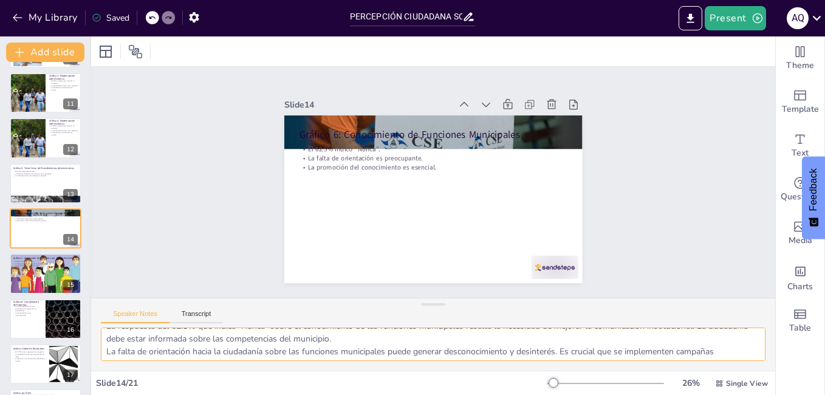
scroll to position [0, 0]
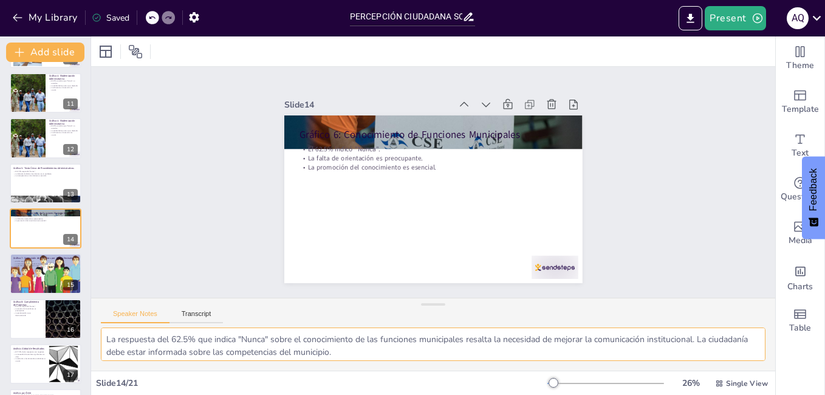
drag, startPoint x: 302, startPoint y: 349, endPoint x: 100, endPoint y: 308, distance: 206.4
click at [100, 308] on div "Speaker Notes Transcript La respuesta del 62.5% que indica "Nunca" sobre el con…" at bounding box center [433, 334] width 684 height 73
click at [41, 275] on div at bounding box center [45, 273] width 75 height 41
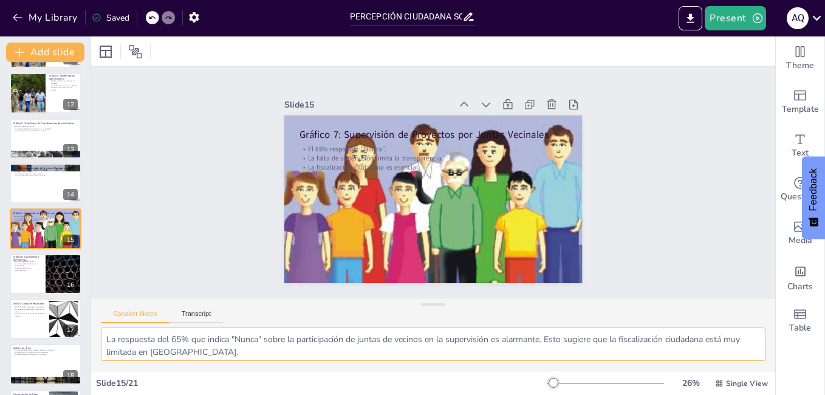
drag, startPoint x: 299, startPoint y: 352, endPoint x: 111, endPoint y: 338, distance: 188.7
click at [111, 338] on textarea "La respuesta del 65% que indica "Nunca" sobre la participación de juntas de vec…" at bounding box center [433, 343] width 664 height 33
drag, startPoint x: 104, startPoint y: 336, endPoint x: 322, endPoint y: 381, distance: 222.0
click at [322, 381] on div "Slide 1 Percepción Ciudadana sobre la Gestión Municipal y los Mecanismos de Par…" at bounding box center [433, 215] width 684 height 358
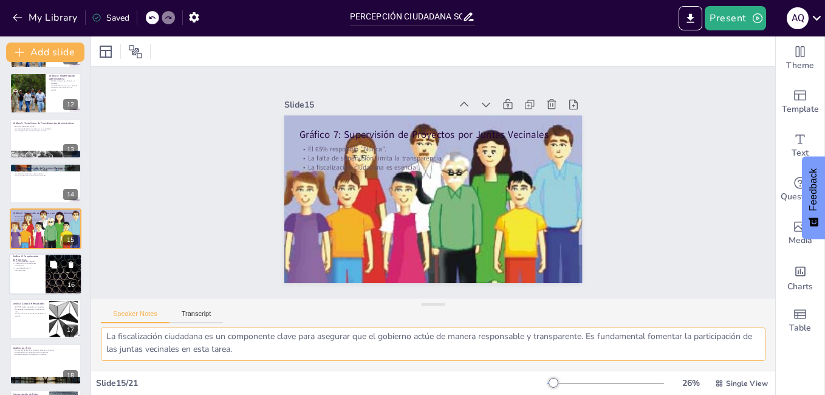
click at [32, 268] on p "La participación se ve desincentivada." at bounding box center [27, 269] width 29 height 4
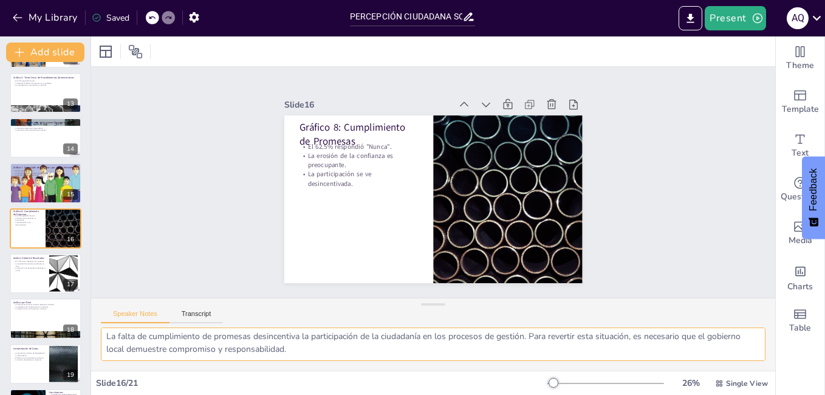
scroll to position [0, 0]
drag, startPoint x: 327, startPoint y: 353, endPoint x: 87, endPoint y: 303, distance: 245.7
click at [87, 303] on div "Document fonts Akatab Open Sans Recently used Open Sans Mulish Popular fonts La…" at bounding box center [412, 215] width 825 height 358
click at [49, 272] on div at bounding box center [45, 273] width 73 height 41
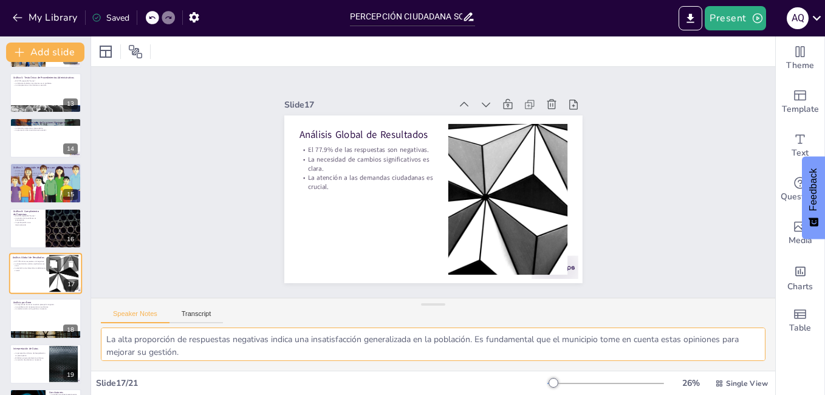
scroll to position [586, 0]
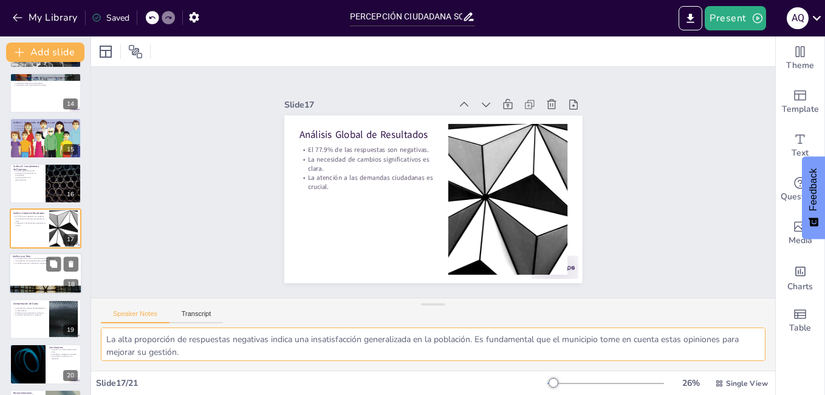
click at [50, 271] on div at bounding box center [45, 273] width 73 height 41
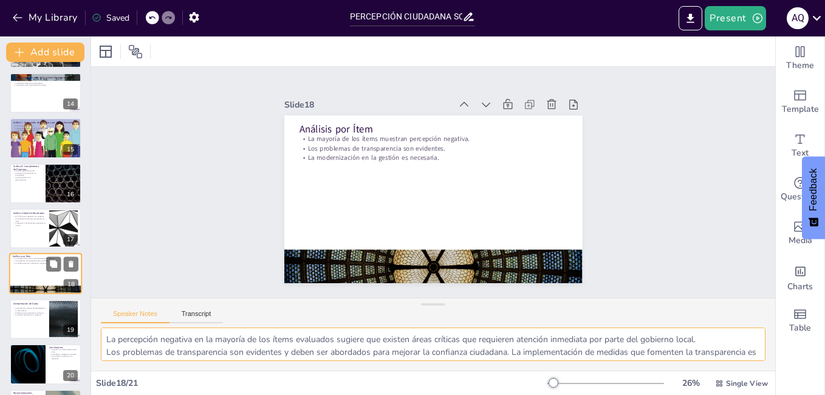
scroll to position [630, 0]
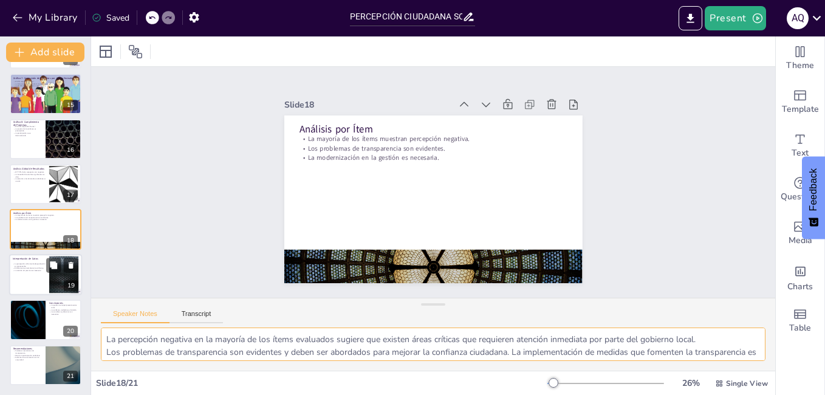
click at [27, 271] on p "La revisión de prácticas es necesaria." at bounding box center [29, 270] width 33 height 2
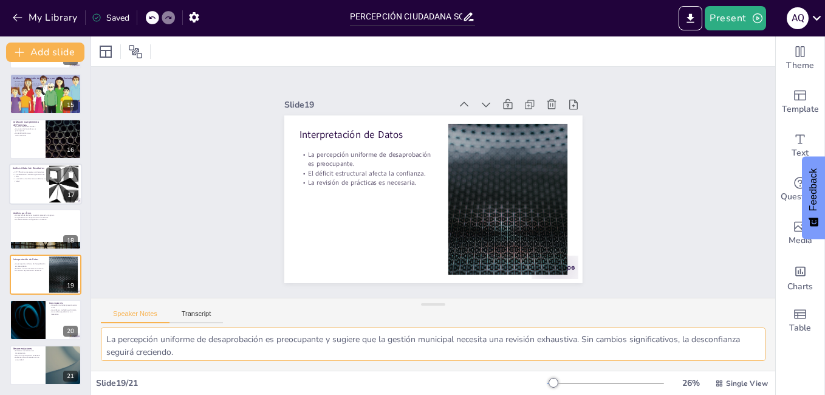
click at [34, 194] on div at bounding box center [45, 183] width 73 height 41
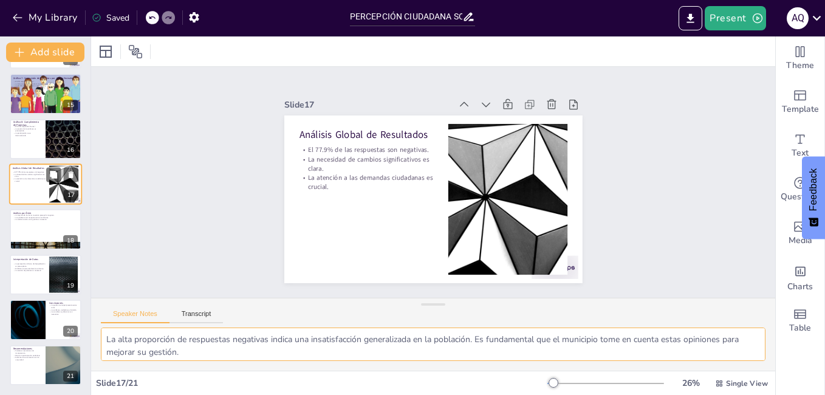
scroll to position [586, 0]
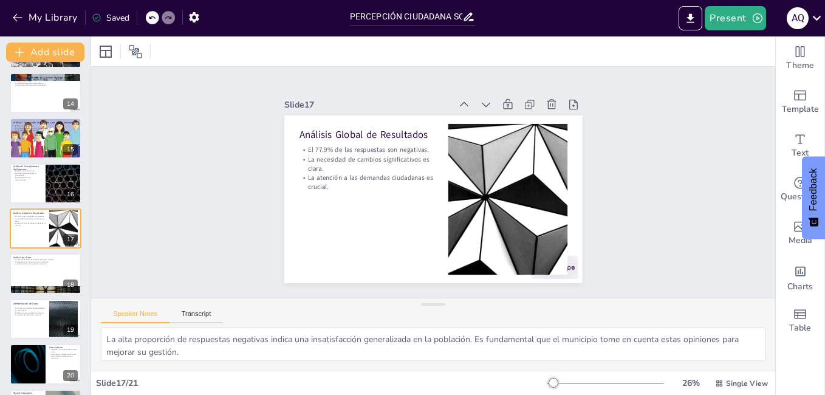
click at [27, 314] on p "La revisión de prácticas es necesaria." at bounding box center [29, 314] width 33 height 2
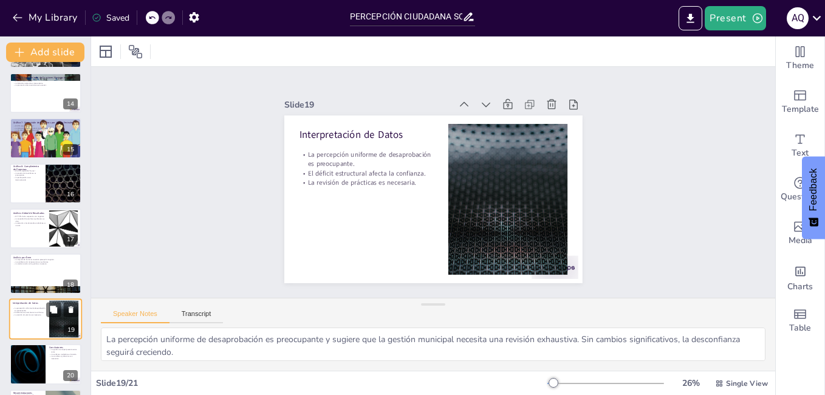
scroll to position [630, 0]
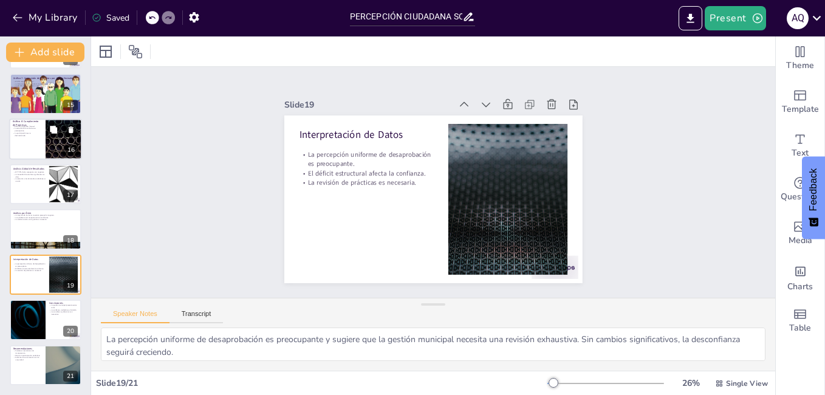
click at [35, 128] on p "La erosión de la confianza es preocupante." at bounding box center [27, 129] width 29 height 4
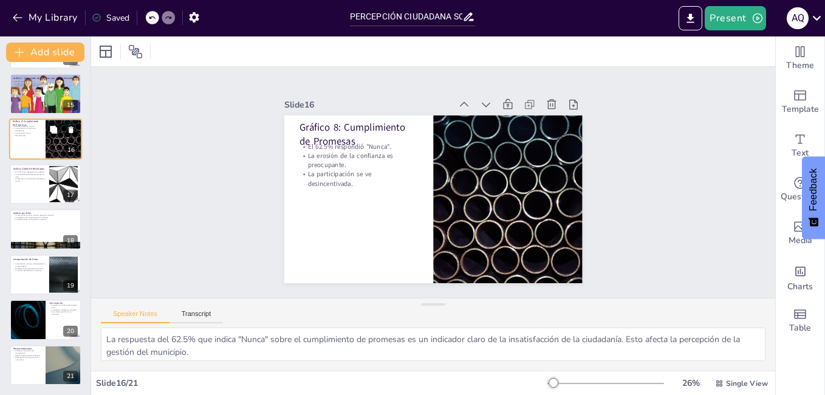
scroll to position [541, 0]
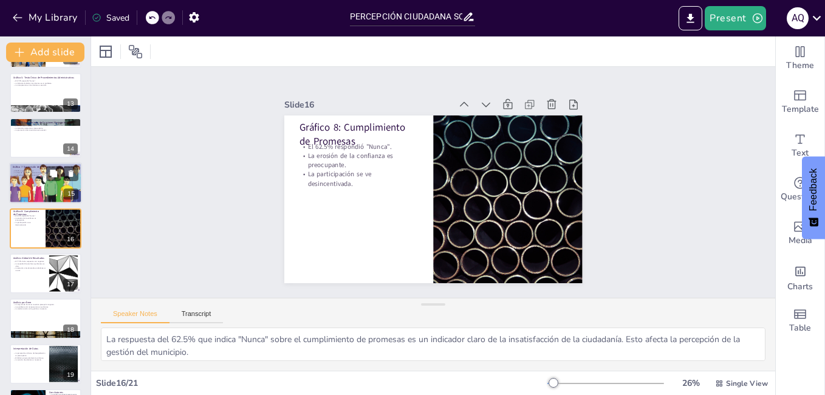
click at [32, 199] on div at bounding box center [45, 183] width 75 height 41
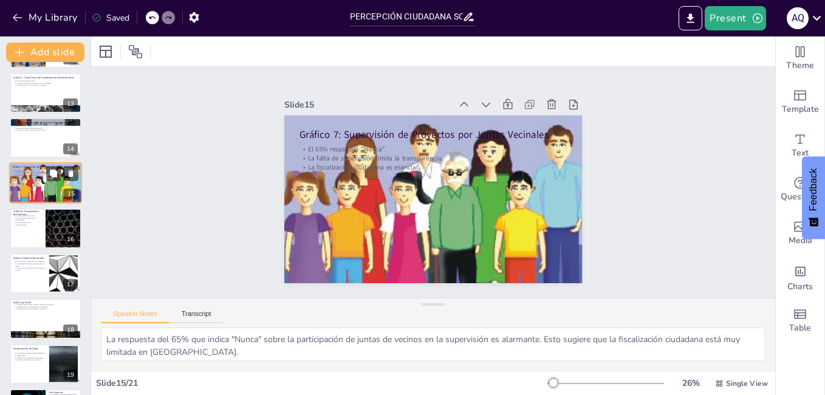
scroll to position [495, 0]
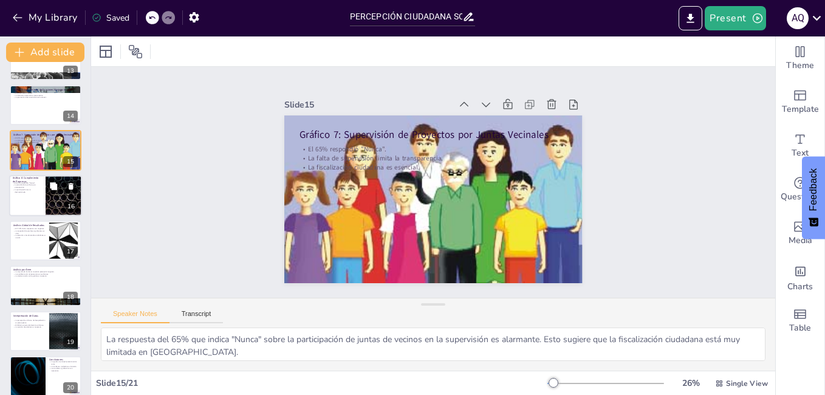
click at [32, 273] on p "Los problemas de transparencia son evidentes." at bounding box center [45, 273] width 64 height 2
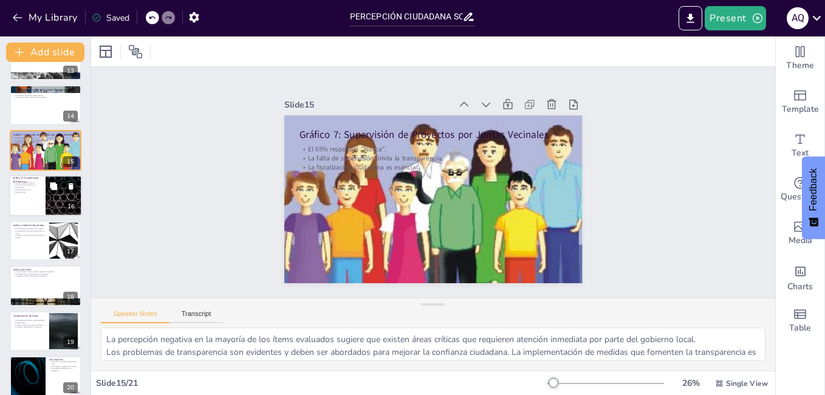
scroll to position [630, 0]
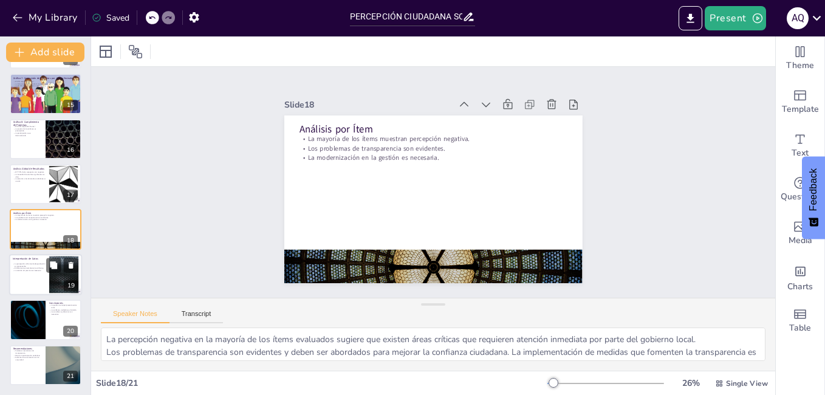
click at [34, 257] on p "Interpretación de Datos" at bounding box center [29, 259] width 33 height 4
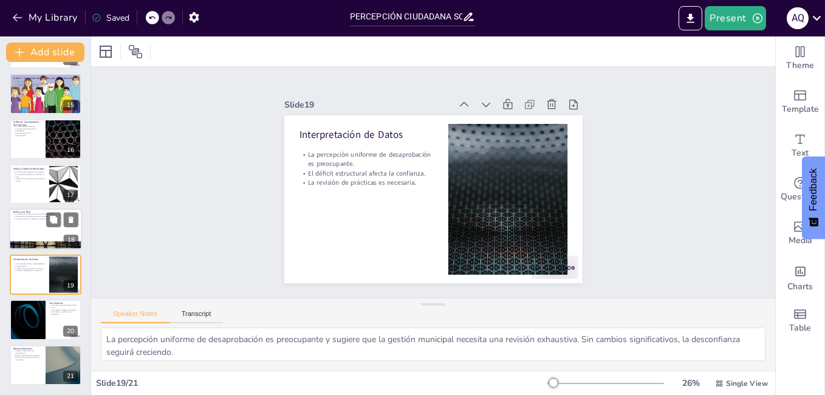
click at [39, 239] on div at bounding box center [45, 229] width 73 height 41
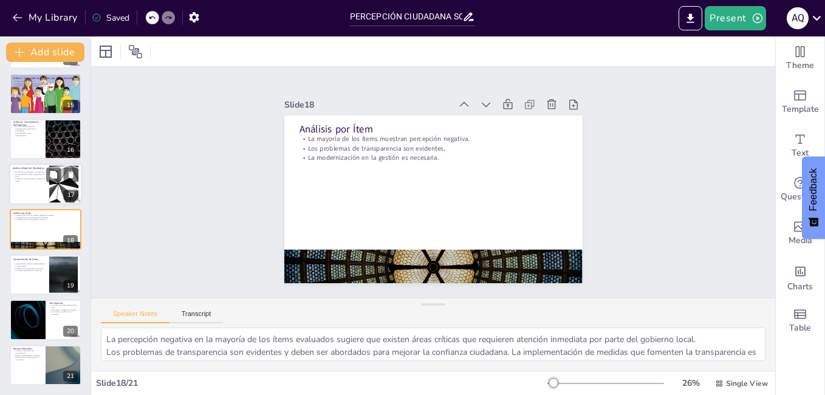
click at [47, 188] on div at bounding box center [45, 183] width 73 height 41
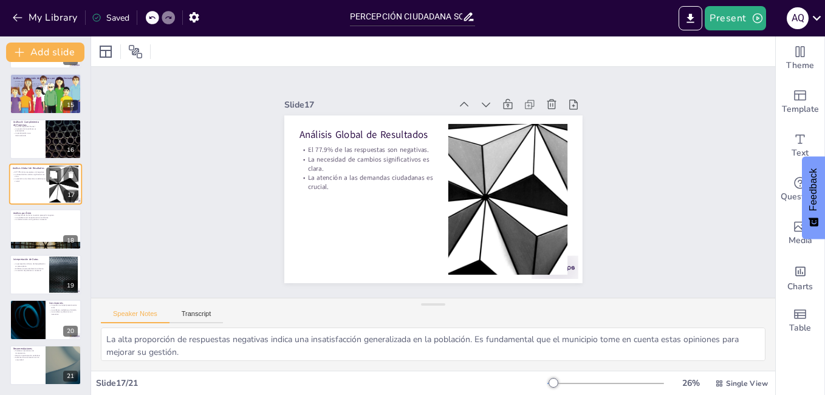
scroll to position [586, 0]
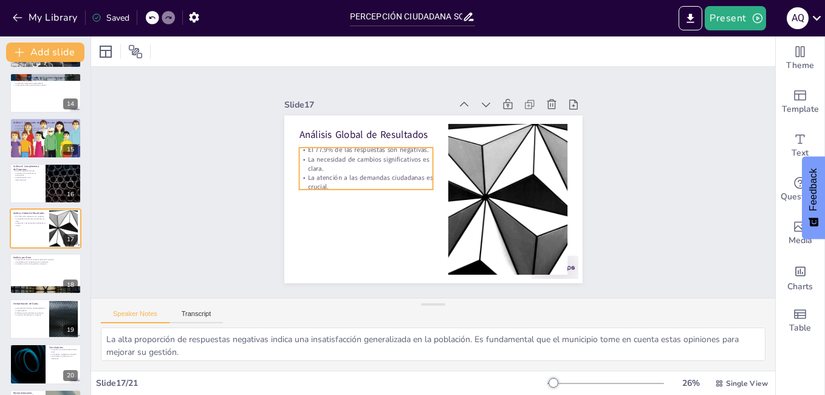
click at [356, 159] on p "La necesidad de cambios significativos es clara." at bounding box center [366, 163] width 134 height 19
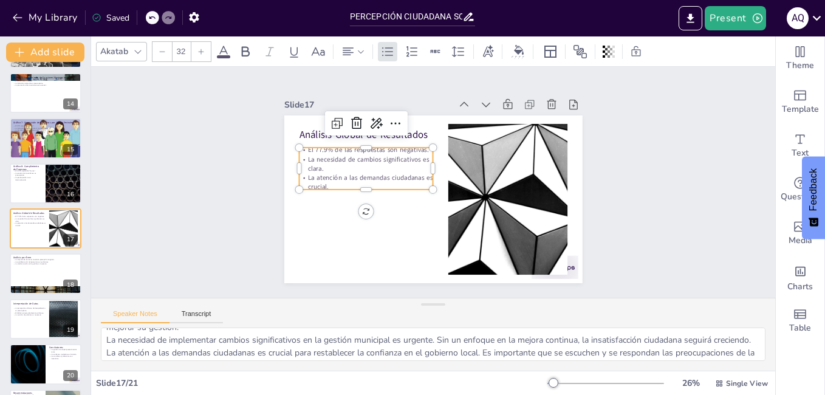
scroll to position [54, 0]
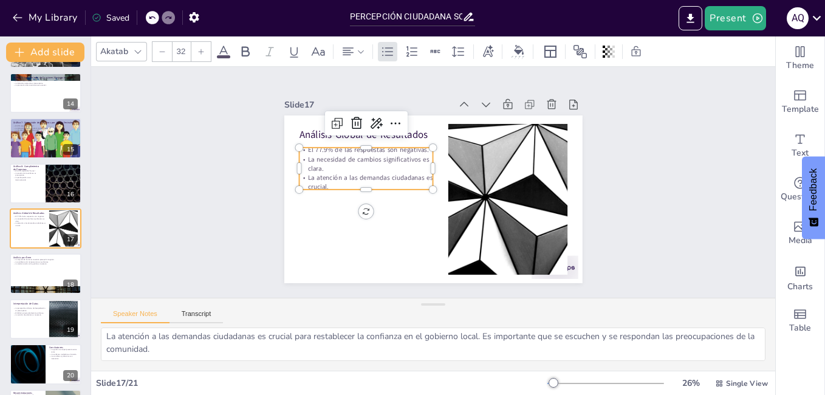
click at [315, 179] on p "La atención a las demandas ciudadanas es crucial." at bounding box center [366, 175] width 135 height 32
click at [319, 179] on p "La atención a las demandas ciudadanas es crucial." at bounding box center [374, 148] width 125 height 83
click at [46, 262] on button at bounding box center [53, 264] width 15 height 15
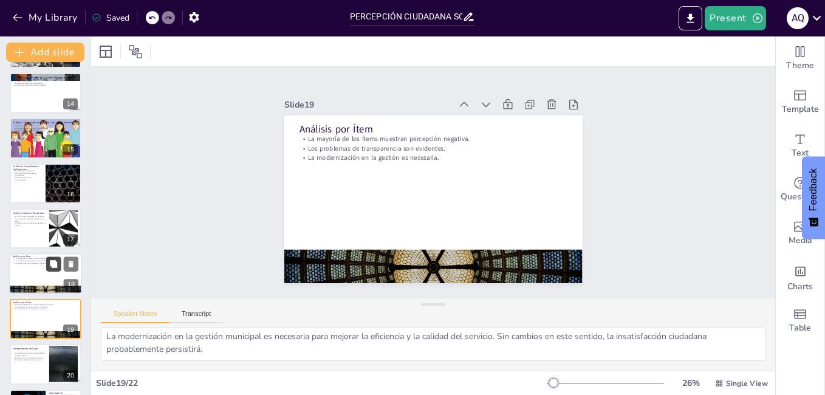
scroll to position [675, 0]
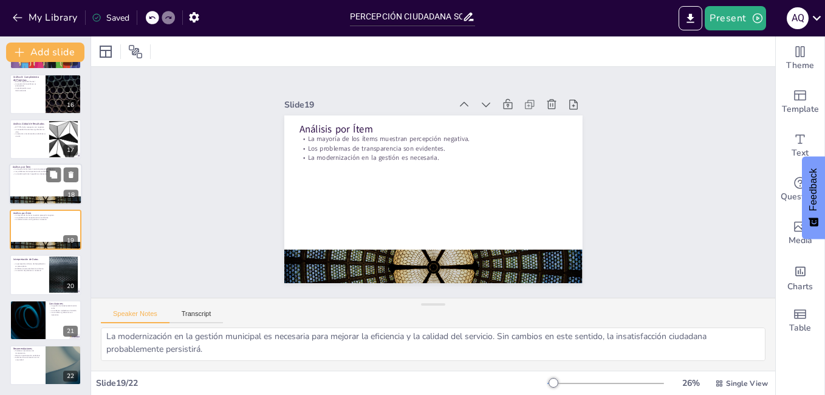
click at [15, 189] on div at bounding box center [45, 184] width 73 height 41
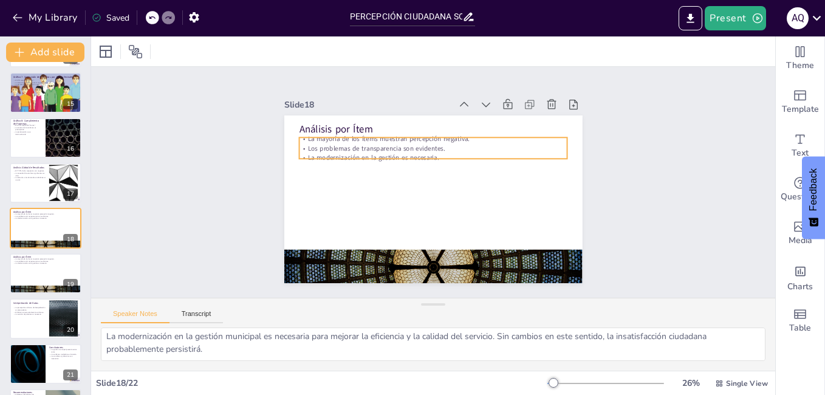
click at [331, 140] on p "Los problemas de transparencia son evidentes." at bounding box center [446, 151] width 249 height 118
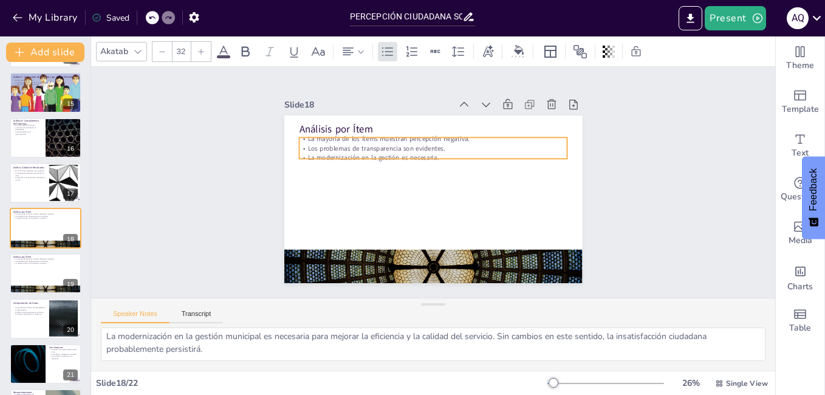
click at [331, 143] on p "Los problemas de transparencia son evidentes." at bounding box center [433, 147] width 268 height 9
click at [28, 175] on p "La necesidad de cambios significativos es clara." at bounding box center [29, 174] width 33 height 4
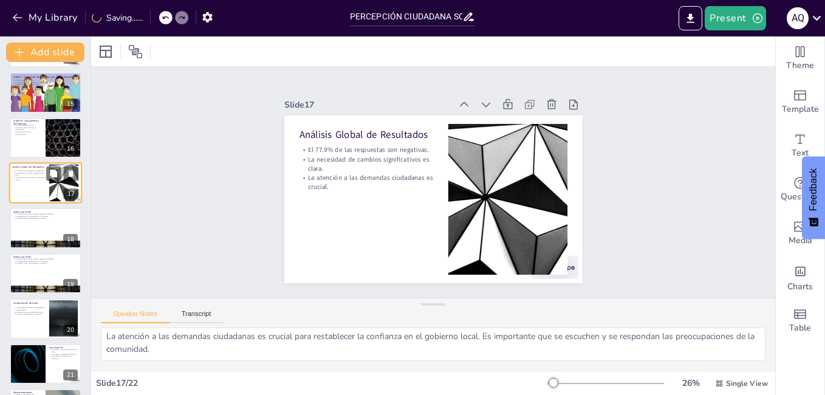
scroll to position [54, 0]
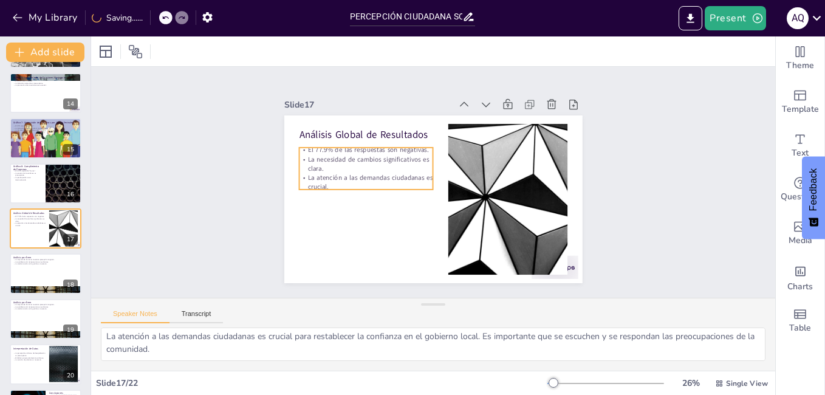
click at [329, 163] on p "La necesidad de cambios significativos es clara." at bounding box center [384, 132] width 126 height 83
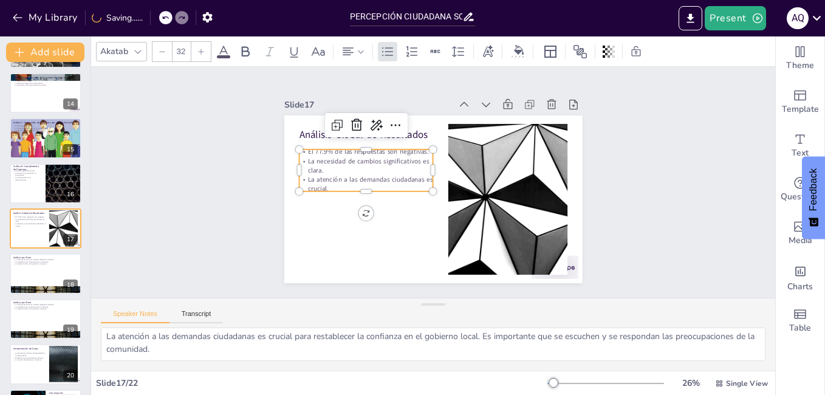
click at [329, 163] on p "La necesidad de cambios significativos es clara." at bounding box center [366, 165] width 134 height 19
click at [325, 182] on p "La atención a las demandas ciudadanas es crucial." at bounding box center [366, 184] width 134 height 19
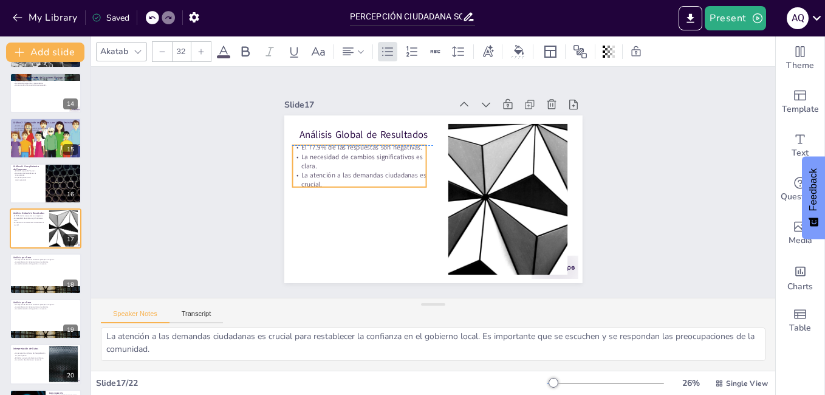
drag, startPoint x: 321, startPoint y: 183, endPoint x: 313, endPoint y: 180, distance: 7.7
click at [313, 180] on p "La atención a las demandas ciudadanas es crucial." at bounding box center [359, 180] width 134 height 19
click at [313, 180] on p "La atención a las demandas ciudadanas es crucial." at bounding box center [358, 180] width 134 height 19
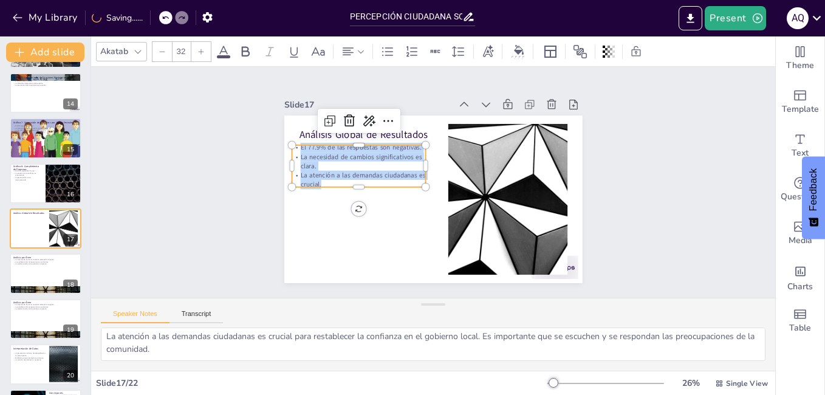
drag, startPoint x: 314, startPoint y: 179, endPoint x: 289, endPoint y: 146, distance: 41.2
click at [291, 146] on div "El 77.9% de las respuestas son negativas. La necesidad de cambios significativo…" at bounding box center [360, 158] width 138 height 60
copy div "El 77.9% de las respuestas son negativas. La necesidad de cambios significativo…"
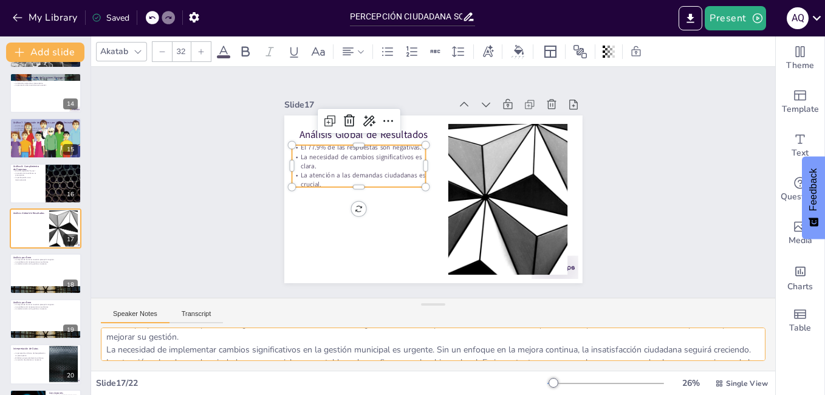
scroll to position [0, 0]
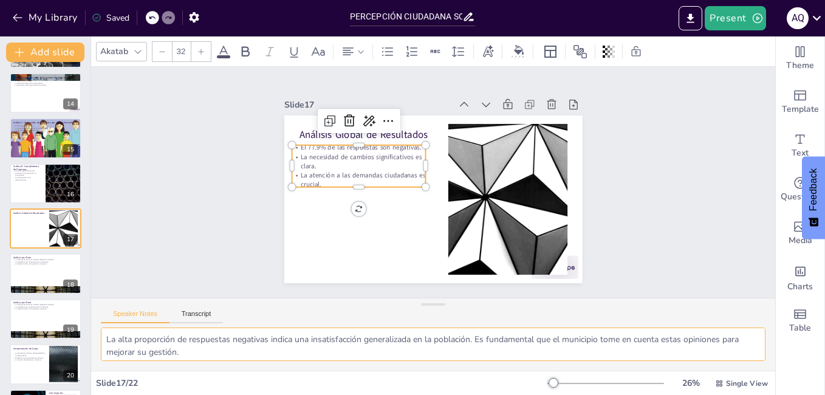
drag, startPoint x: 182, startPoint y: 352, endPoint x: 100, endPoint y: 328, distance: 85.9
click at [100, 328] on div "La alta proporción de respuestas negativas indica una insatisfacción generaliza…" at bounding box center [433, 348] width 684 height 43
click at [39, 272] on div at bounding box center [45, 273] width 73 height 41
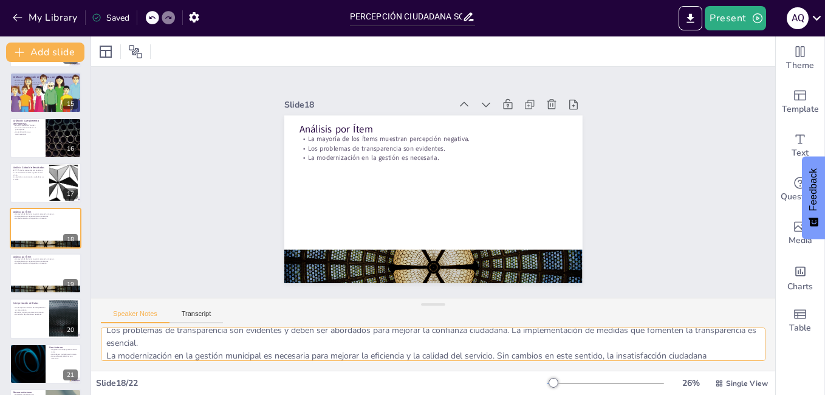
scroll to position [41, 0]
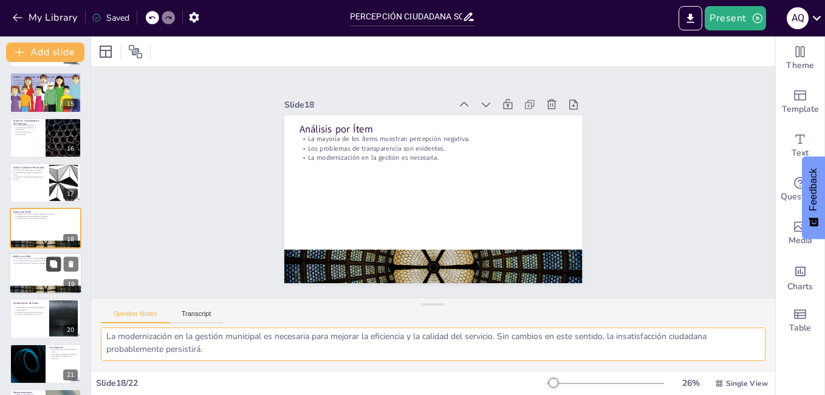
drag, startPoint x: 219, startPoint y: 349, endPoint x: 56, endPoint y: 260, distance: 185.0
click at [56, 260] on div "Document fonts Akatab Open Sans Recently used Open Sans Mulish Popular fonts La…" at bounding box center [412, 215] width 825 height 358
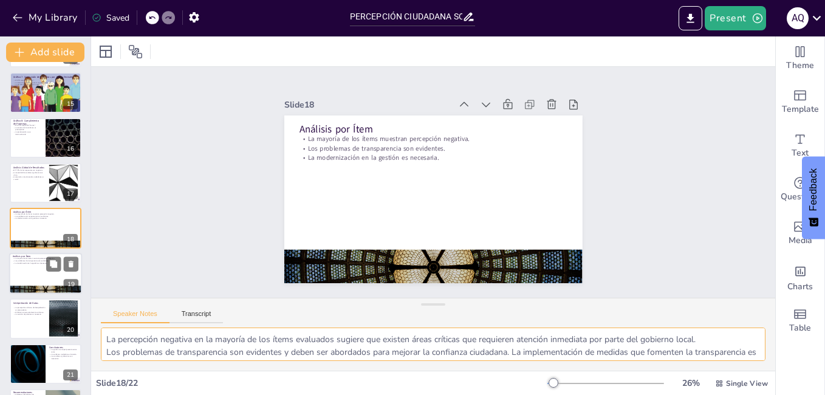
click at [44, 254] on p "Análisis por Ítem" at bounding box center [46, 256] width 66 height 4
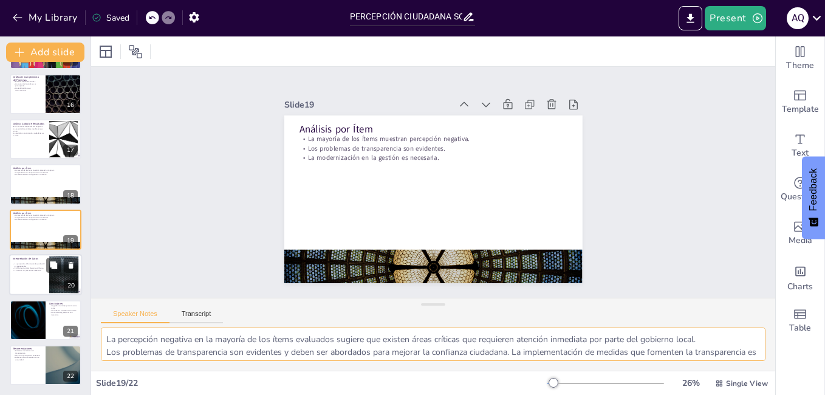
click at [26, 264] on p "La percepción uniforme de desaprobación es preocupante." at bounding box center [29, 264] width 33 height 4
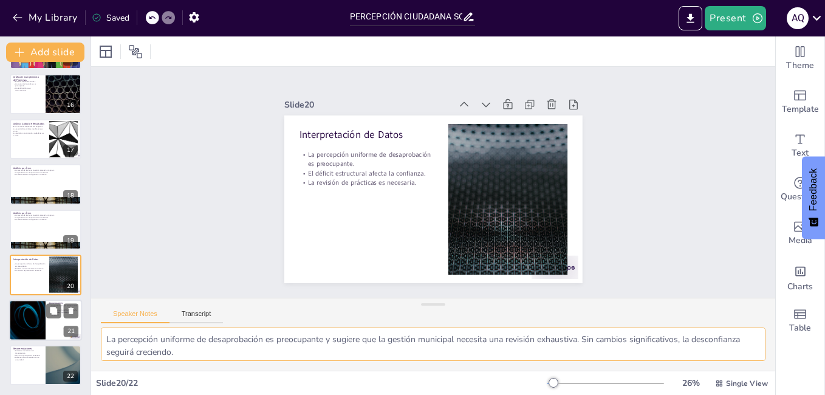
click at [33, 312] on div at bounding box center [27, 319] width 73 height 41
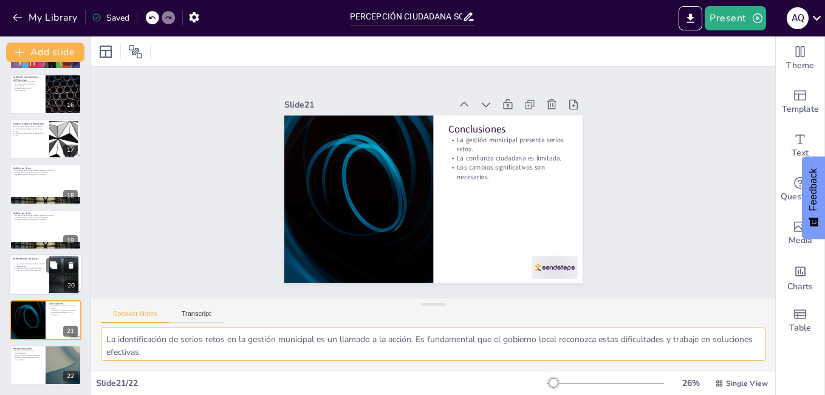
click at [13, 279] on div at bounding box center [45, 274] width 73 height 41
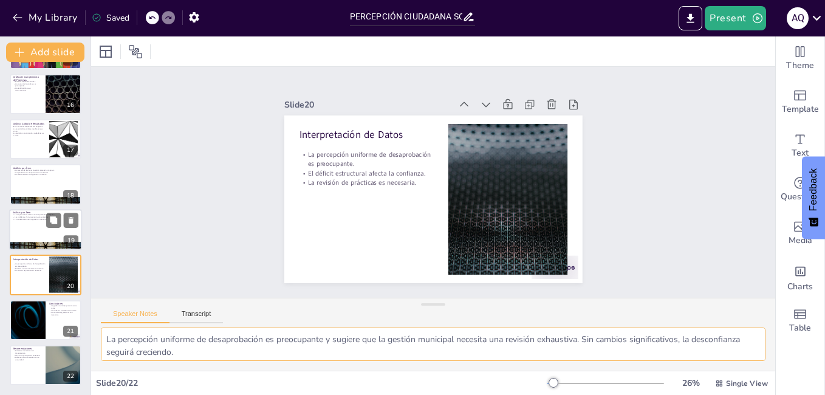
click at [28, 226] on div at bounding box center [45, 229] width 73 height 41
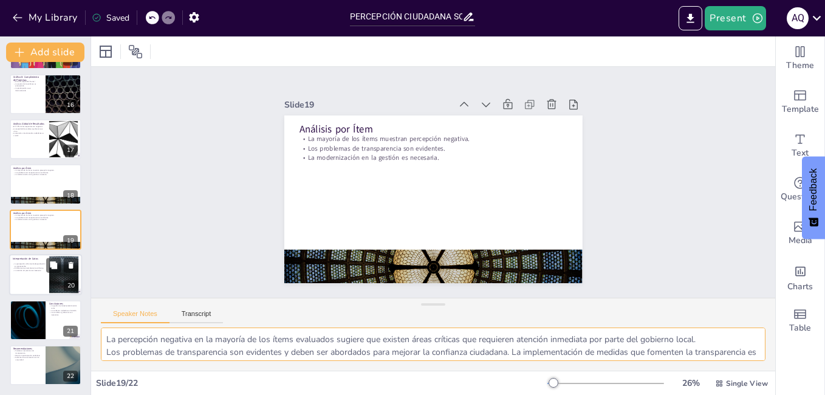
click at [28, 267] on p "El déficit estructural afecta la confianza." at bounding box center [29, 268] width 33 height 2
type textarea "La percepción uniforme de desaprobación es preocupante y sugiere que la gestión…"
